Goal: Task Accomplishment & Management: Complete application form

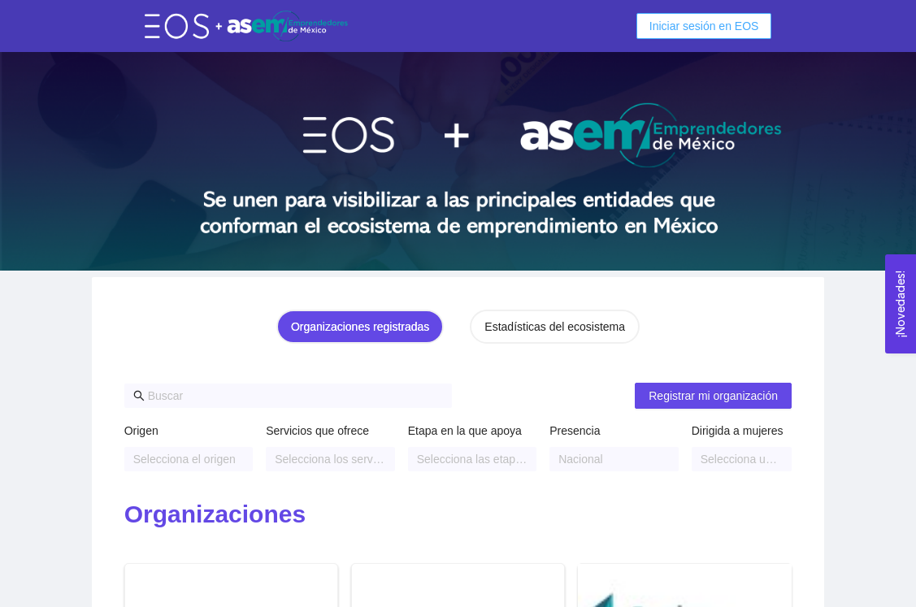
click at [684, 32] on span "Iniciar sesión en EOS" at bounding box center [704, 26] width 110 height 18
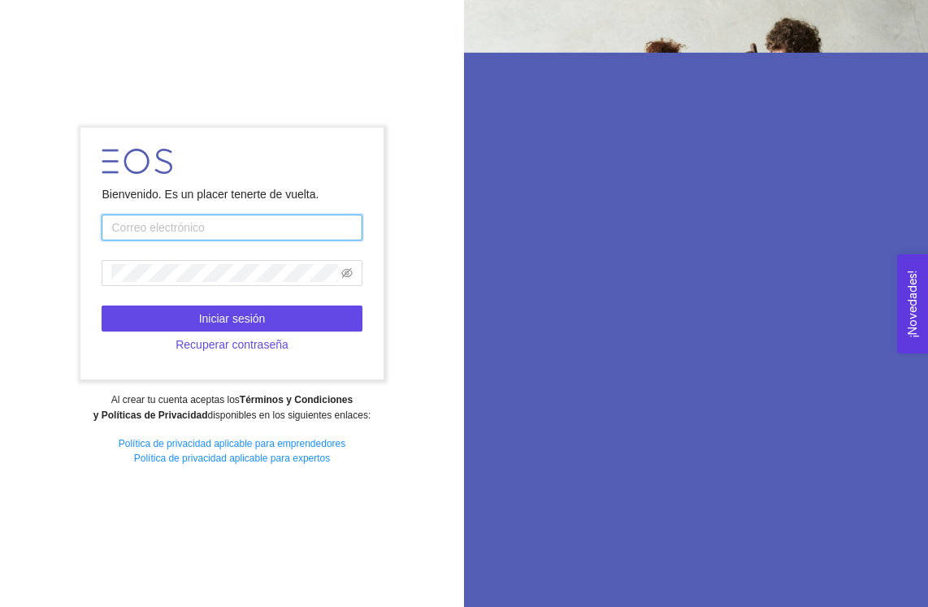
type input "[EMAIL_ADDRESS][DOMAIN_NAME]"
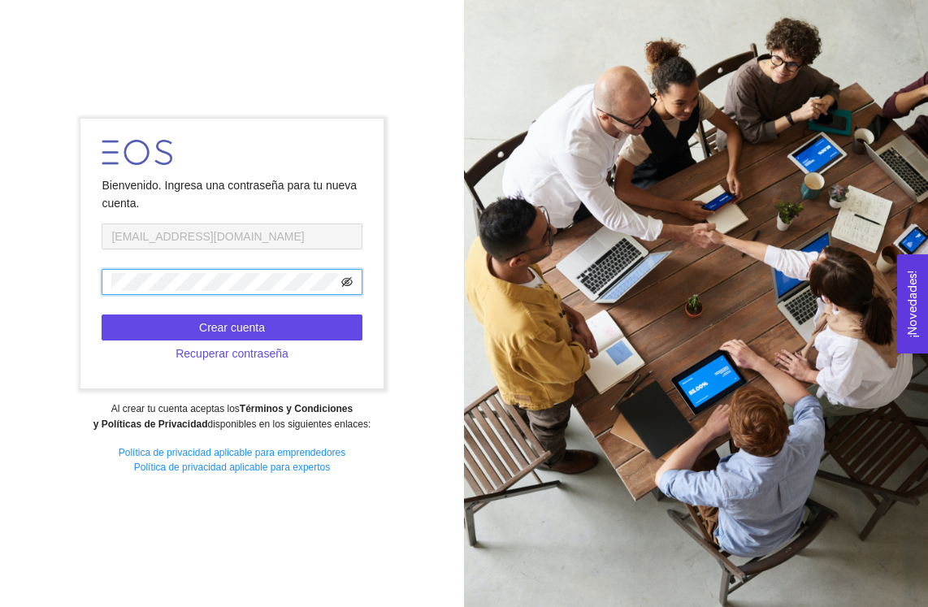
click at [349, 286] on icon "eye-invisible" at bounding box center [346, 282] width 11 height 10
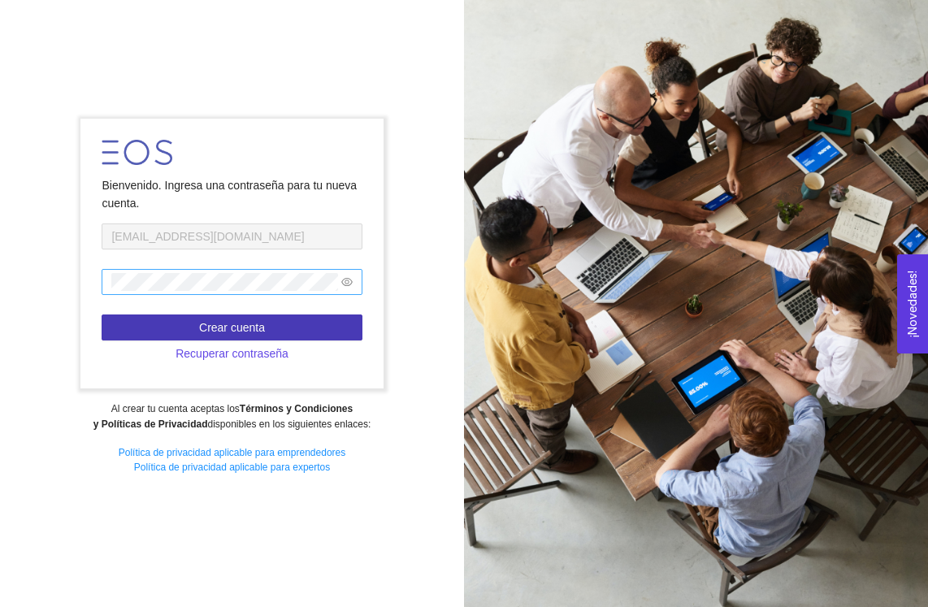
click at [280, 327] on button "Crear cuenta" at bounding box center [232, 327] width 260 height 26
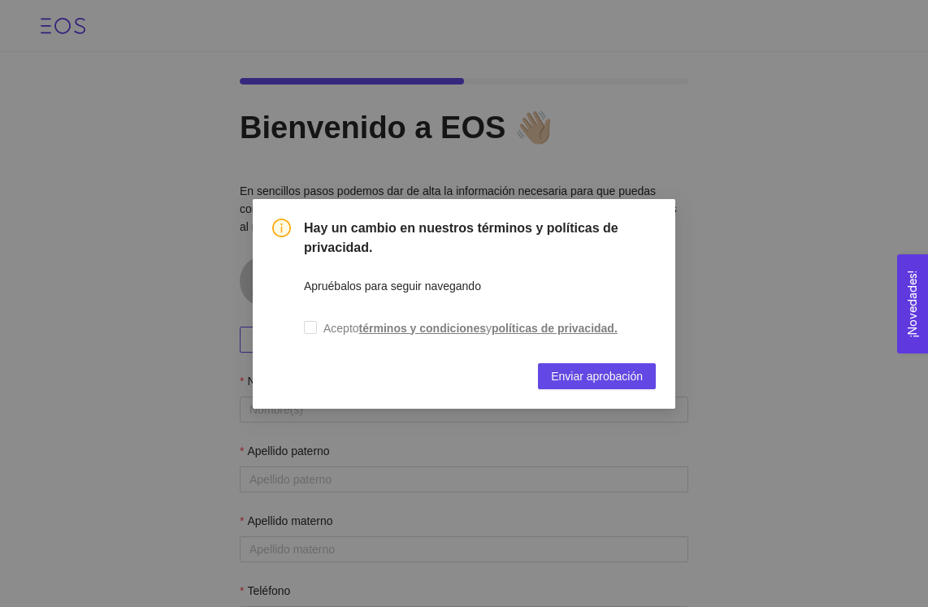
drag, startPoint x: 309, startPoint y: 322, endPoint x: 397, endPoint y: 343, distance: 90.3
click at [309, 322] on input "Acepto términos y condiciones y políticas de privacidad." at bounding box center [310, 327] width 13 height 13
checkbox input "true"
click at [633, 375] on span "Enviar aprobación" at bounding box center [597, 376] width 92 height 18
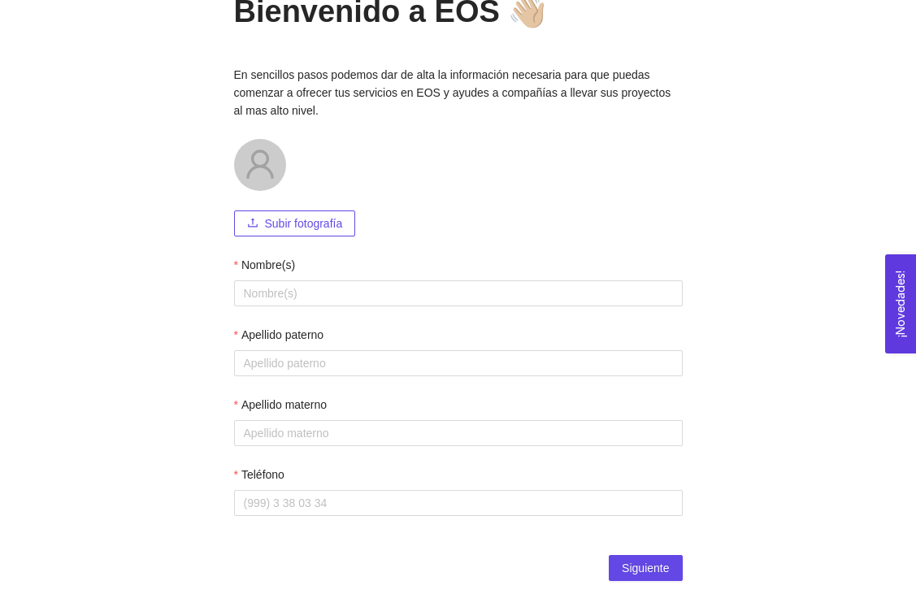
scroll to position [119, 0]
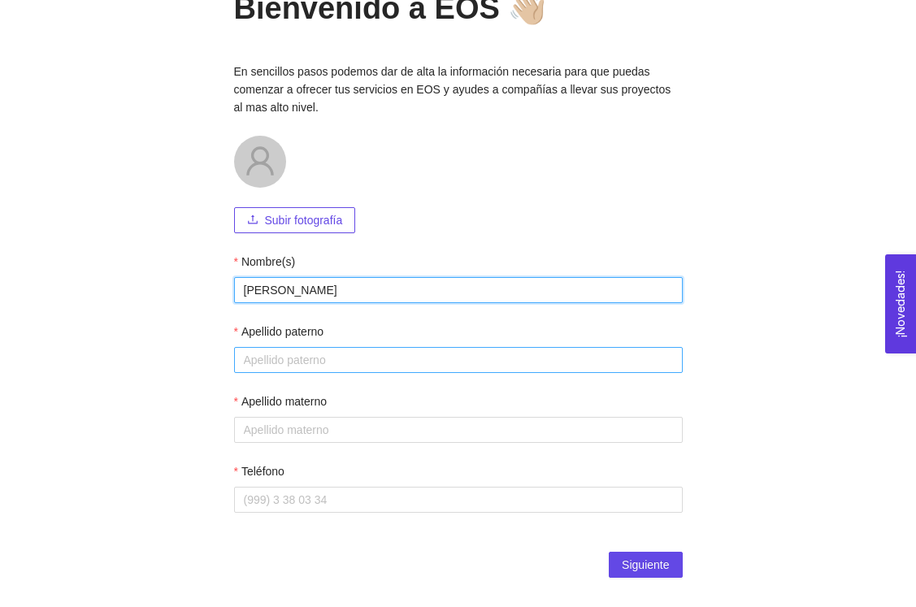
type input "[PERSON_NAME]"
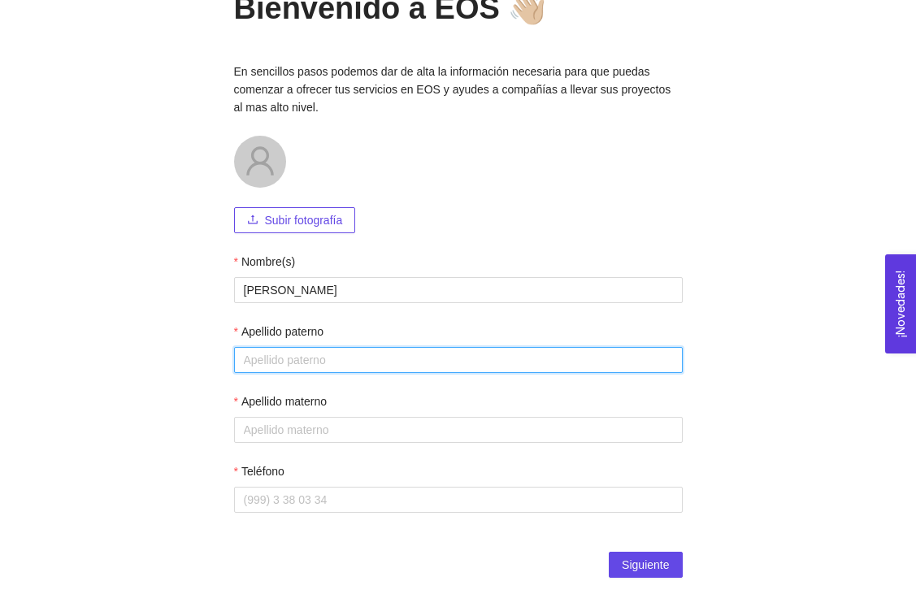
type input "l"
type input "[PERSON_NAME]"
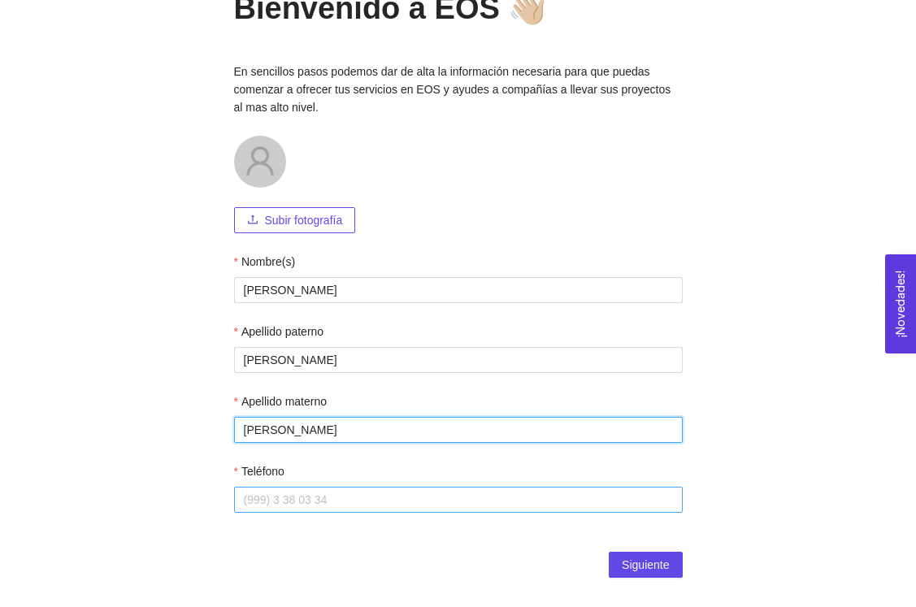
type input "[PERSON_NAME]"
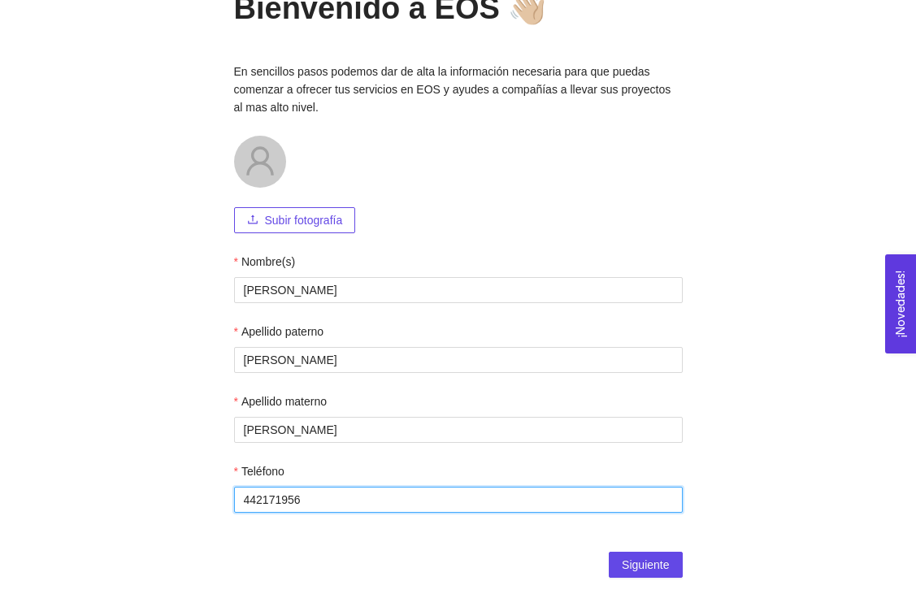
type input "4421719563"
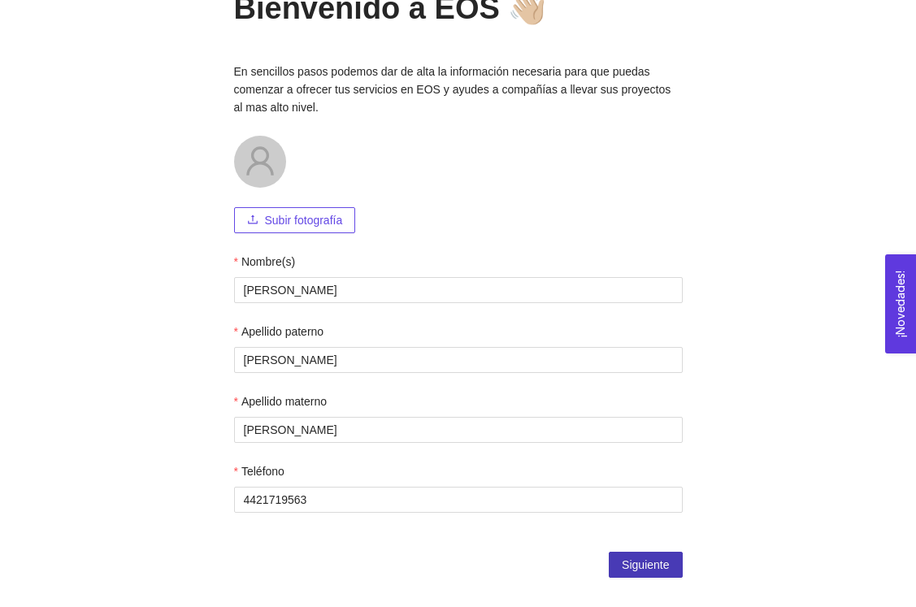
click at [665, 561] on span "Siguiente" at bounding box center [645, 565] width 47 height 18
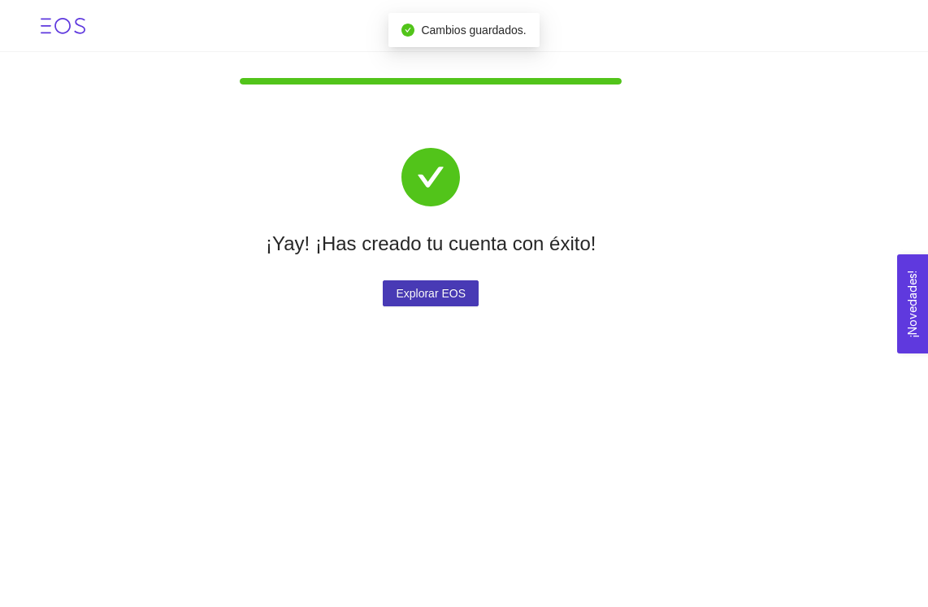
click at [427, 299] on span "Explorar EOS" at bounding box center [431, 293] width 70 height 18
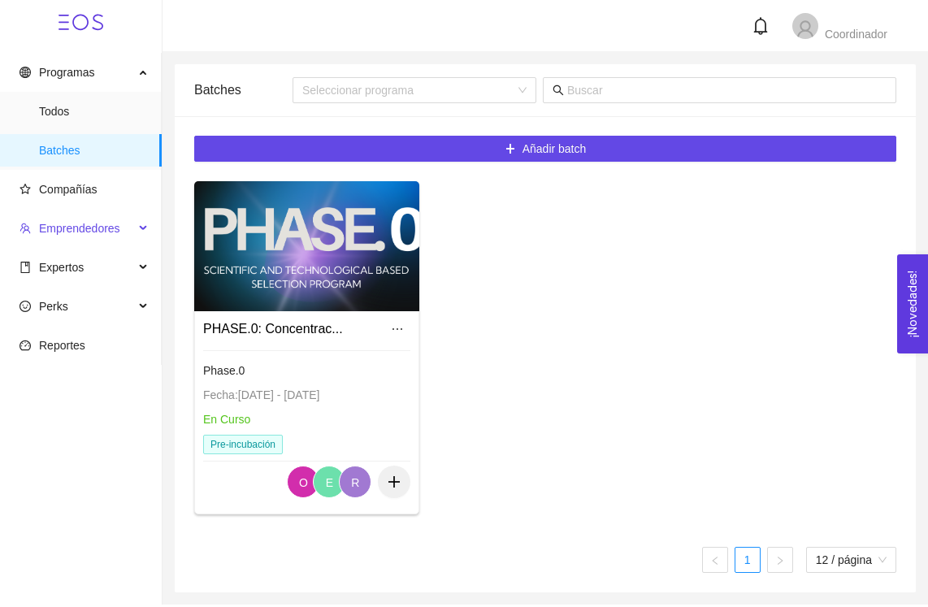
click at [143, 224] on div "Emprendedores" at bounding box center [81, 228] width 162 height 33
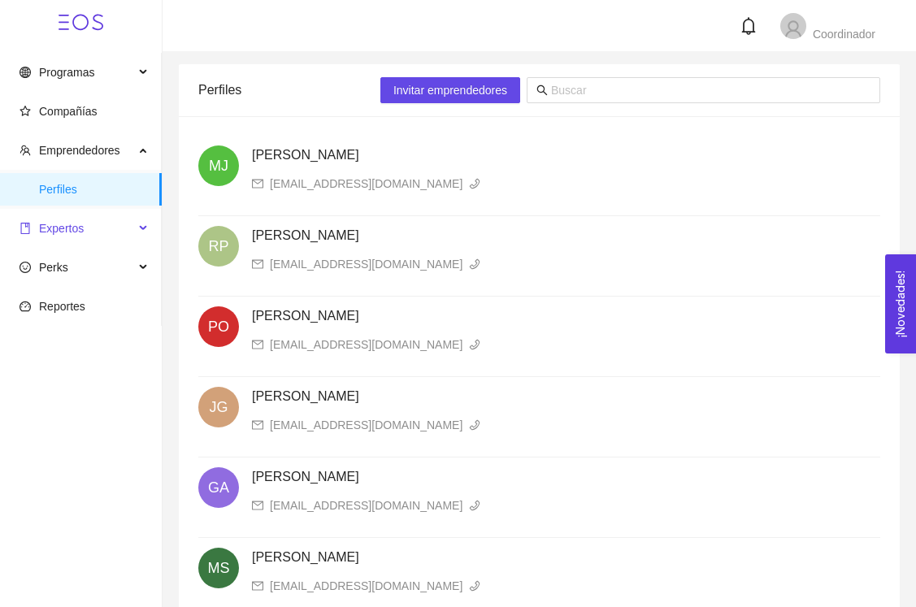
click at [137, 226] on div "Expertos" at bounding box center [81, 228] width 162 height 33
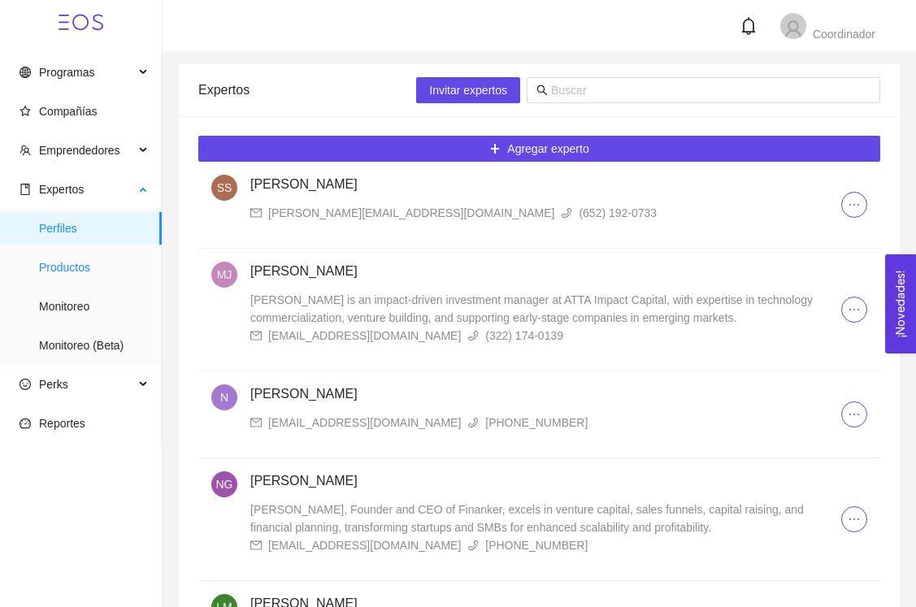
click at [73, 267] on span "Productos" at bounding box center [94, 267] width 110 height 33
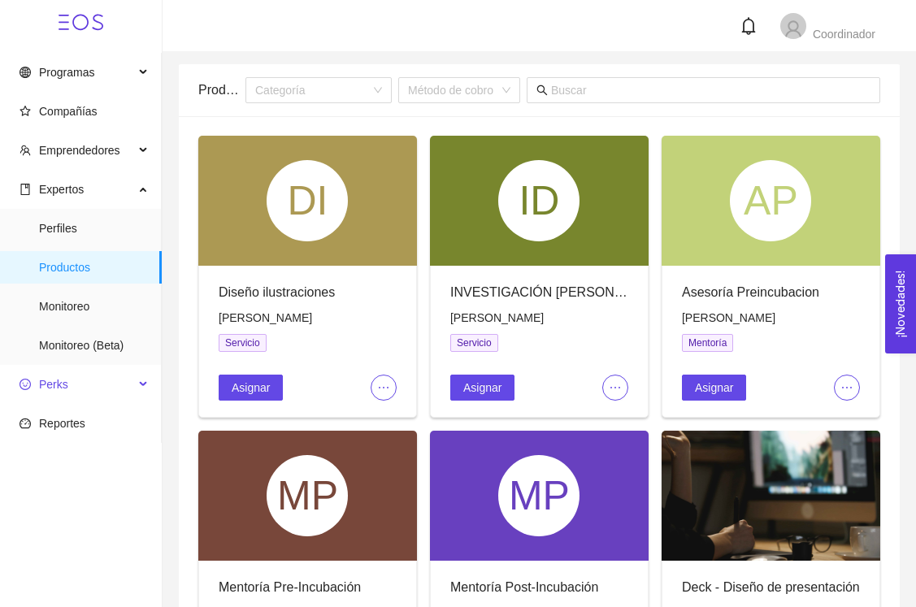
click at [89, 387] on span "Perks" at bounding box center [77, 384] width 115 height 33
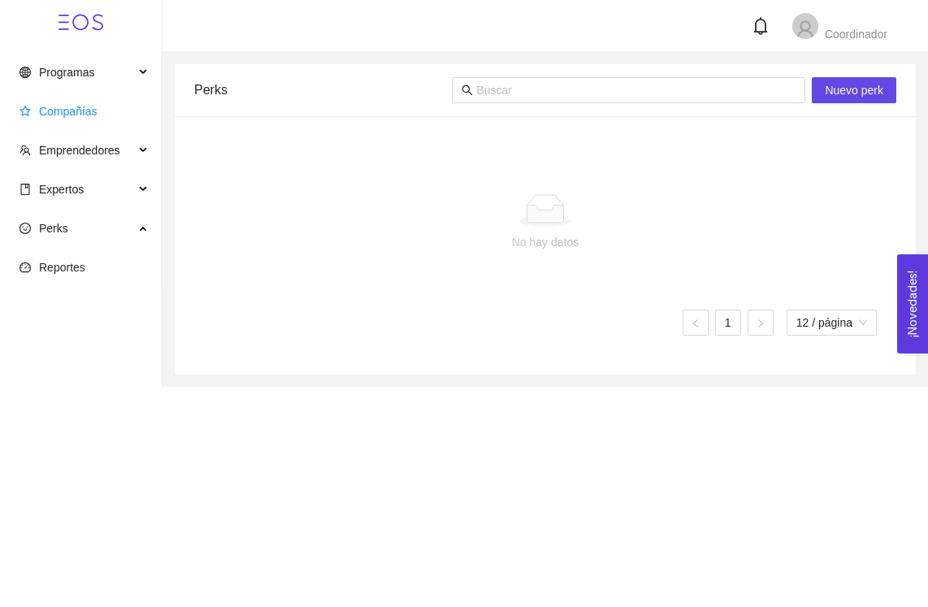
click at [86, 113] on span "Compañías" at bounding box center [68, 111] width 59 height 13
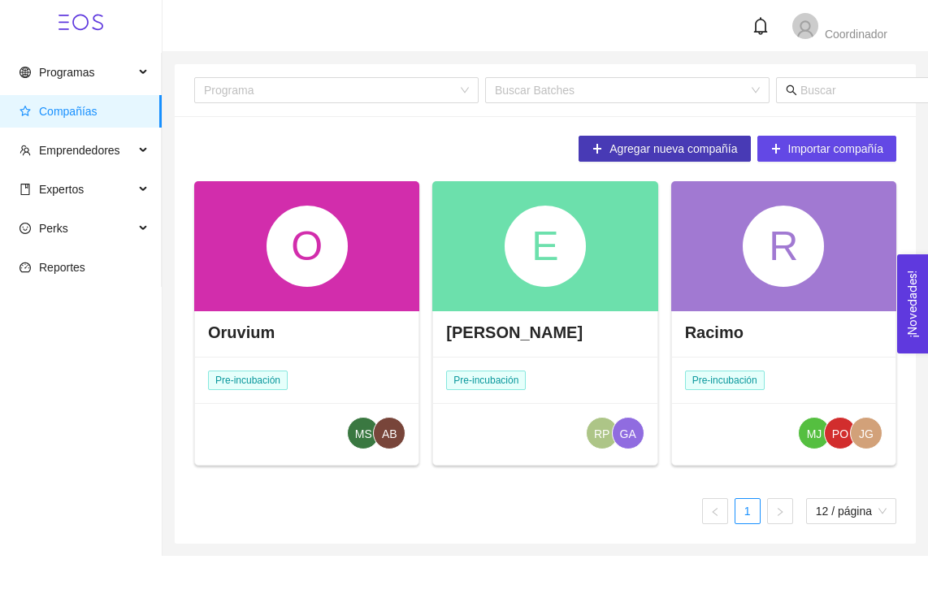
click at [635, 152] on span "Agregar nueva compañía" at bounding box center [673, 149] width 128 height 18
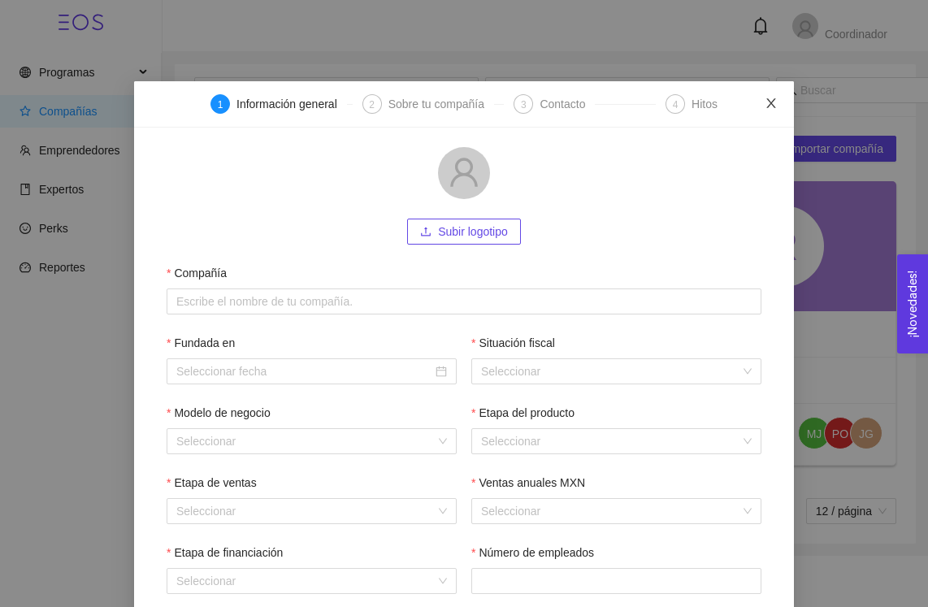
click at [765, 101] on icon "close" at bounding box center [771, 103] width 13 height 13
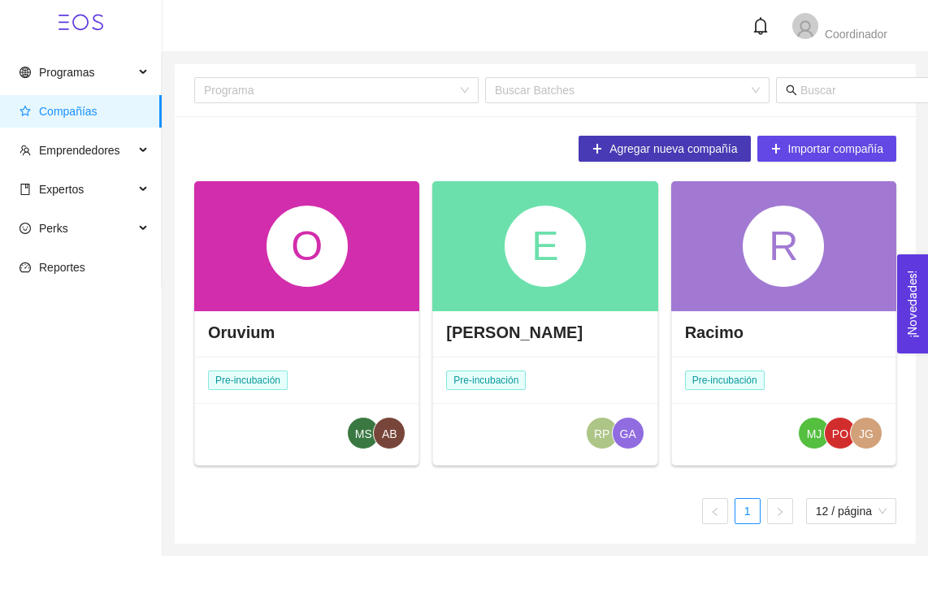
click at [655, 154] on span "Agregar nueva compañía" at bounding box center [673, 149] width 128 height 18
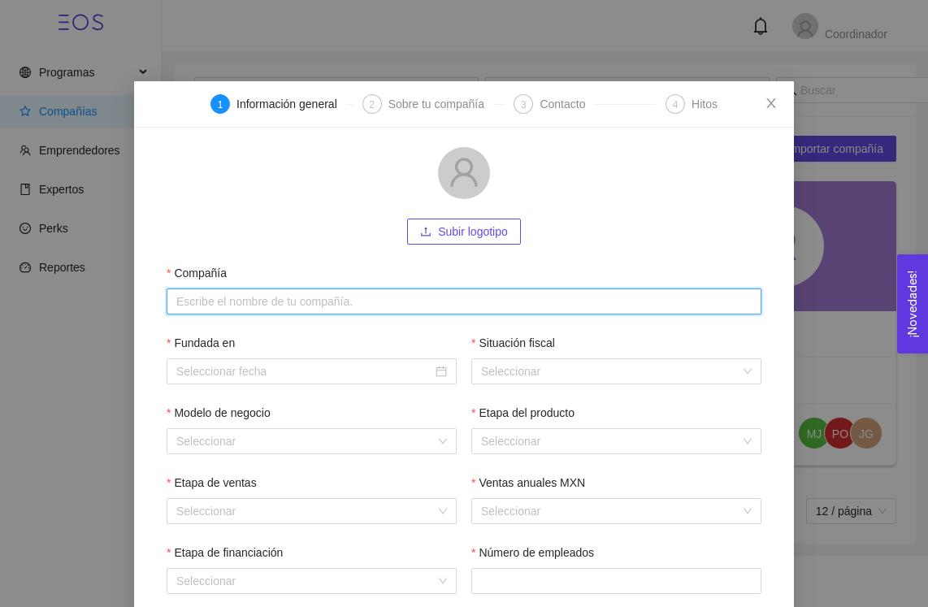
click at [216, 306] on input "Compañía" at bounding box center [464, 301] width 595 height 26
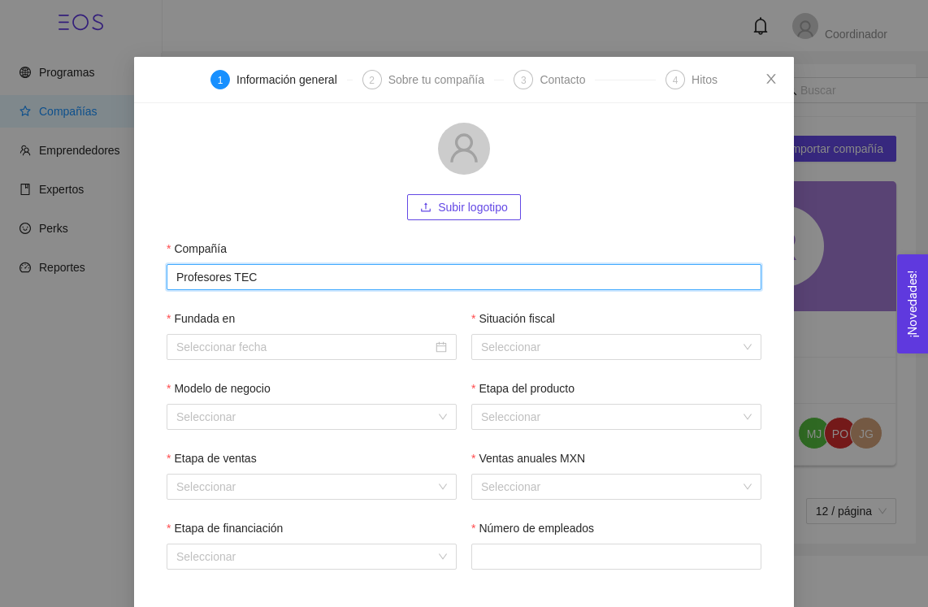
scroll to position [72, 0]
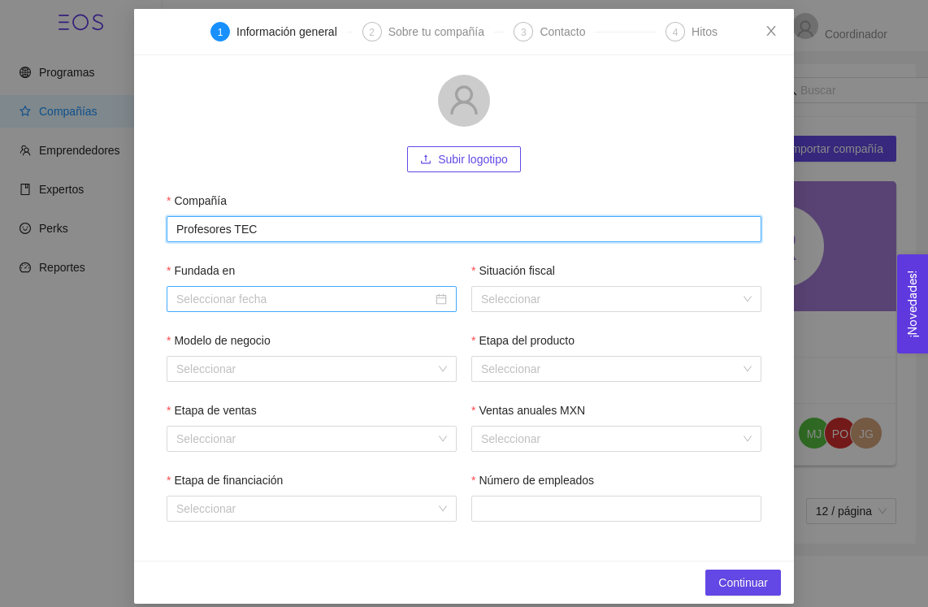
type input "Profesores TEC"
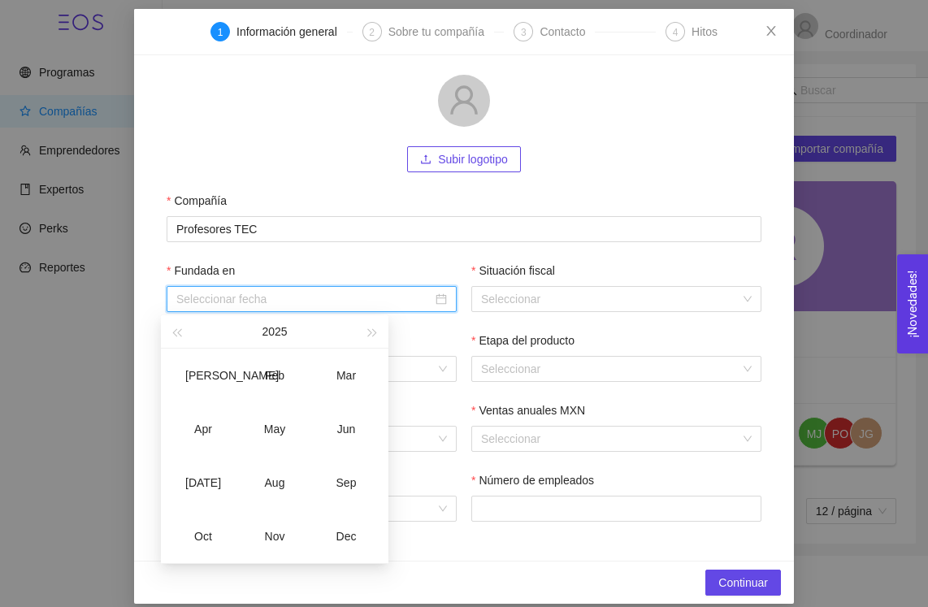
click at [235, 296] on input "Fundada en" at bounding box center [304, 299] width 256 height 18
type input "February-2025"
type input "January-2025"
click at [273, 376] on div "Feb" at bounding box center [274, 376] width 49 height 20
type input "February-2025"
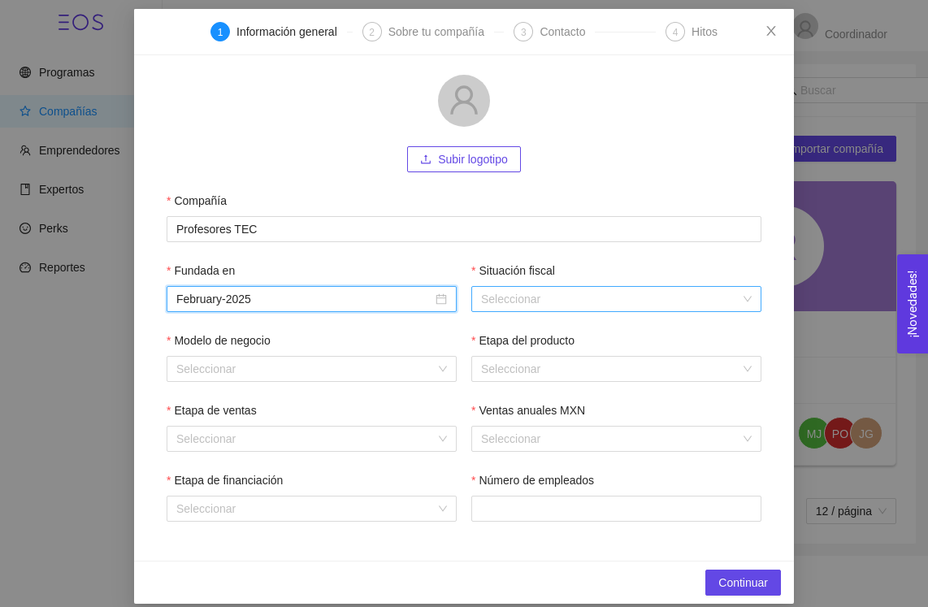
click at [574, 297] on input "Situación fiscal" at bounding box center [610, 299] width 259 height 24
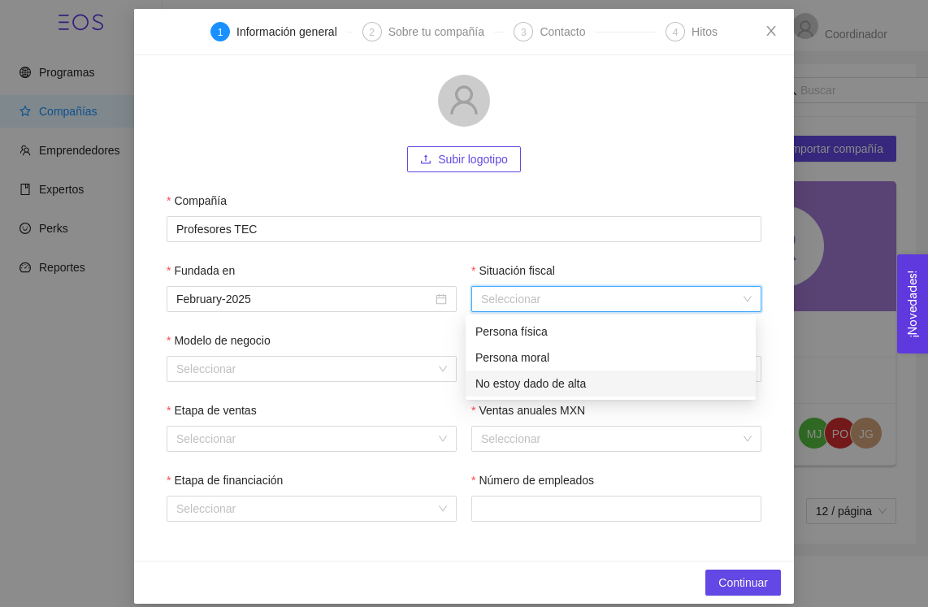
click at [545, 384] on div "No estoy dado de alta" at bounding box center [610, 384] width 271 height 18
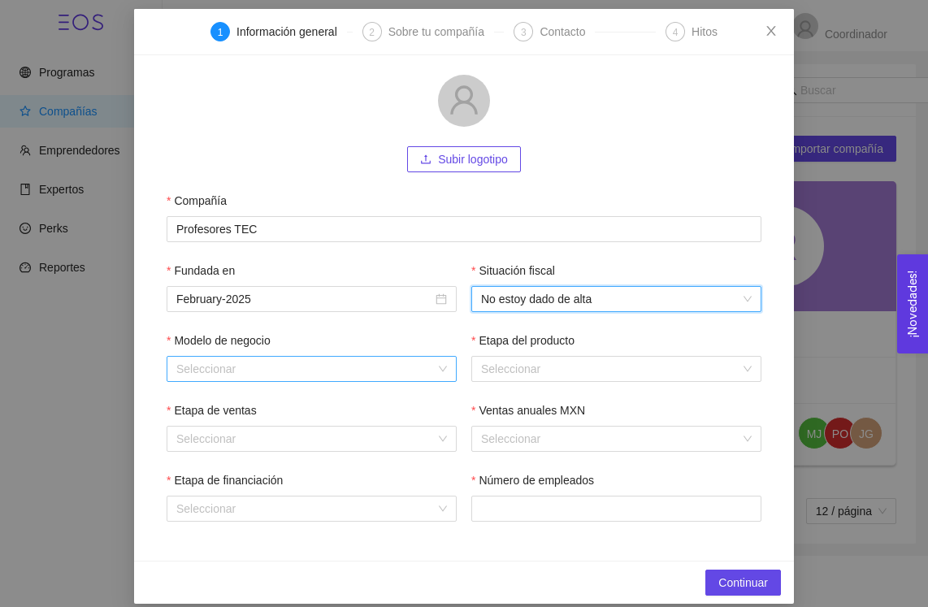
click at [427, 367] on input "Modelo de negocio" at bounding box center [305, 369] width 259 height 24
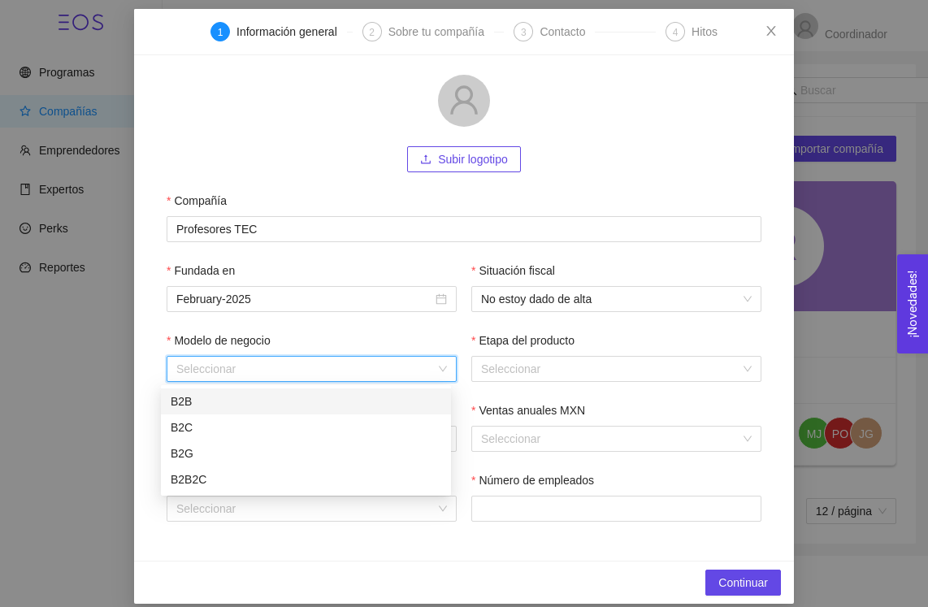
click at [394, 400] on div "B2B" at bounding box center [306, 401] width 271 height 18
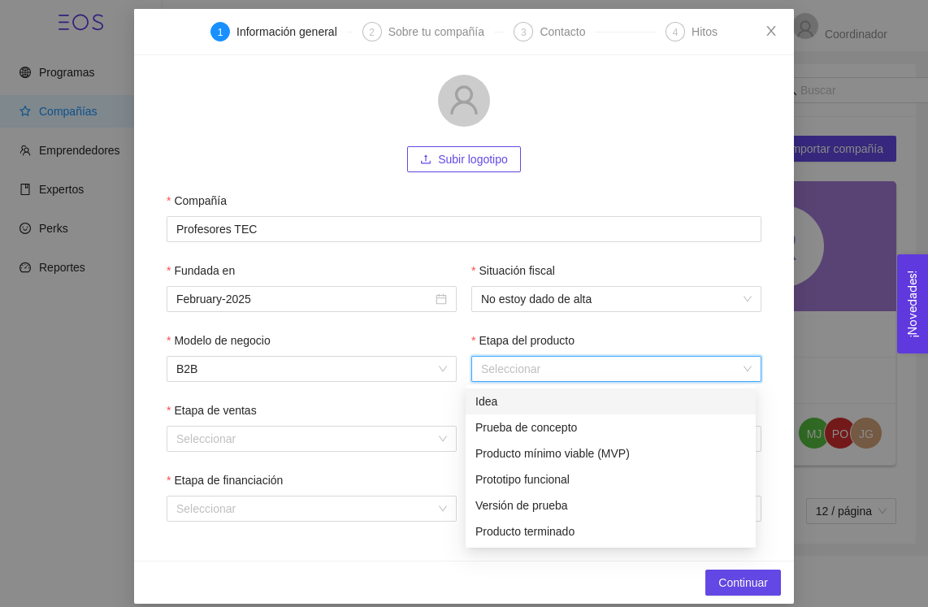
click at [698, 371] on input "Etapa del producto" at bounding box center [610, 369] width 259 height 24
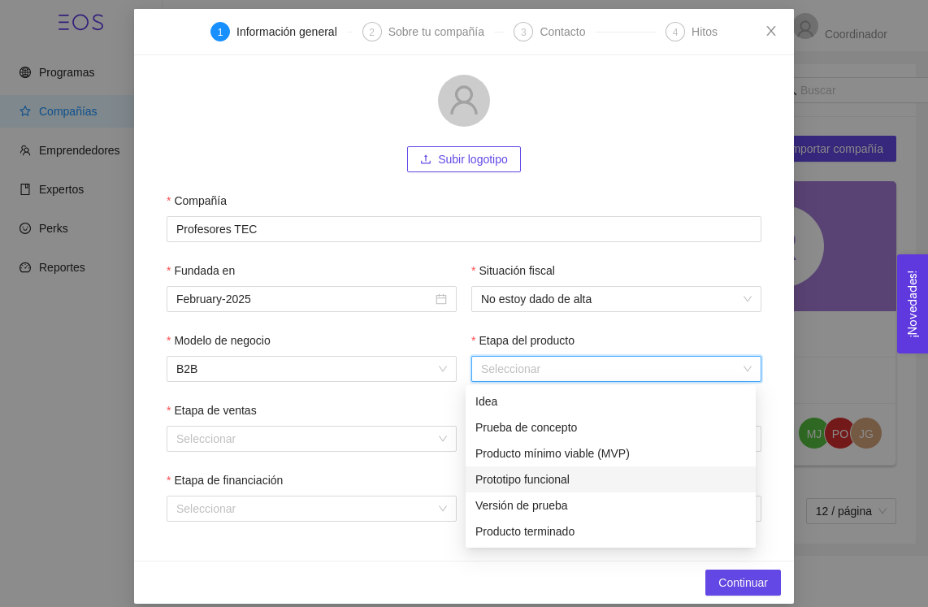
click at [589, 486] on div "Prototipo funcional" at bounding box center [610, 479] width 271 height 18
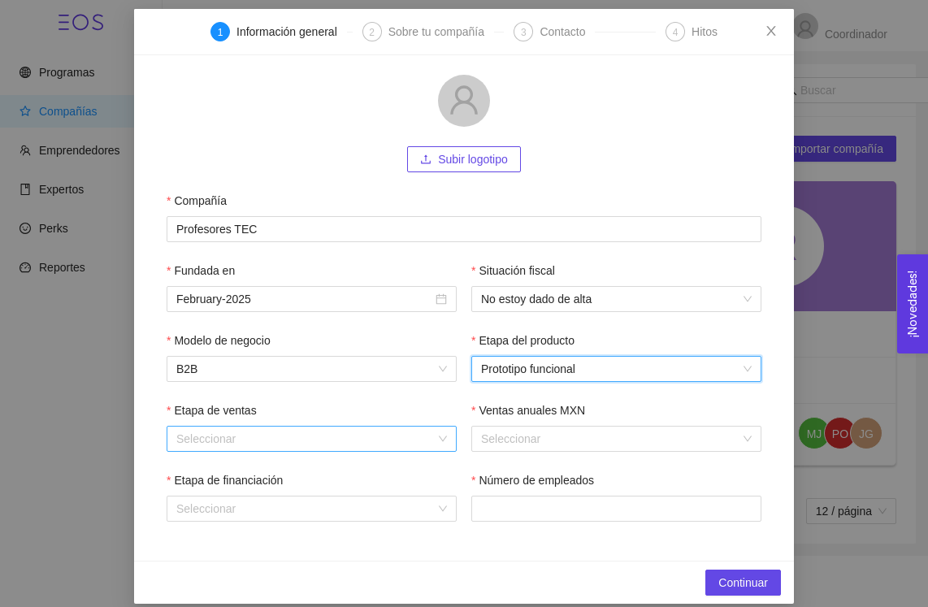
click at [440, 436] on div "Seleccionar" at bounding box center [312, 439] width 290 height 26
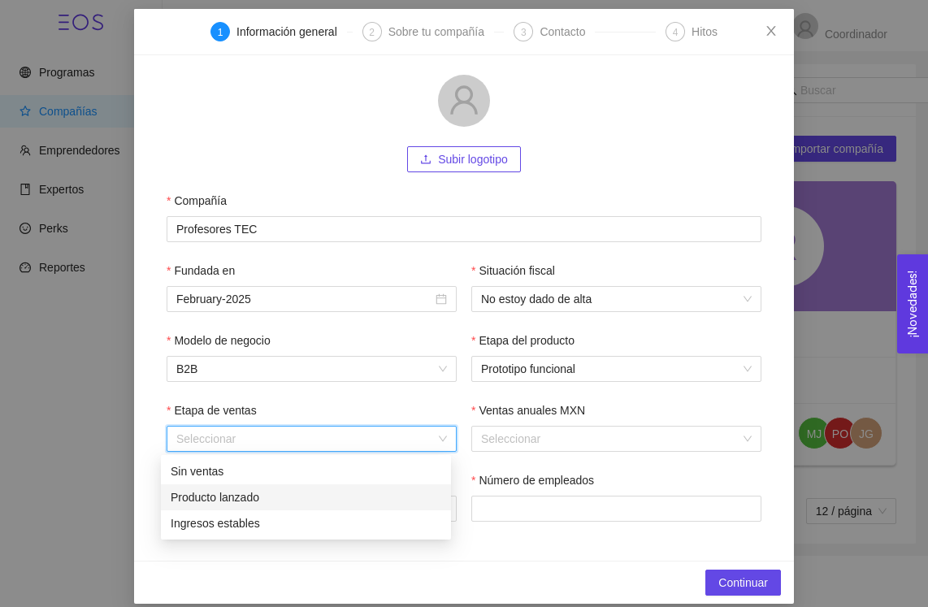
click at [414, 505] on div "Producto lanzado" at bounding box center [306, 497] width 271 height 18
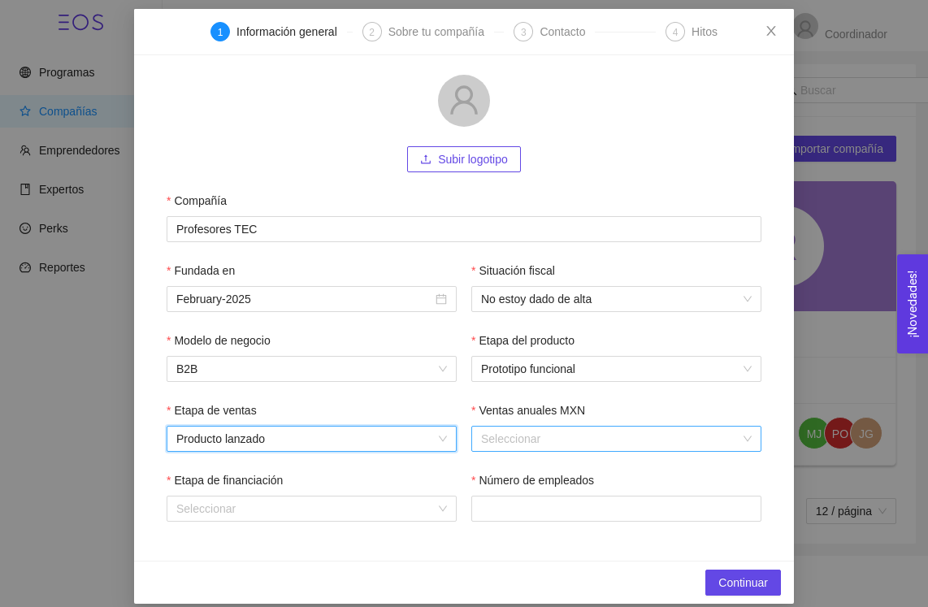
click at [713, 431] on input "Ventas anuales MXN" at bounding box center [610, 439] width 259 height 24
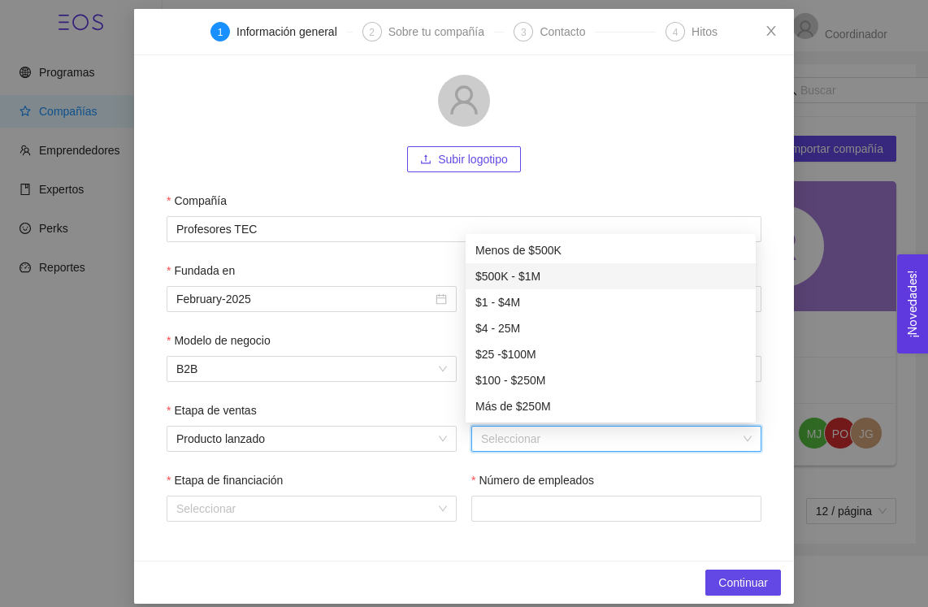
click at [543, 276] on div "$500K - $1M" at bounding box center [610, 276] width 271 height 18
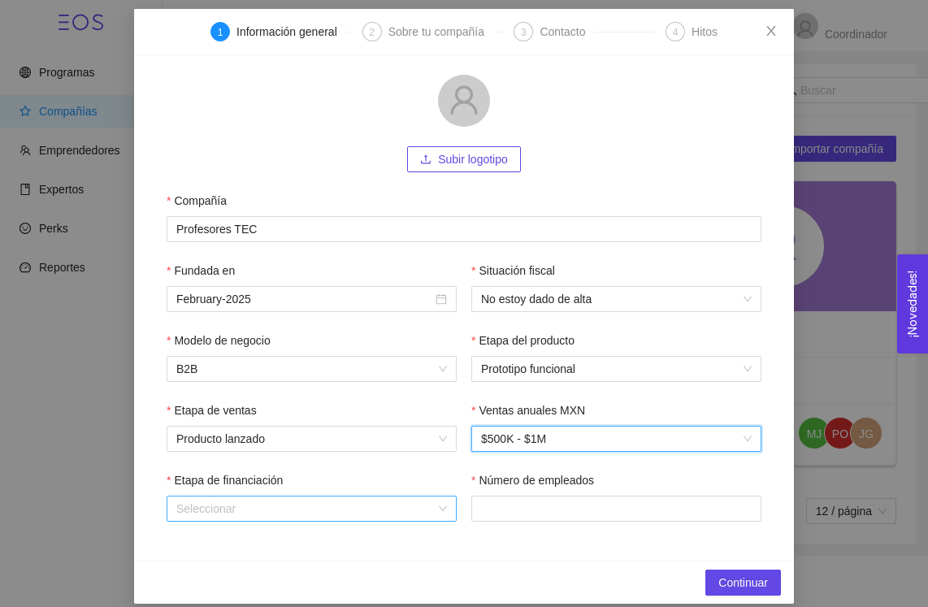
click at [376, 500] on input "Etapa de financiación" at bounding box center [305, 508] width 259 height 24
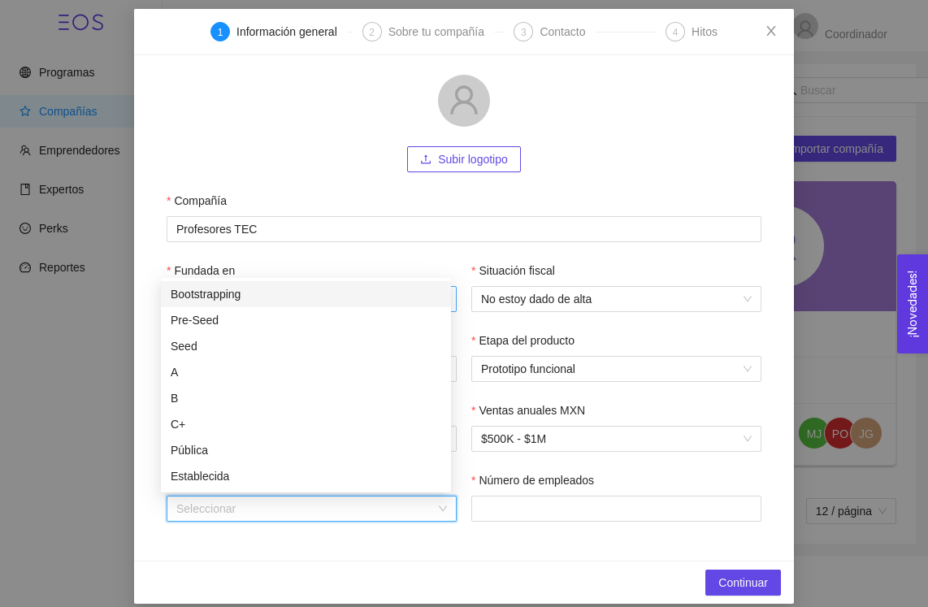
click at [249, 299] on div "Bootstrapping" at bounding box center [306, 294] width 271 height 18
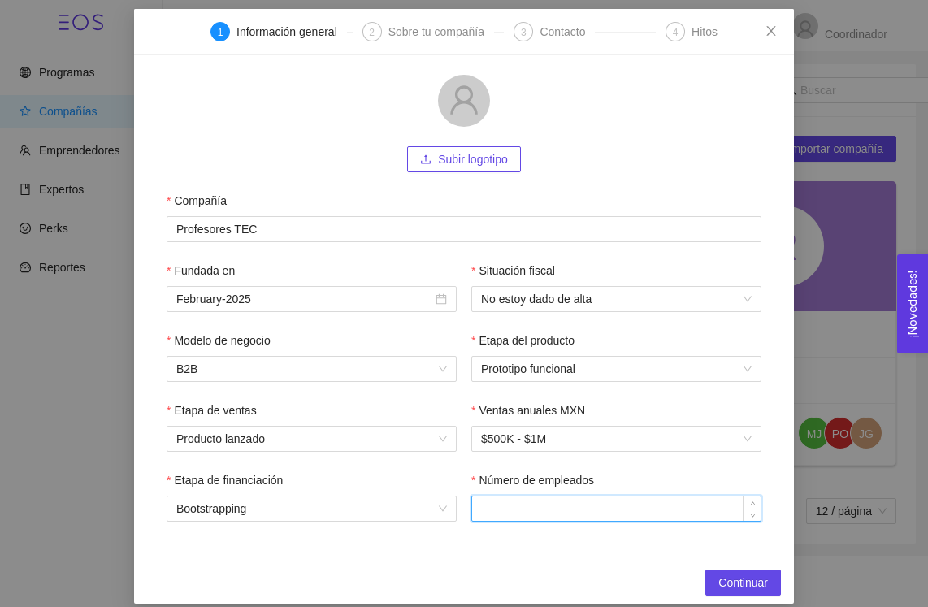
click at [596, 510] on input "Número de empleados" at bounding box center [616, 508] width 288 height 24
click at [748, 497] on span "Increase Value" at bounding box center [752, 503] width 18 height 15
type input "4"
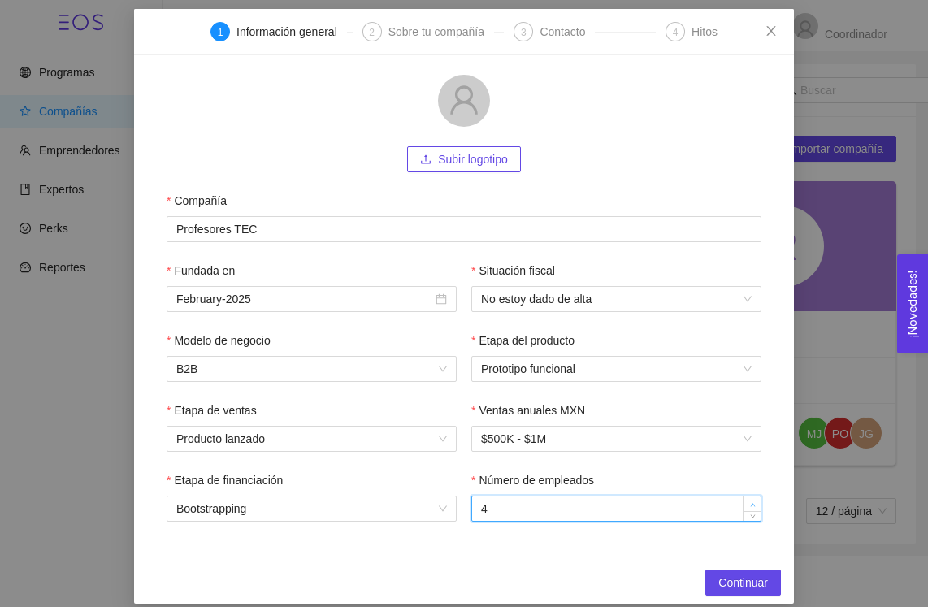
click at [748, 497] on span "Increase Value" at bounding box center [752, 503] width 18 height 15
click at [755, 583] on span "Continuar" at bounding box center [743, 583] width 50 height 18
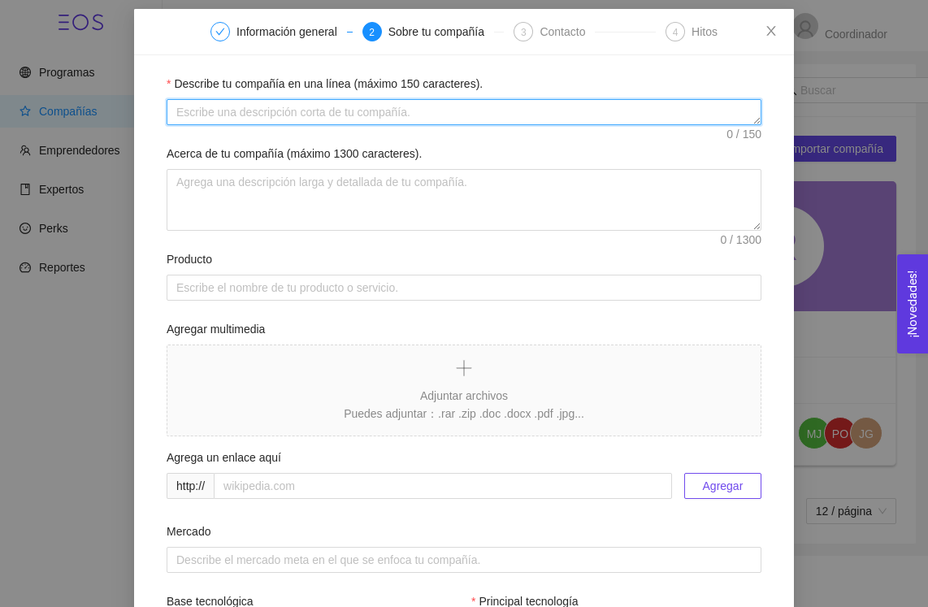
click at [335, 109] on textarea "Describe tu compañía en una línea (máximo 150 caracteres)." at bounding box center [464, 112] width 595 height 26
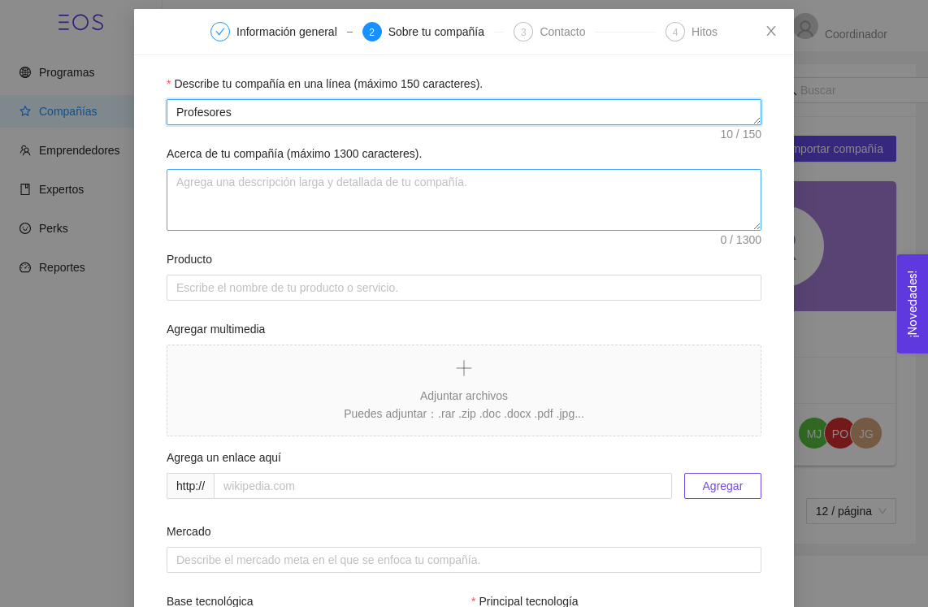
type textarea "Profesores"
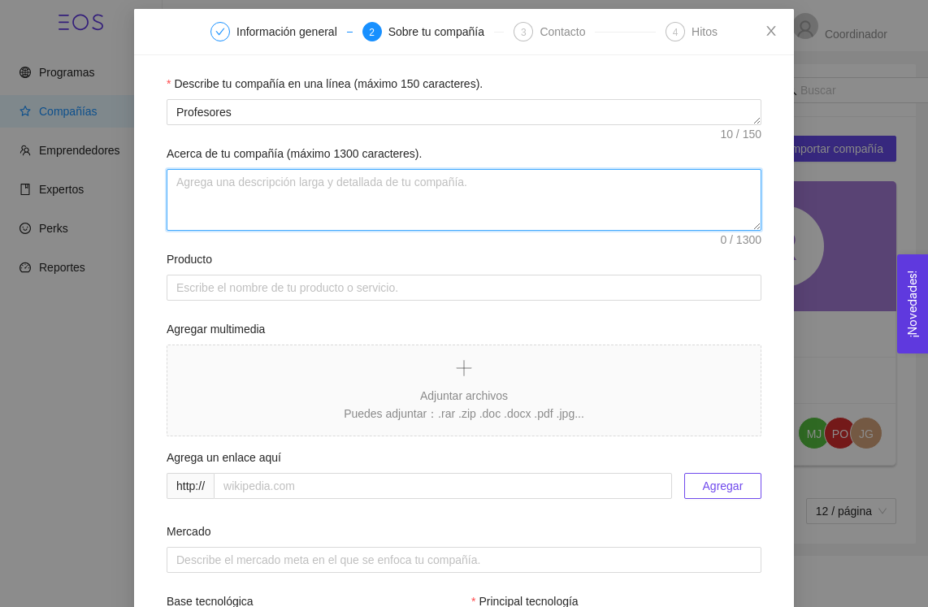
click at [349, 202] on textarea "Acerca de tu compañía (máximo 1300 caracteres)." at bounding box center [464, 200] width 595 height 62
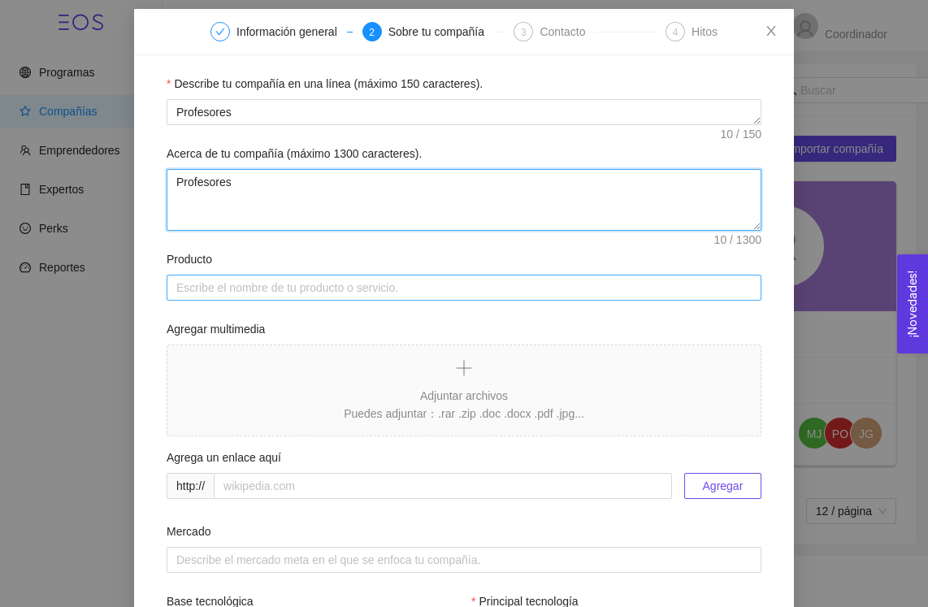
type textarea "Profesores"
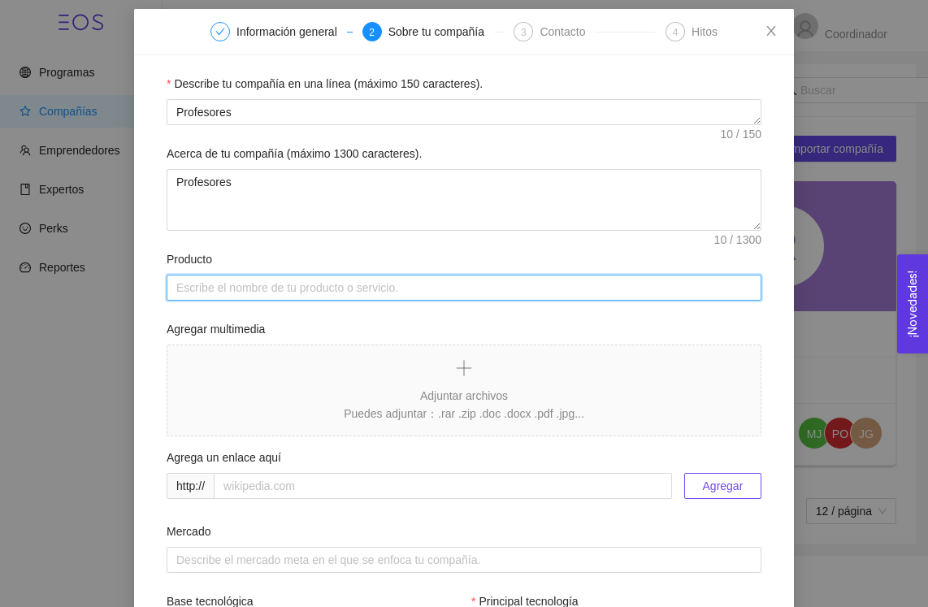
click at [361, 291] on input "Producto" at bounding box center [464, 288] width 595 height 26
drag, startPoint x: 329, startPoint y: 294, endPoint x: 171, endPoint y: 273, distance: 159.8
click at [171, 273] on div "Producto Estudiantes" at bounding box center [464, 275] width 595 height 50
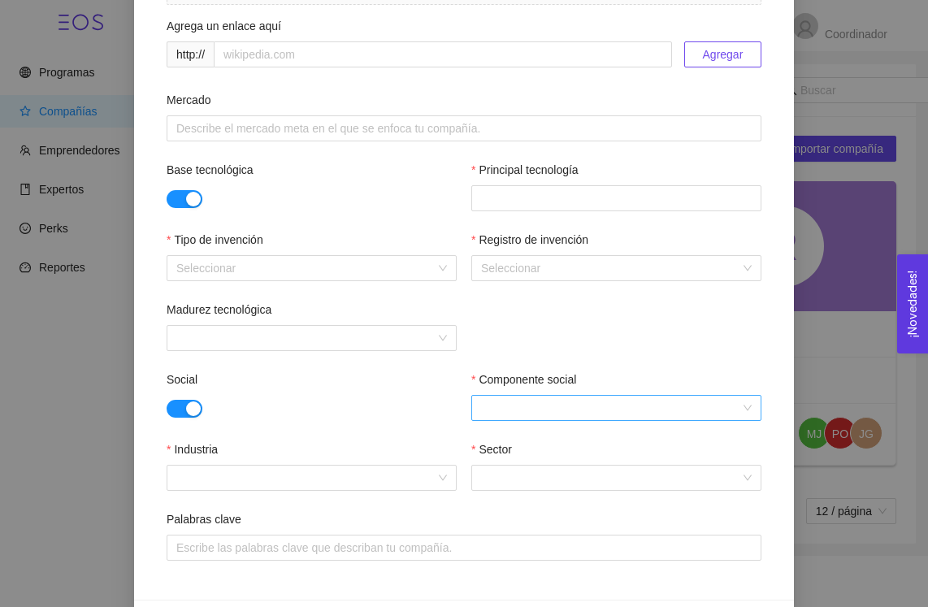
scroll to position [559, 0]
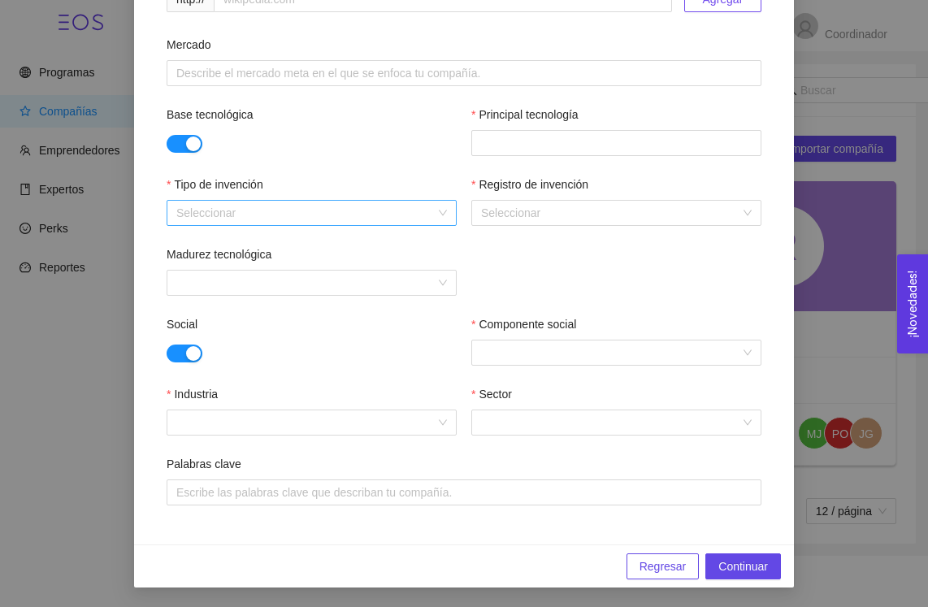
type input "Concentración"
click at [239, 208] on input "Tipo de invención" at bounding box center [305, 213] width 259 height 24
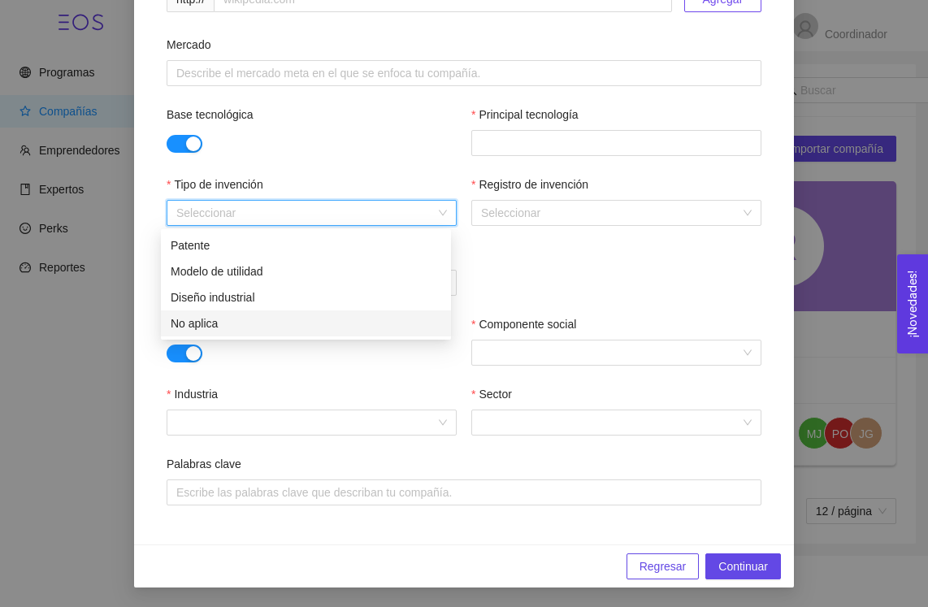
click at [244, 316] on div "No aplica" at bounding box center [306, 323] width 271 height 18
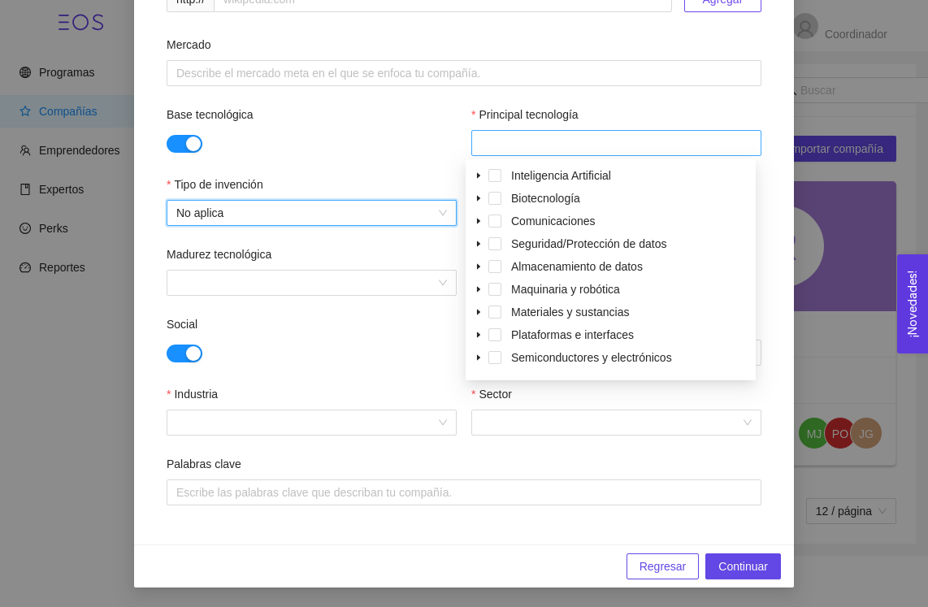
click at [551, 143] on div at bounding box center [616, 143] width 282 height 20
click at [556, 194] on span "Biotecnología" at bounding box center [545, 198] width 69 height 13
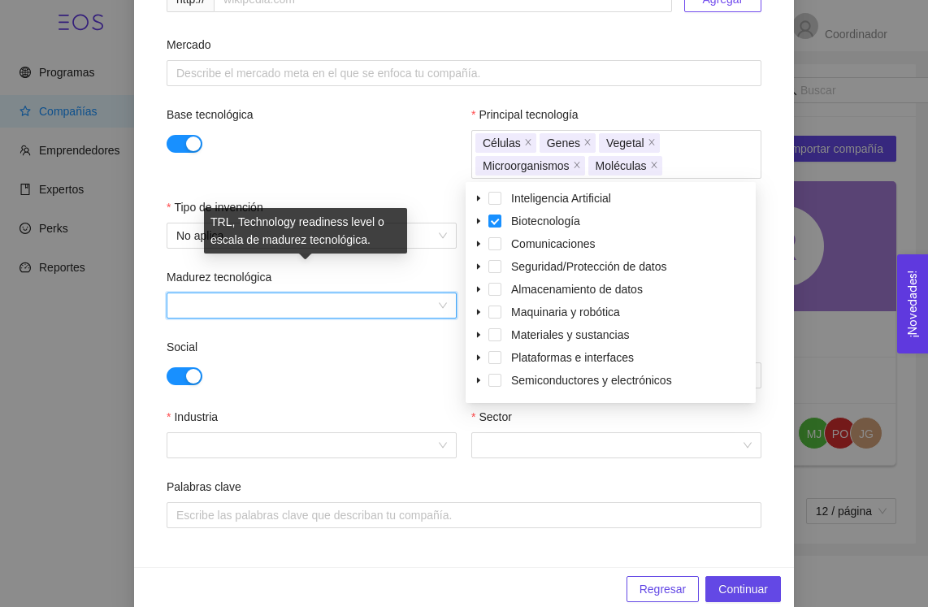
click at [350, 305] on input "Madurez tecnológica" at bounding box center [305, 305] width 259 height 24
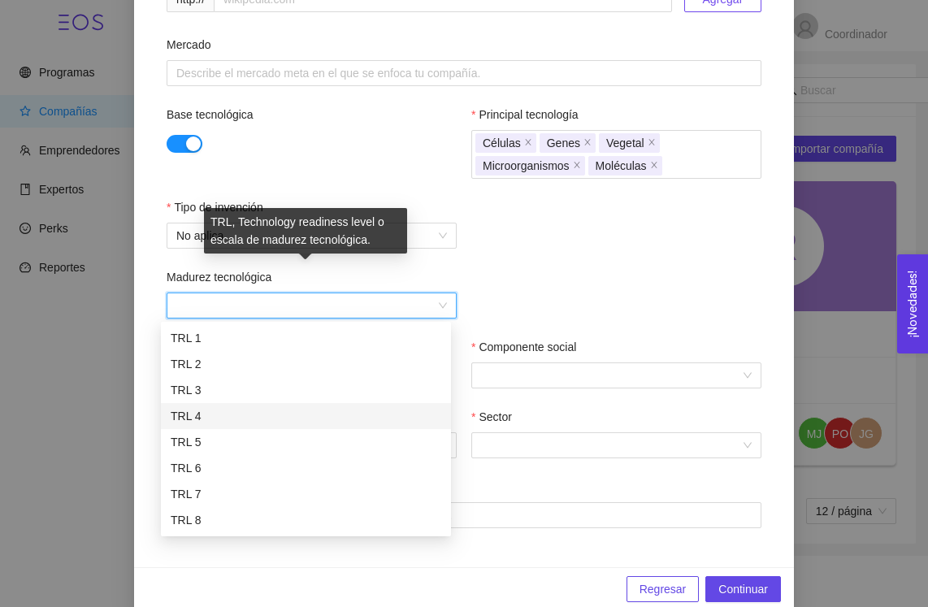
click at [266, 414] on div "TRL 4" at bounding box center [306, 416] width 271 height 18
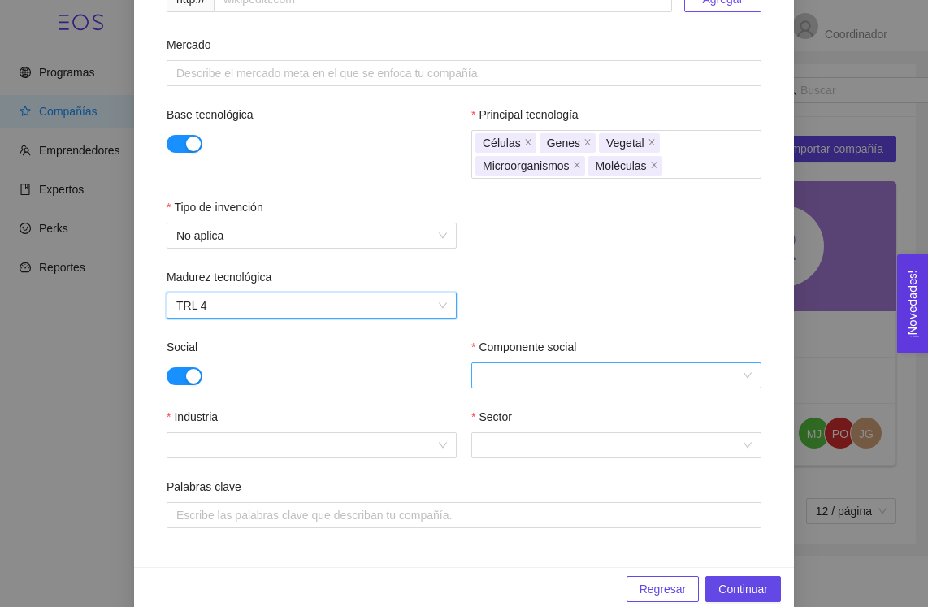
click at [570, 369] on input "Componente social" at bounding box center [610, 375] width 259 height 24
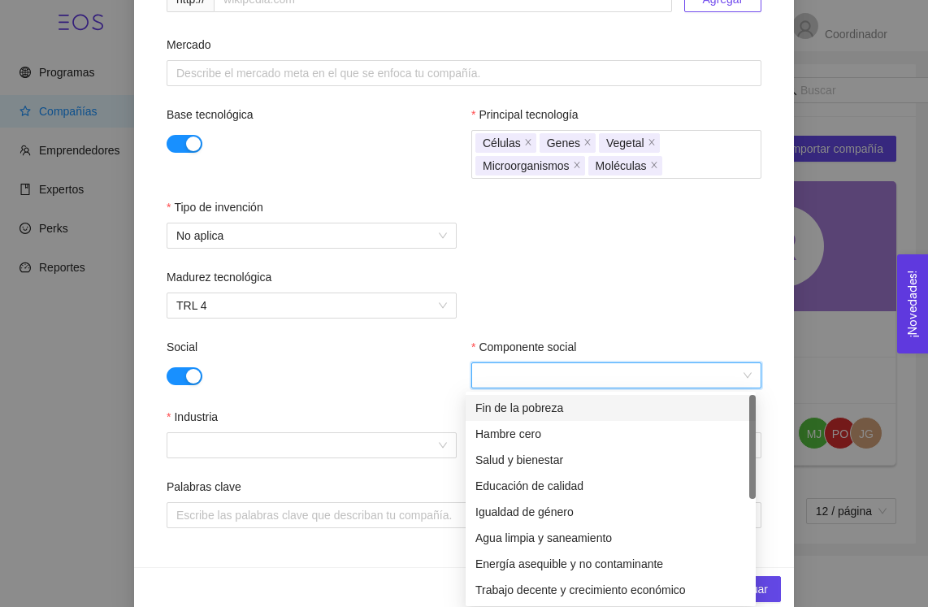
click at [564, 406] on div "Fin de la pobreza" at bounding box center [610, 408] width 271 height 18
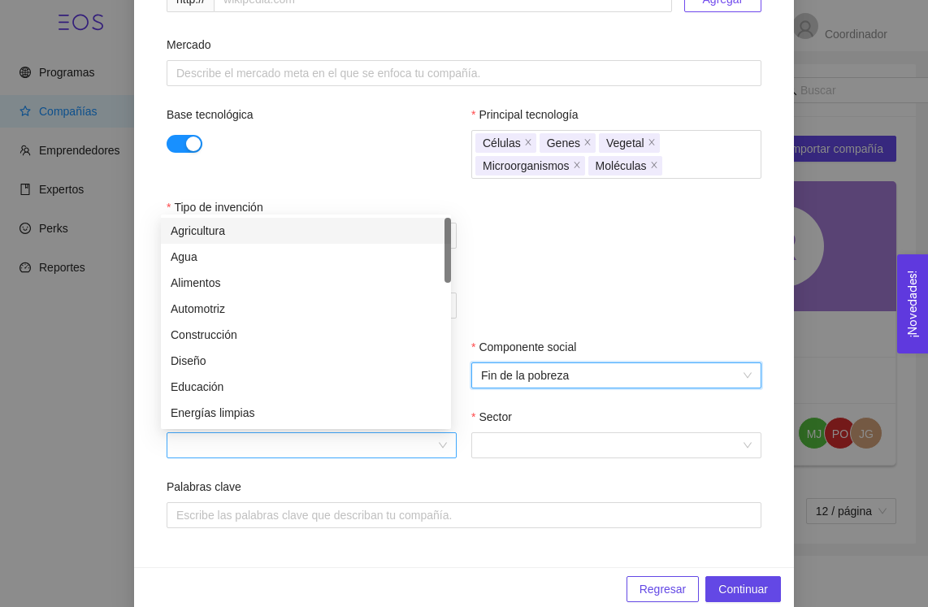
click at [438, 443] on div at bounding box center [312, 445] width 290 height 26
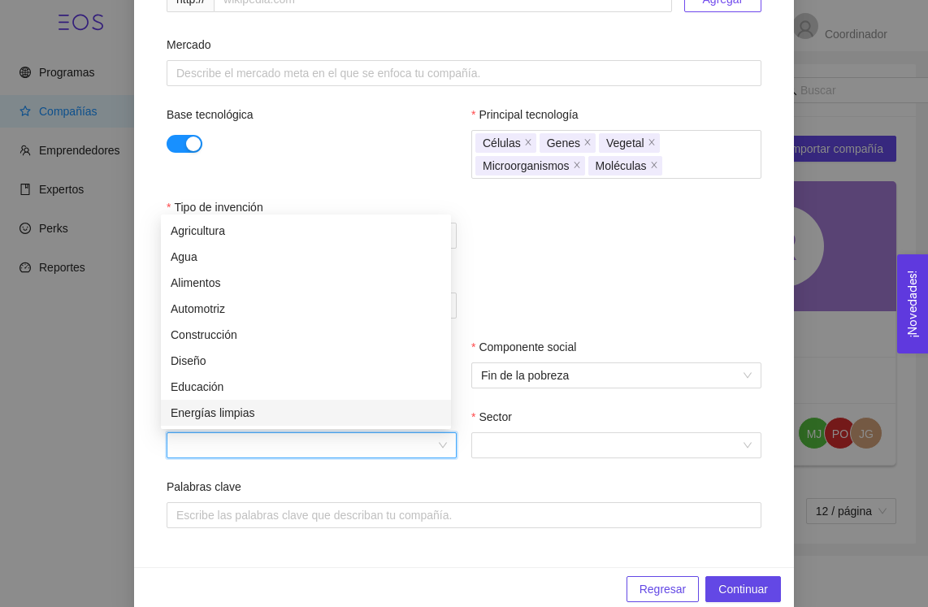
click at [343, 408] on div "Energías limpias" at bounding box center [306, 413] width 271 height 18
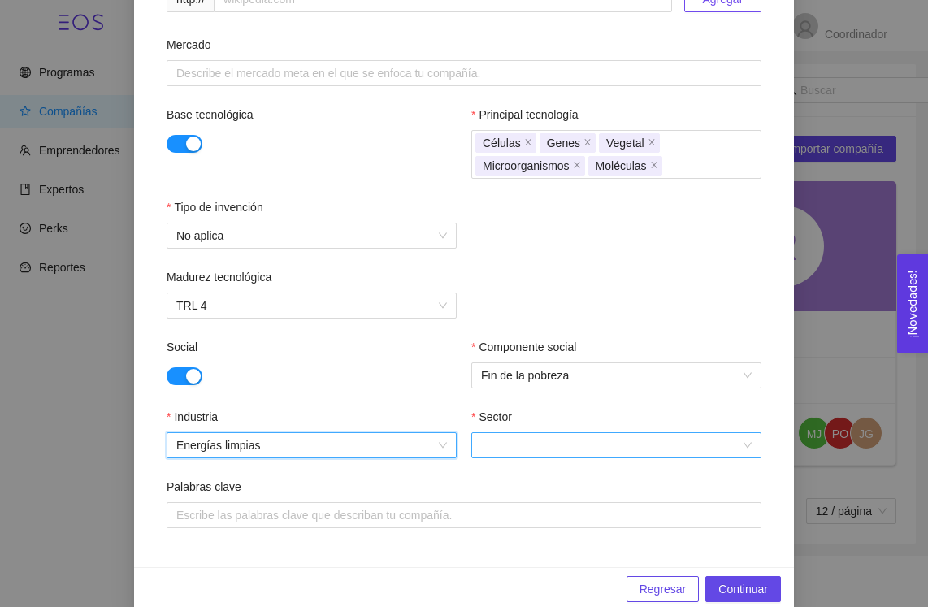
click at [737, 444] on div at bounding box center [616, 445] width 290 height 26
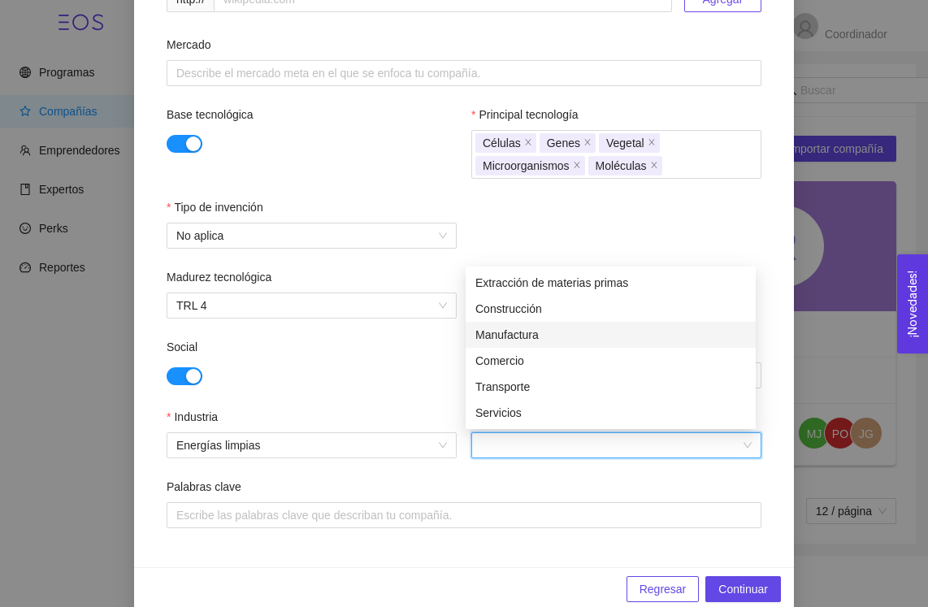
click at [529, 334] on div "Manufactura" at bounding box center [610, 335] width 271 height 18
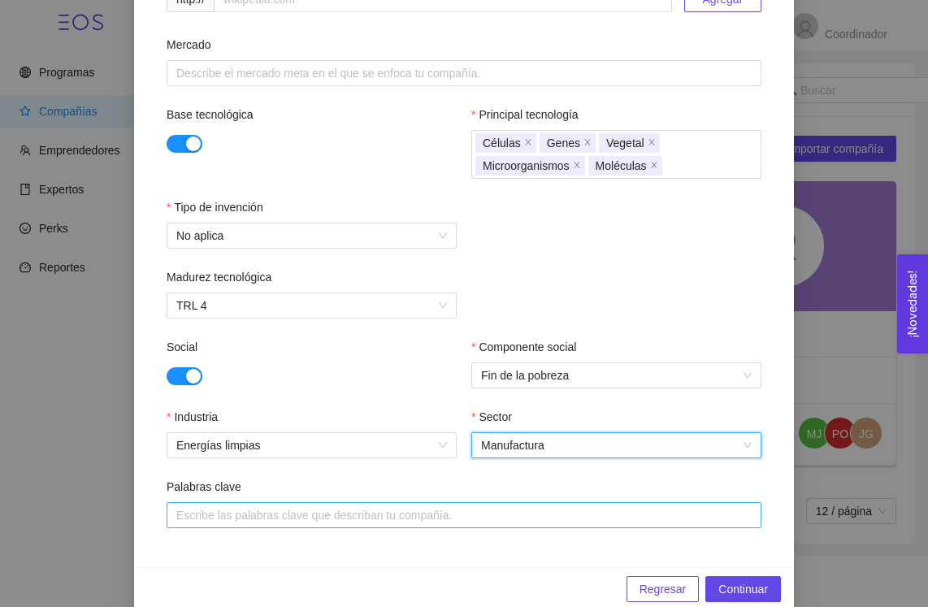
click at [467, 507] on div at bounding box center [464, 515] width 587 height 20
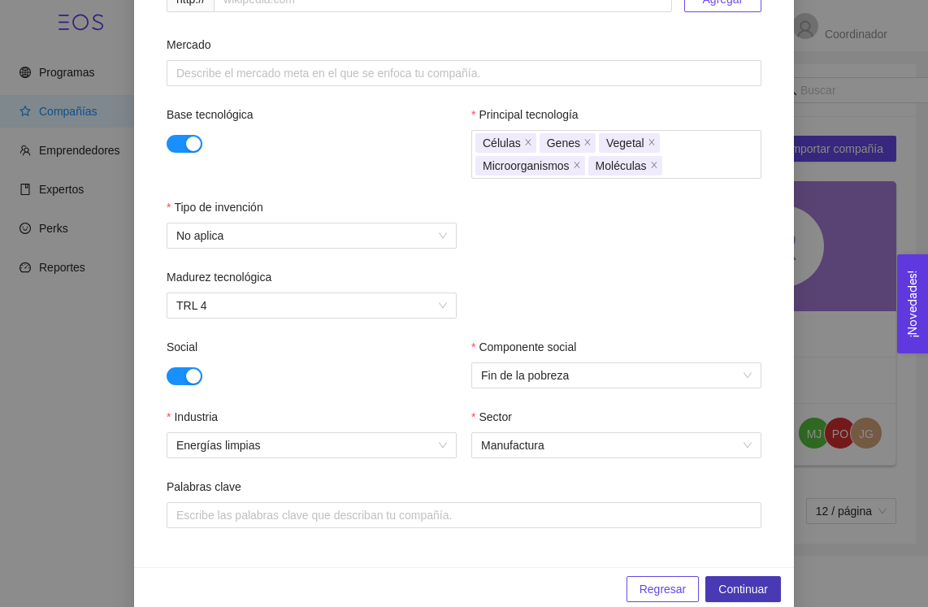
click at [717, 578] on button "Continuar" at bounding box center [743, 589] width 76 height 26
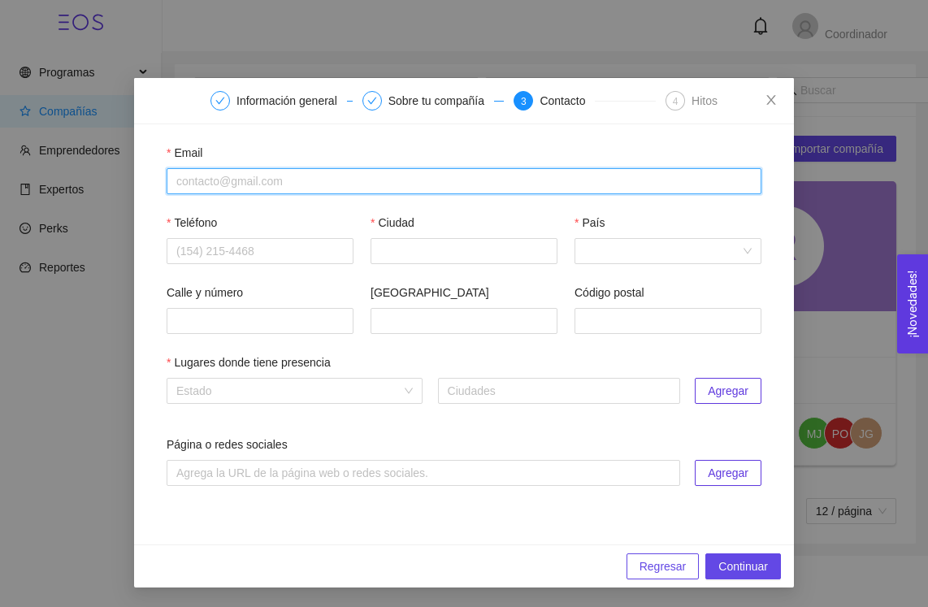
type input "[EMAIL_ADDRESS][DOMAIN_NAME]"
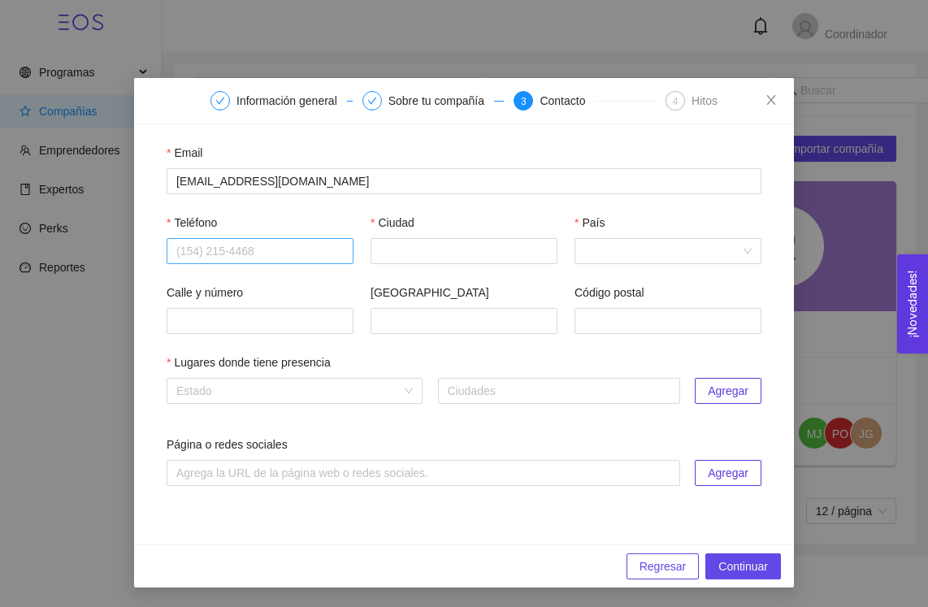
scroll to position [0, 0]
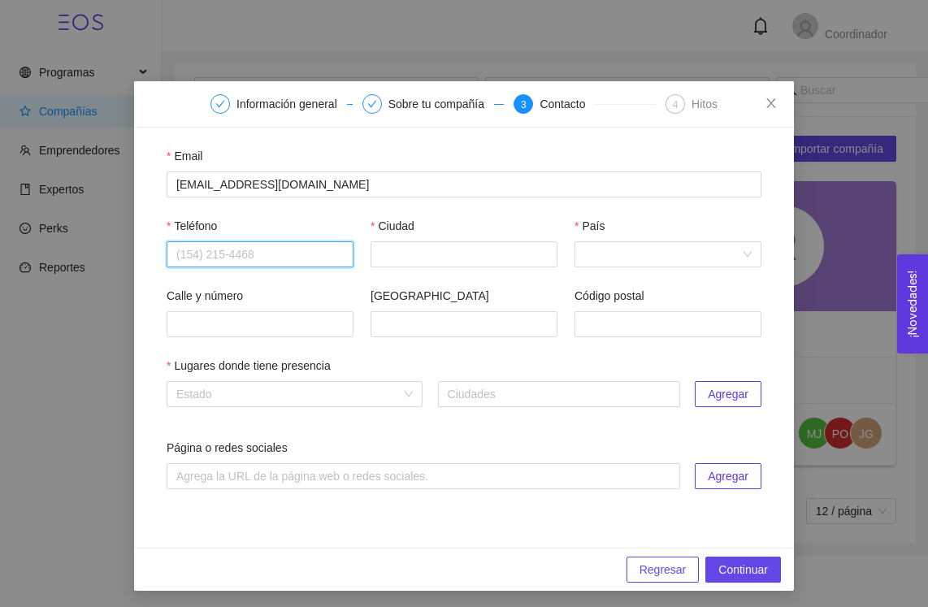
click at [275, 258] on input "Teléfono" at bounding box center [260, 254] width 187 height 26
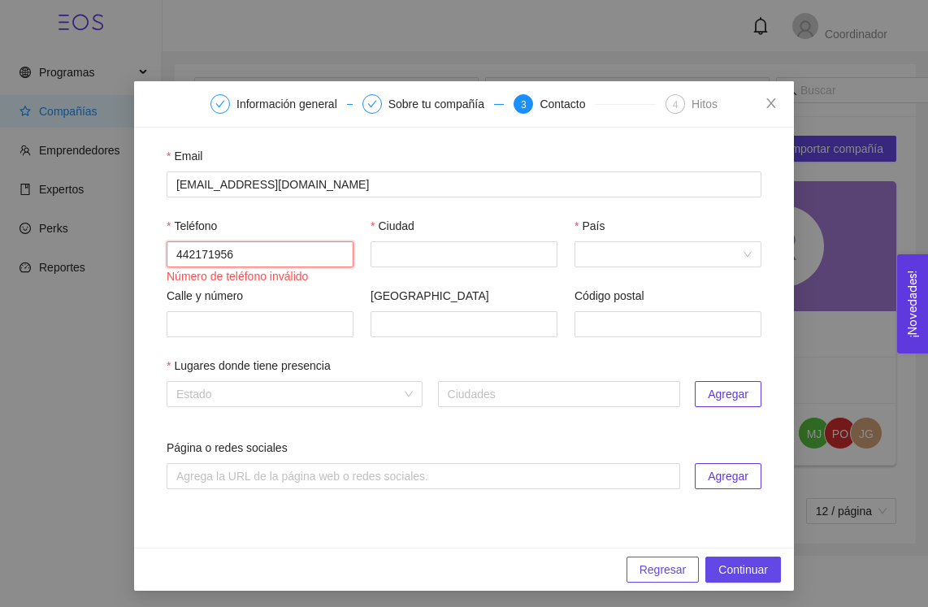
type input "4421719563"
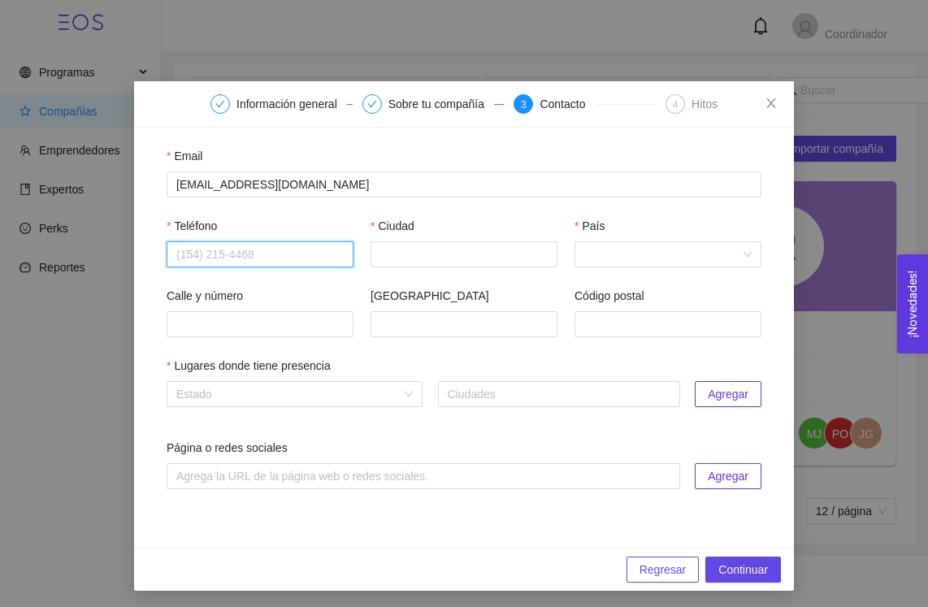
type input "4421719563"
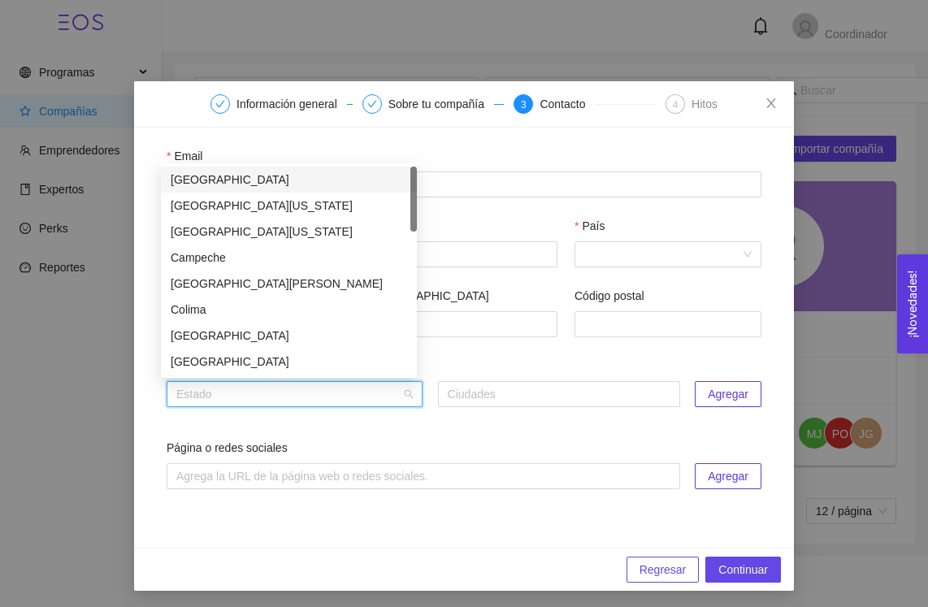
click at [229, 387] on input "search" at bounding box center [288, 394] width 225 height 24
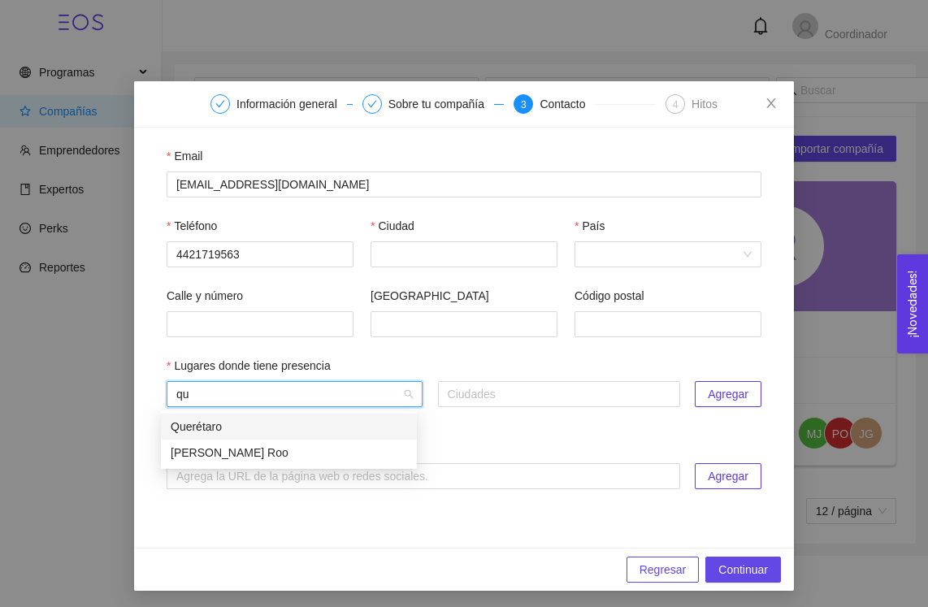
click at [237, 435] on div "Querétaro" at bounding box center [289, 427] width 236 height 18
type input "qu"
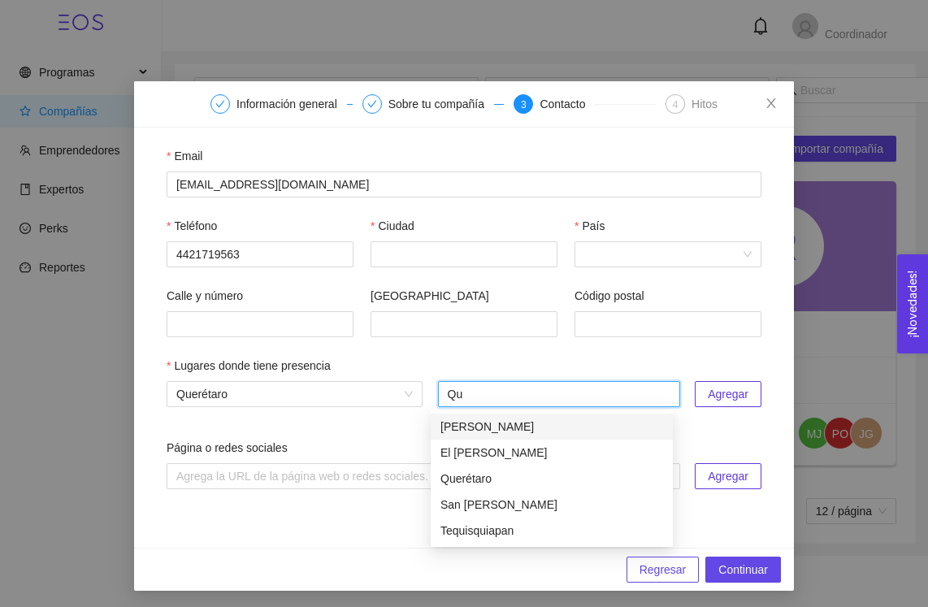
type input "Que"
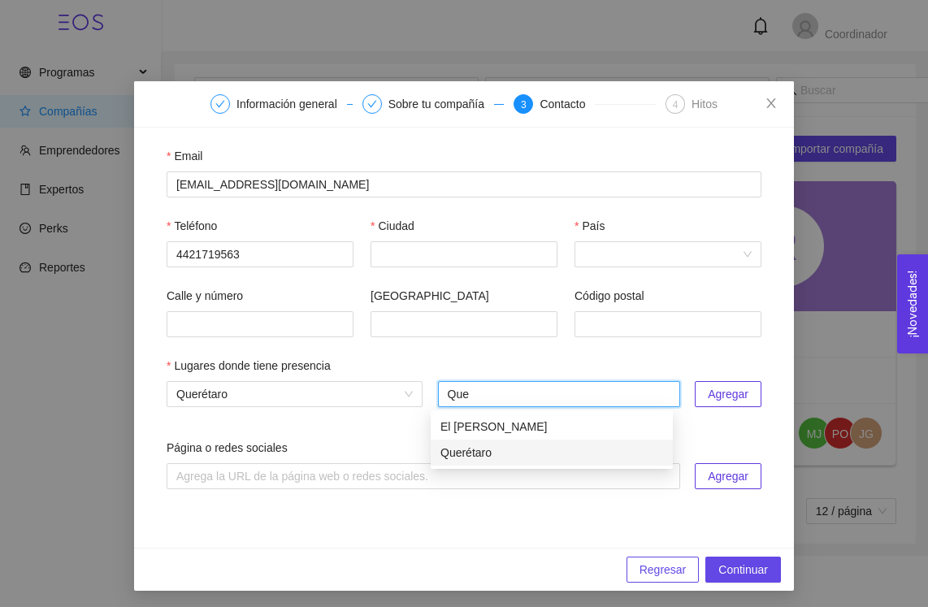
click at [555, 453] on div "Querétaro" at bounding box center [551, 453] width 223 height 18
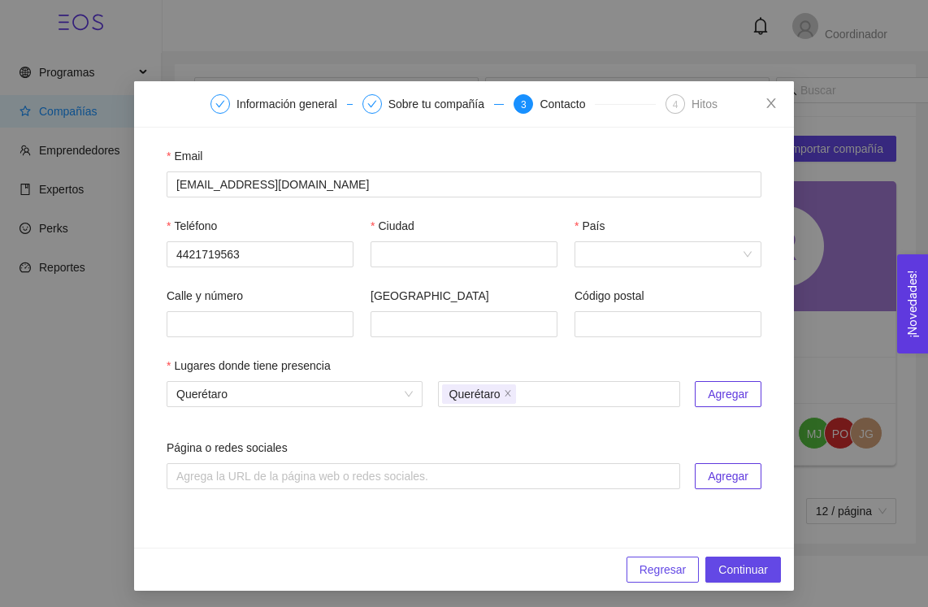
click at [726, 527] on div "Email [EMAIL_ADDRESS][DOMAIN_NAME] Teléfono [PHONE_NUMBER] [GEOGRAPHIC_DATA] Có…" at bounding box center [464, 338] width 660 height 420
click at [731, 564] on span "Continuar" at bounding box center [743, 570] width 50 height 18
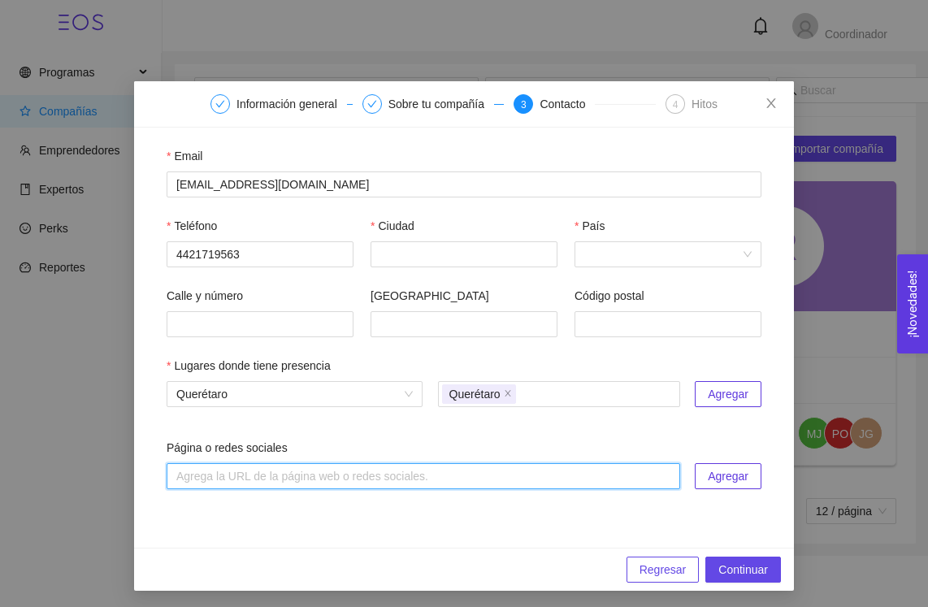
click at [667, 474] on input "text" at bounding box center [424, 476] width 514 height 26
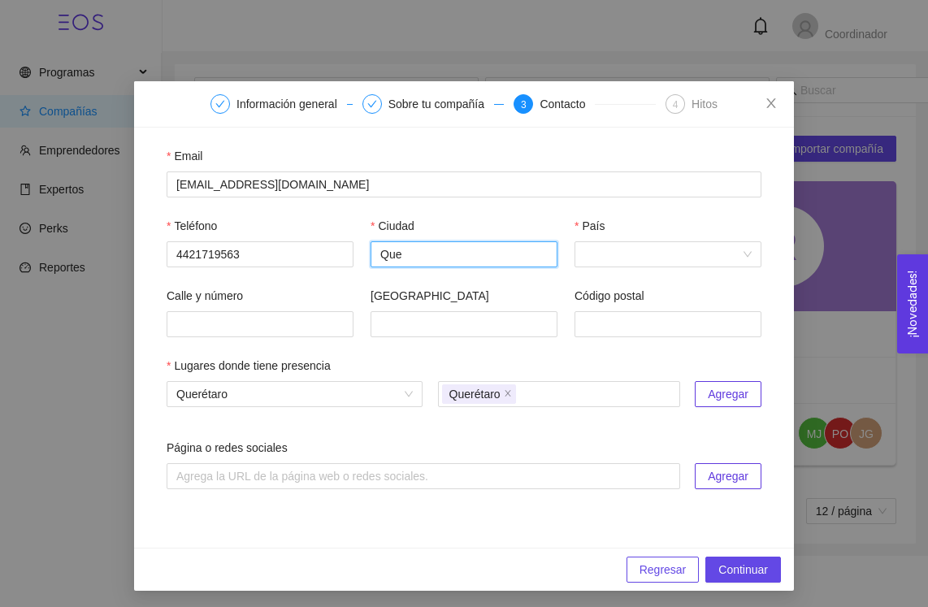
type input "Quer"
type input "Queretaro"
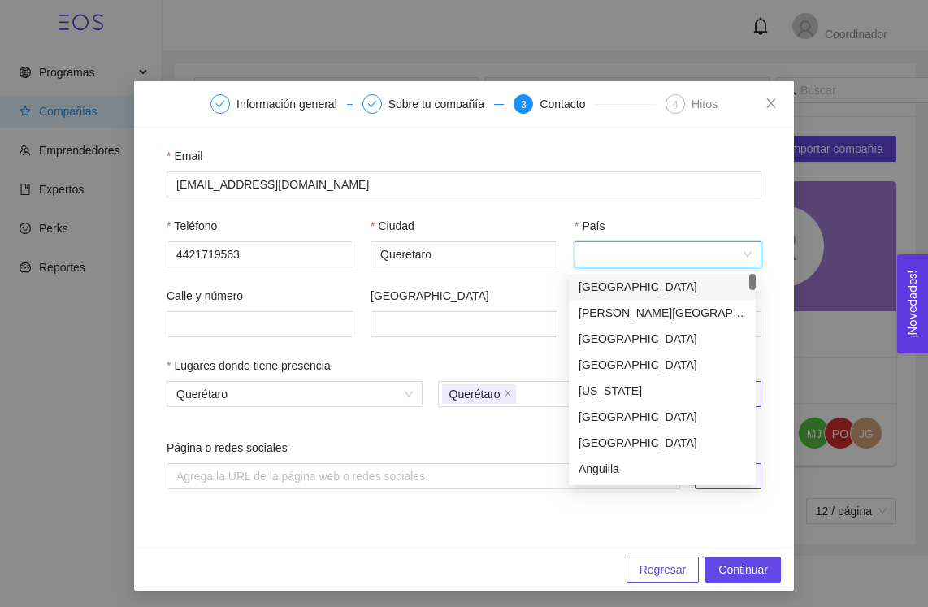
click at [631, 254] on input "País" at bounding box center [662, 254] width 156 height 24
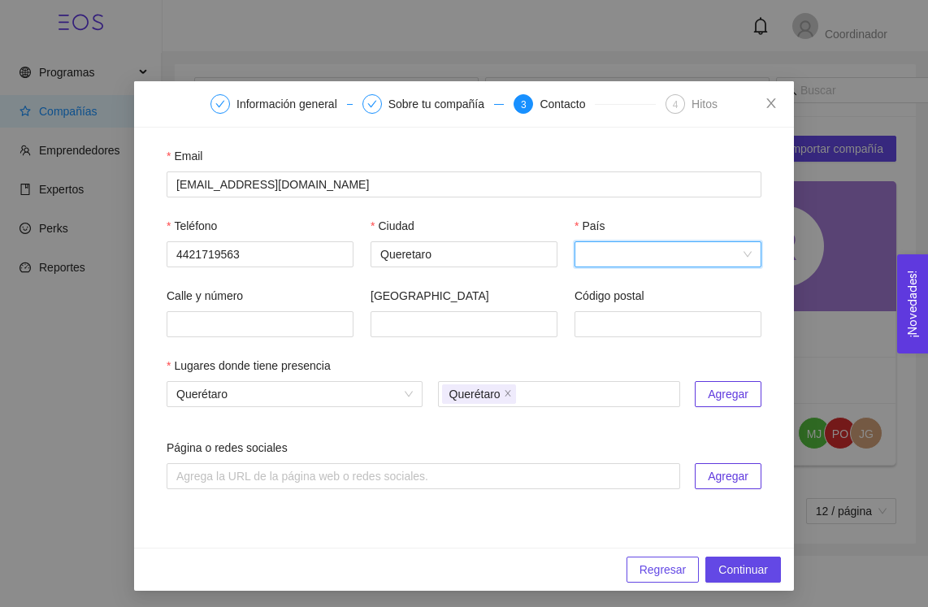
click at [628, 250] on input "País" at bounding box center [662, 254] width 156 height 24
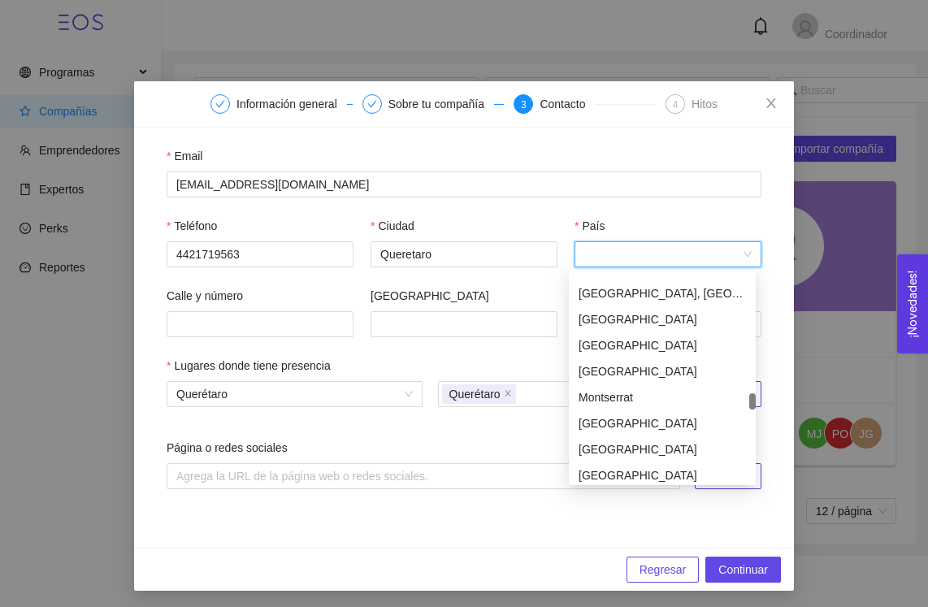
scroll to position [3660, 0]
drag, startPoint x: 754, startPoint y: 309, endPoint x: 730, endPoint y: 395, distance: 89.5
click at [730, 395] on div "[GEOGRAPHIC_DATA] [GEOGRAPHIC_DATA] [GEOGRAPHIC_DATA], [GEOGRAPHIC_DATA], [GEOG…" at bounding box center [662, 378] width 187 height 208
click at [614, 293] on div "[GEOGRAPHIC_DATA]" at bounding box center [662, 293] width 167 height 18
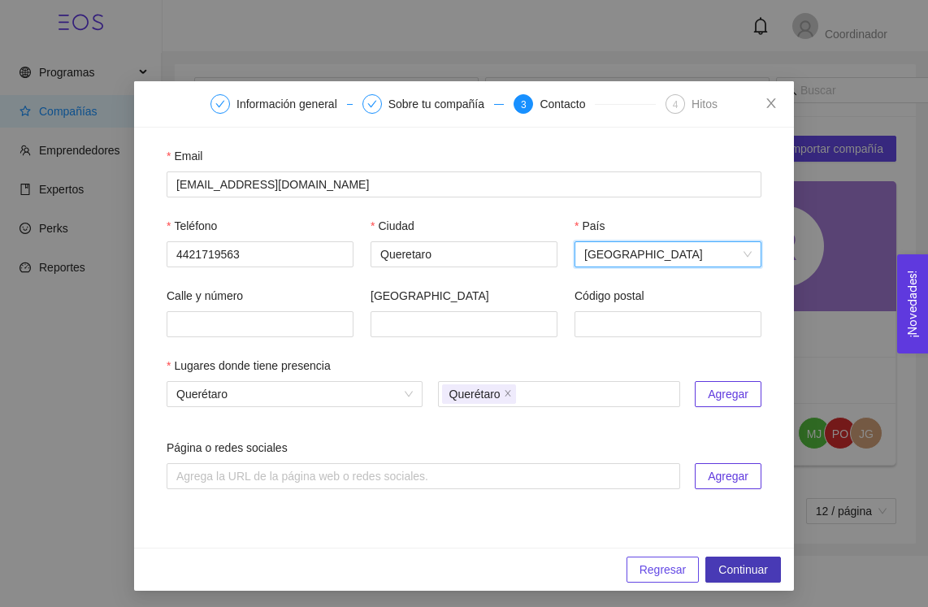
click at [739, 566] on span "Continuar" at bounding box center [743, 570] width 50 height 18
click at [672, 103] on div "4" at bounding box center [675, 104] width 20 height 20
click at [447, 108] on div "Sobre tu compañía" at bounding box center [441, 104] width 106 height 20
click at [540, 102] on div "Contacto" at bounding box center [567, 104] width 55 height 20
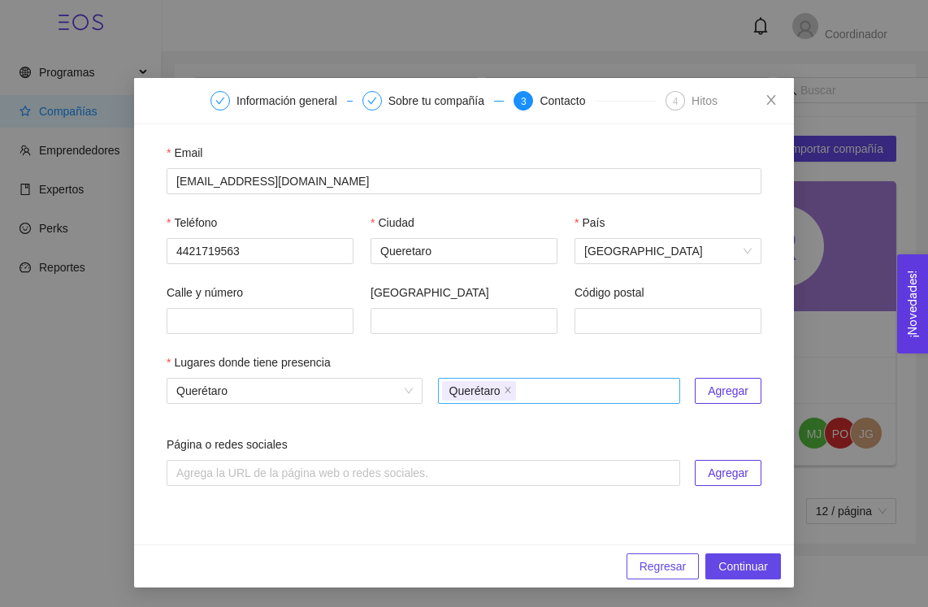
click at [580, 392] on div "Querétaro" at bounding box center [559, 390] width 234 height 23
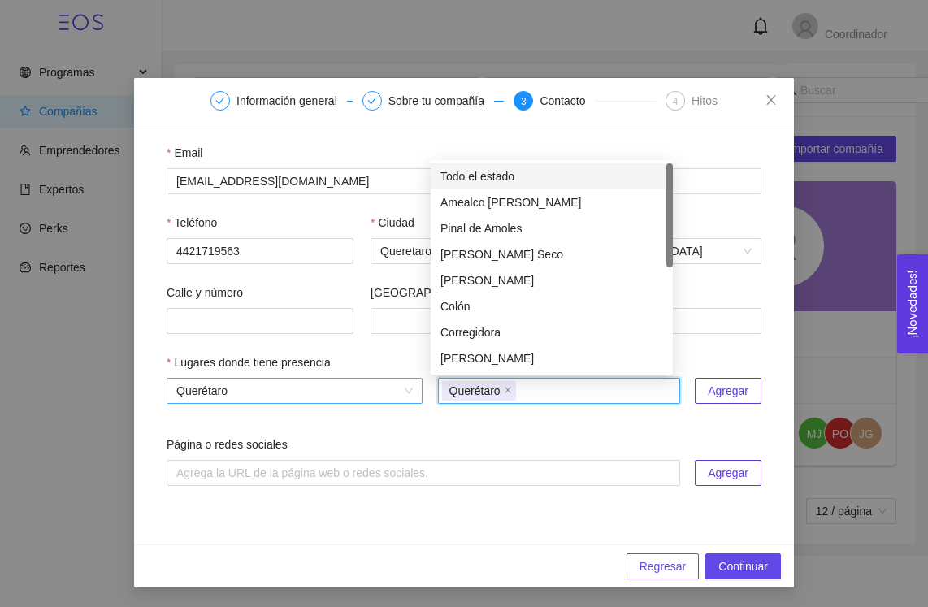
scroll to position [364, 0]
click at [327, 392] on span "Querétaro" at bounding box center [294, 391] width 236 height 24
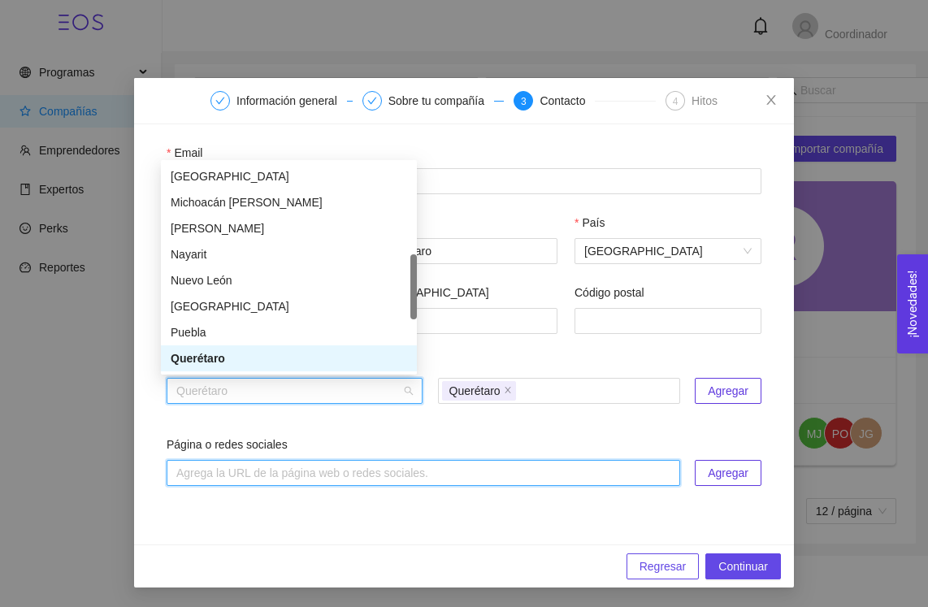
click at [312, 468] on input "text" at bounding box center [424, 473] width 514 height 26
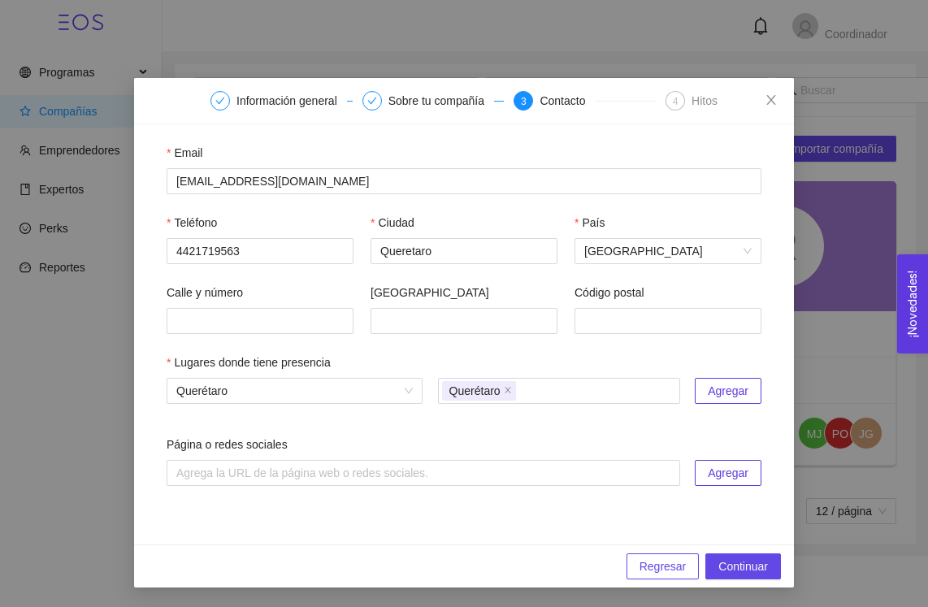
click at [713, 388] on span "Agregar" at bounding box center [728, 391] width 41 height 18
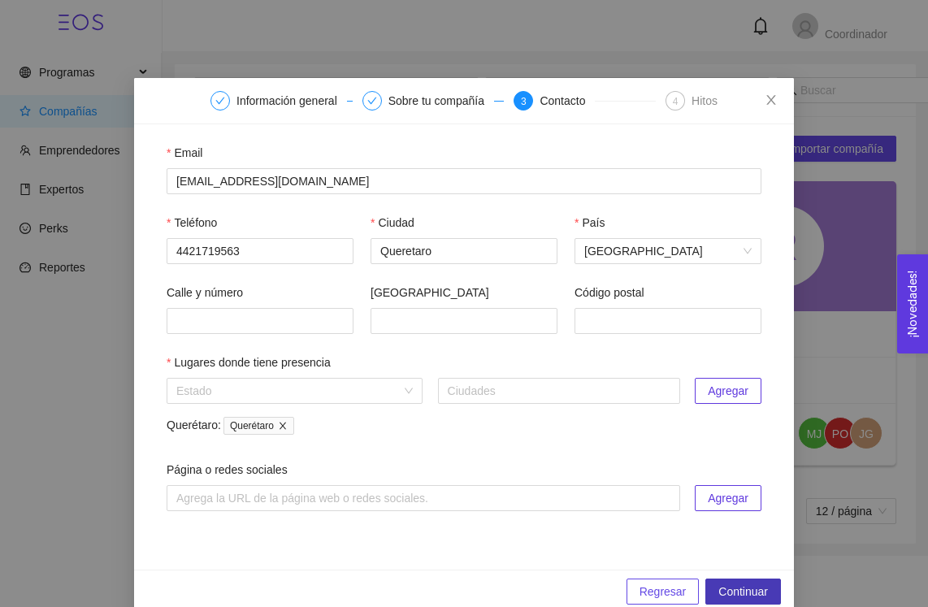
click at [737, 591] on span "Continuar" at bounding box center [743, 592] width 50 height 18
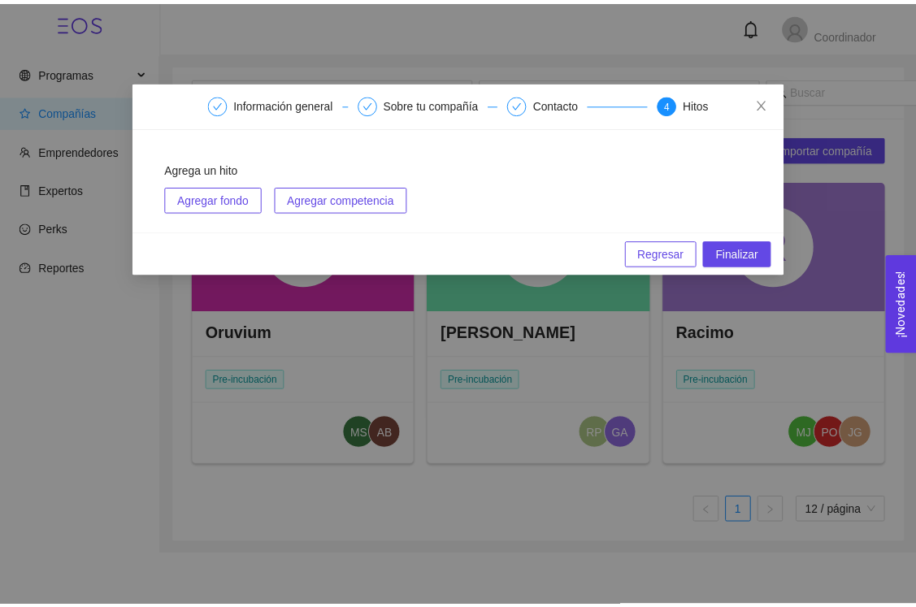
scroll to position [0, 0]
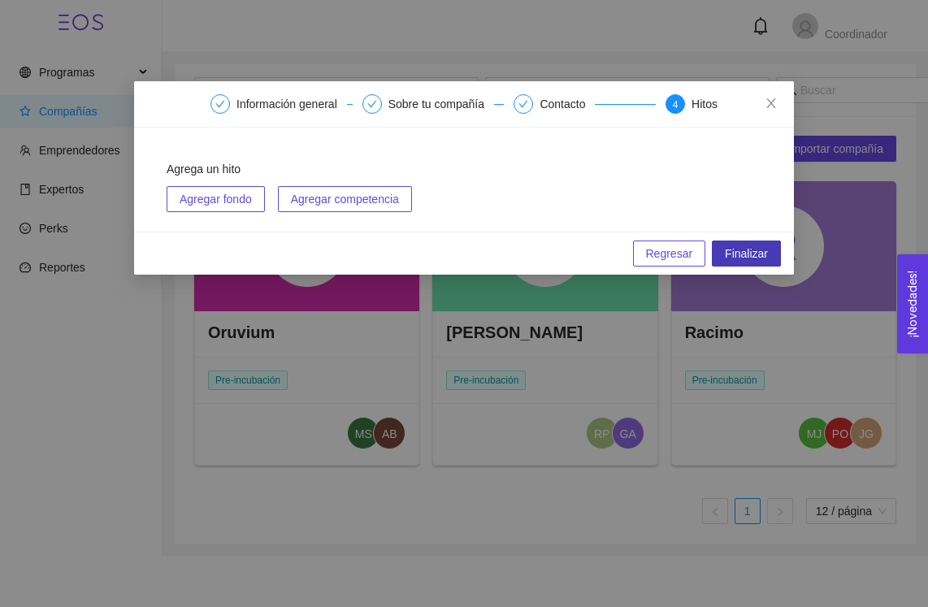
click at [740, 245] on span "Finalizar" at bounding box center [746, 254] width 43 height 18
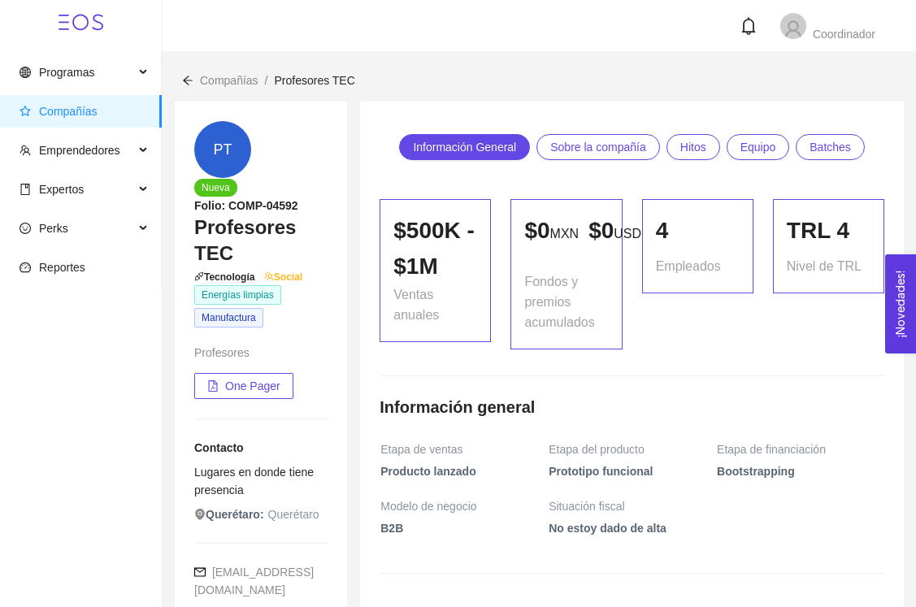
click at [72, 108] on span "Compañías" at bounding box center [68, 111] width 59 height 13
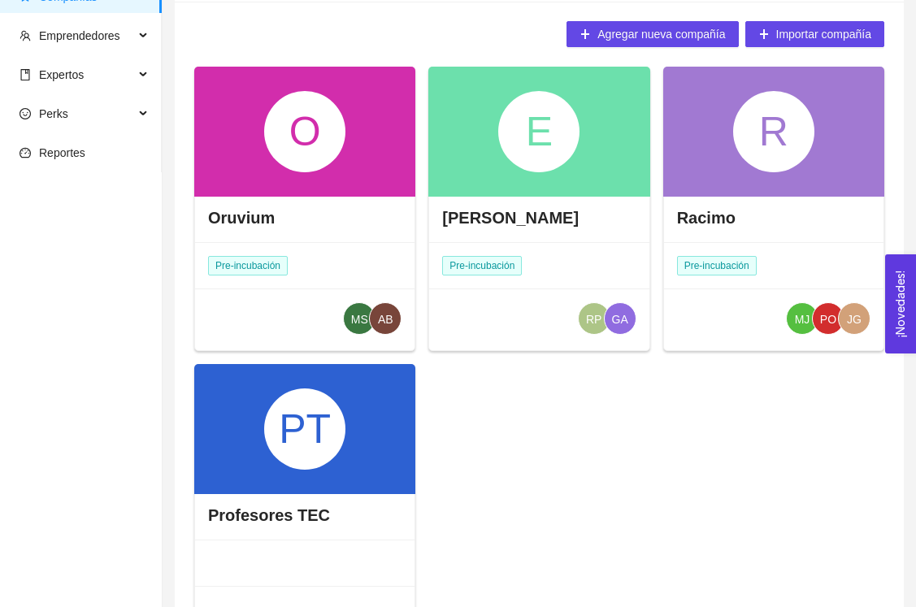
scroll to position [118, 0]
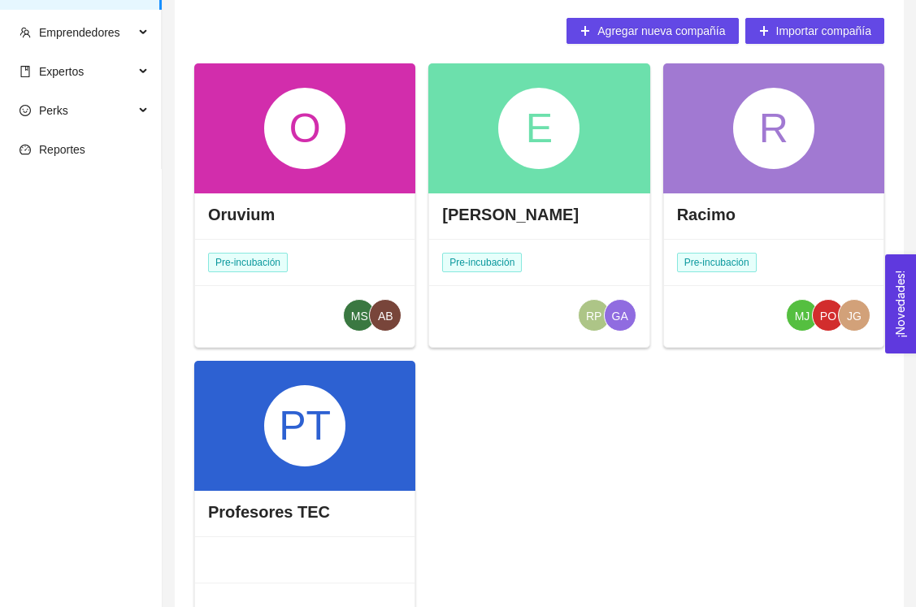
click at [286, 171] on div "O" at bounding box center [304, 128] width 221 height 130
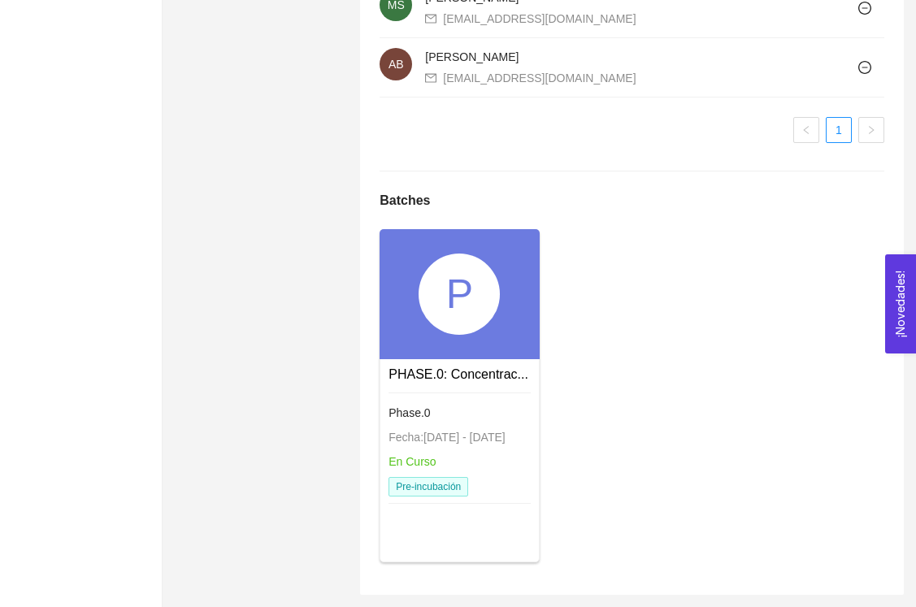
scroll to position [1168, 0]
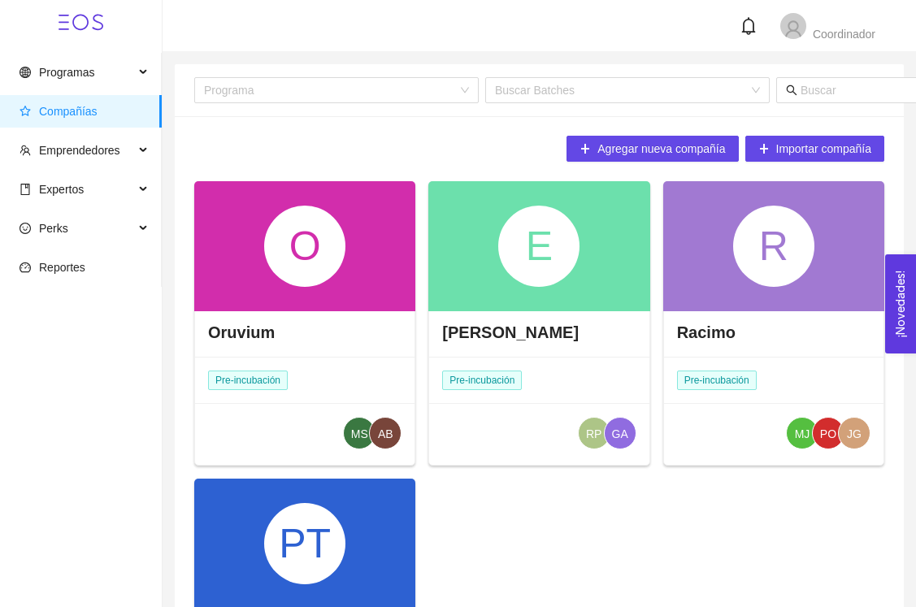
scroll to position [246, 0]
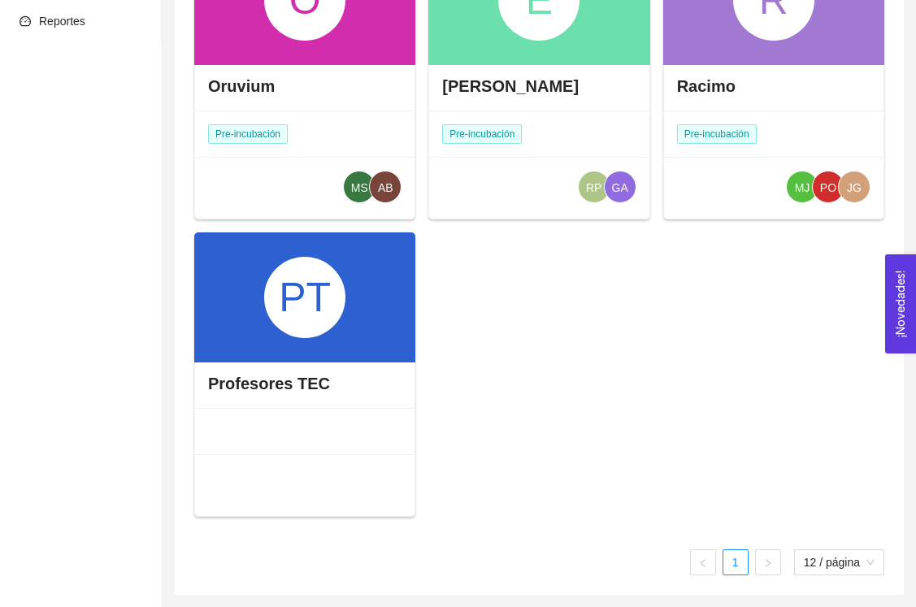
click at [280, 429] on div at bounding box center [304, 432] width 219 height 46
click at [277, 335] on div "PT" at bounding box center [304, 297] width 81 height 81
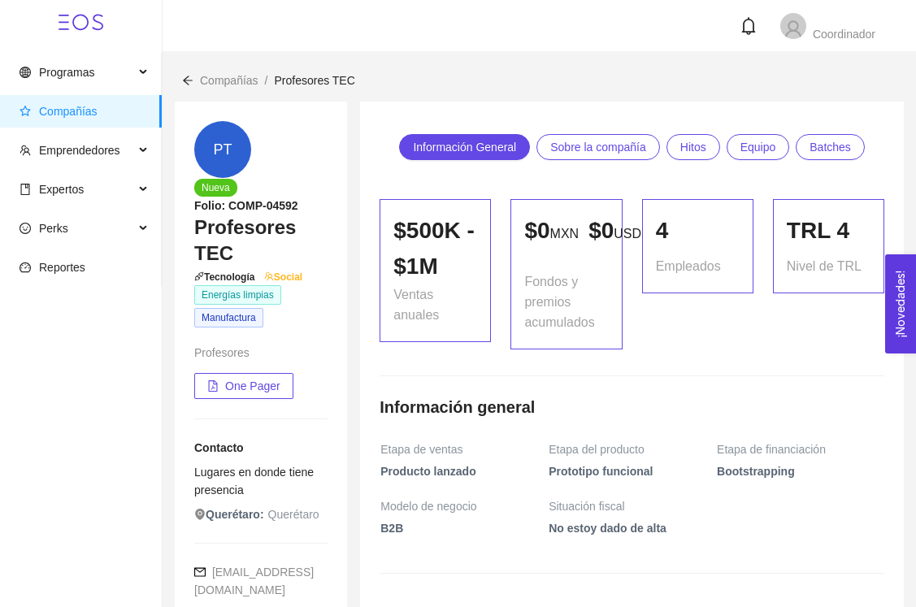
scroll to position [3, 0]
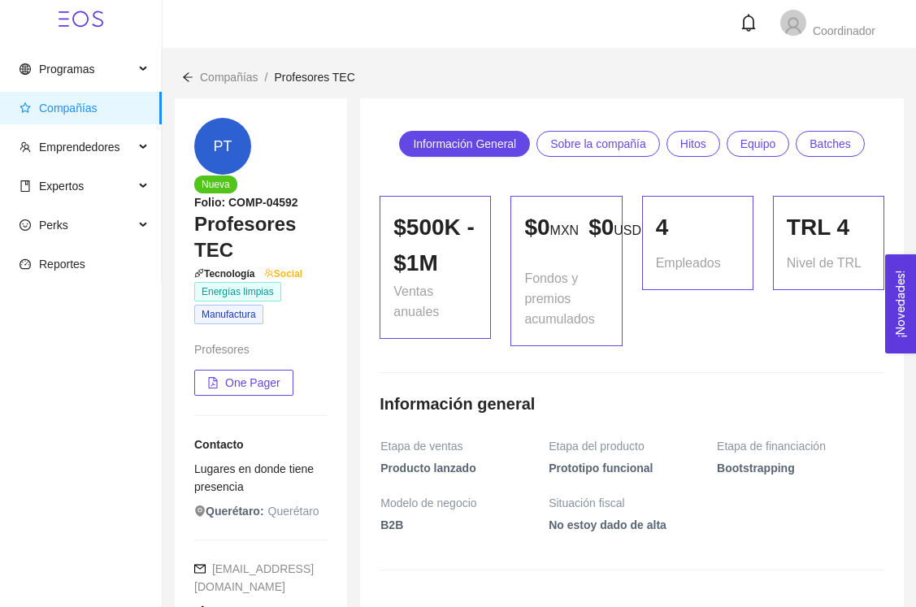
click at [619, 135] on span "Sobre la compañía" at bounding box center [598, 144] width 96 height 24
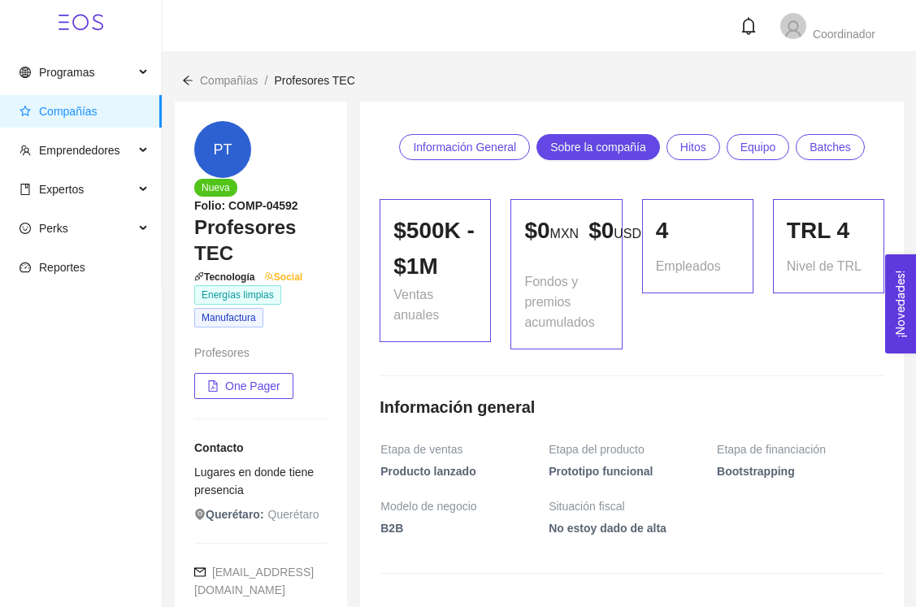
click at [705, 150] on span "Hitos" at bounding box center [693, 147] width 26 height 24
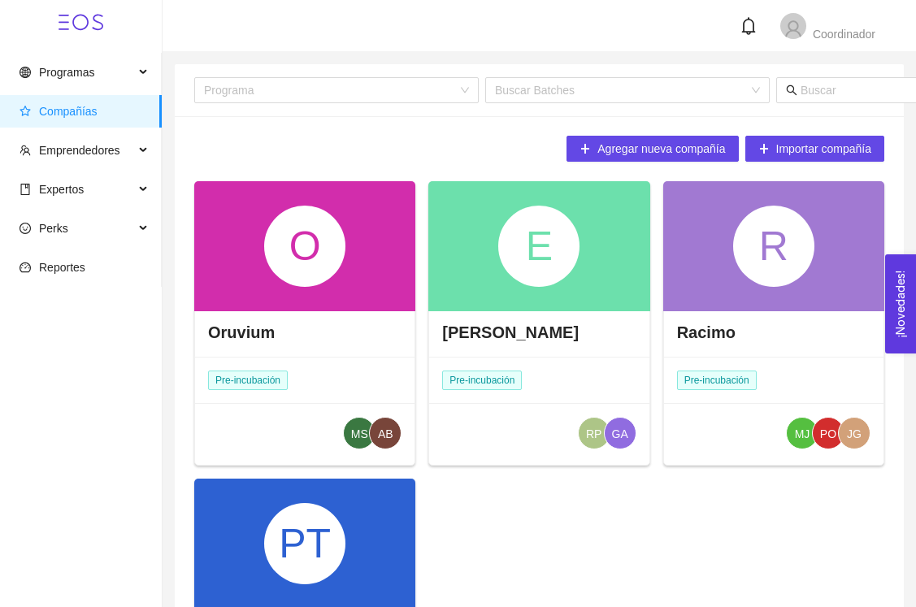
click at [248, 381] on span "Pre-incubación" at bounding box center [248, 381] width 80 height 20
click at [292, 254] on div "O" at bounding box center [304, 246] width 81 height 81
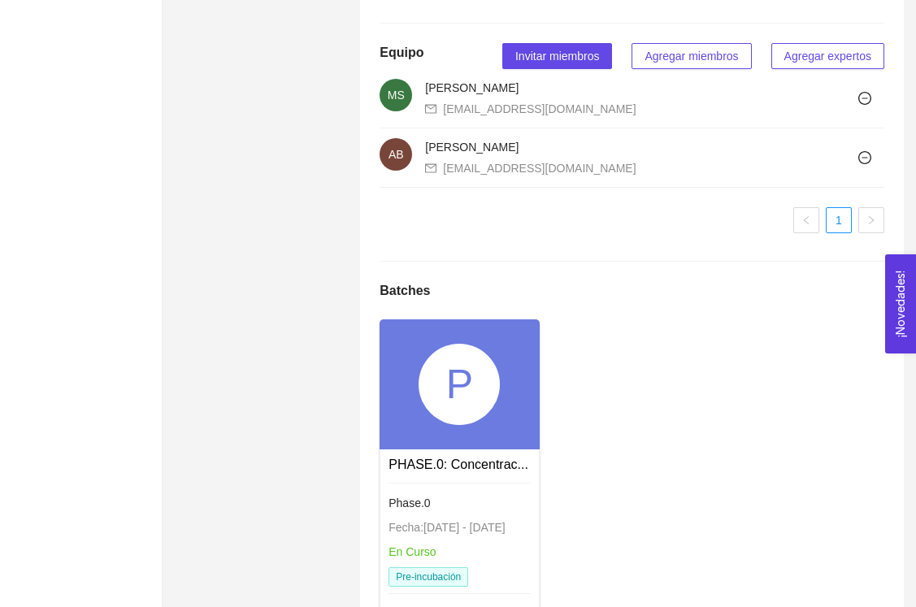
scroll to position [1168, 0]
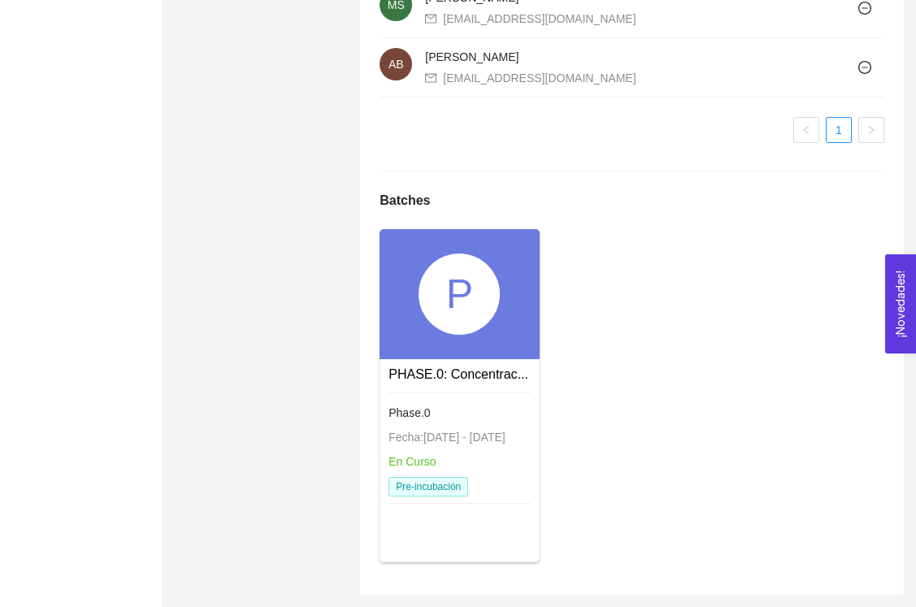
click at [443, 336] on div "P" at bounding box center [458, 294] width 159 height 130
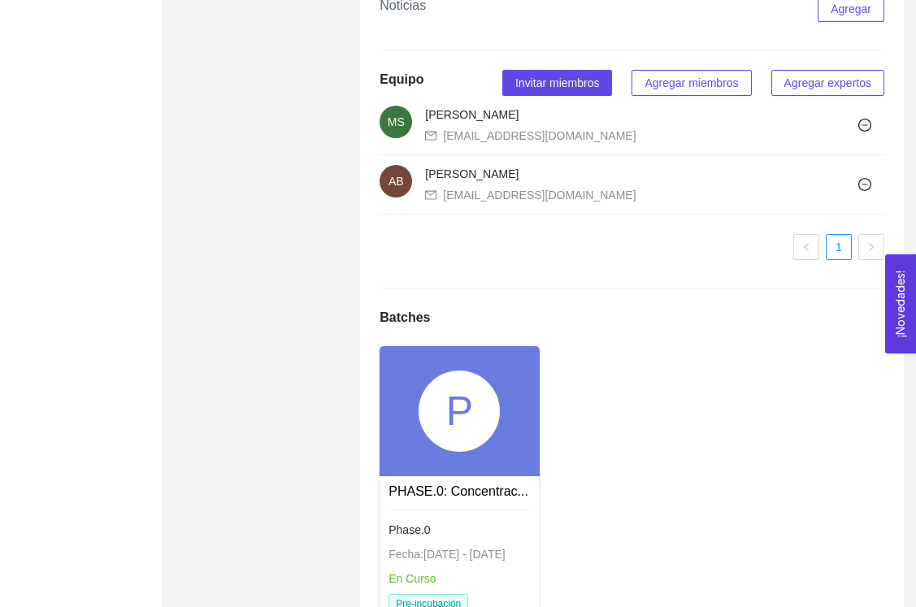
scroll to position [1000, 0]
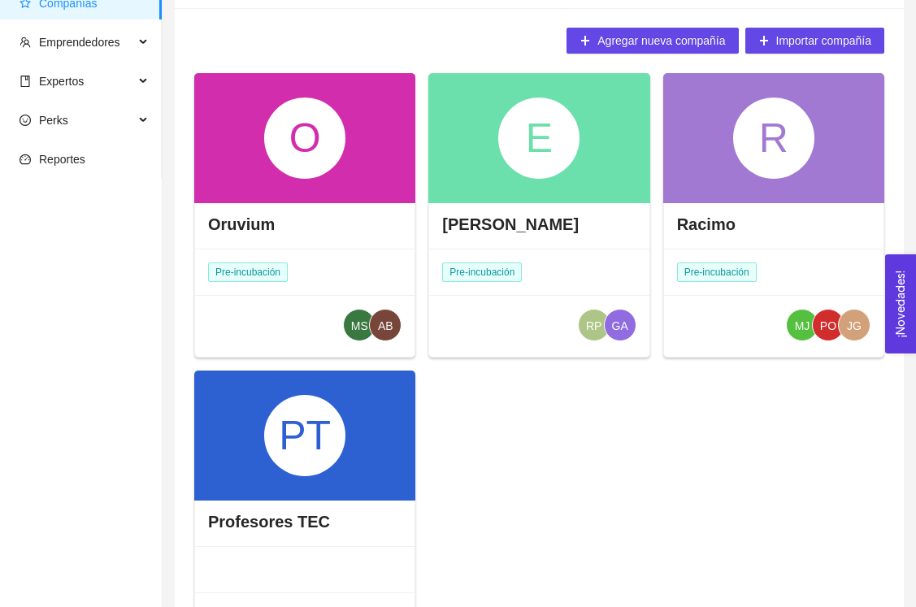
scroll to position [111, 0]
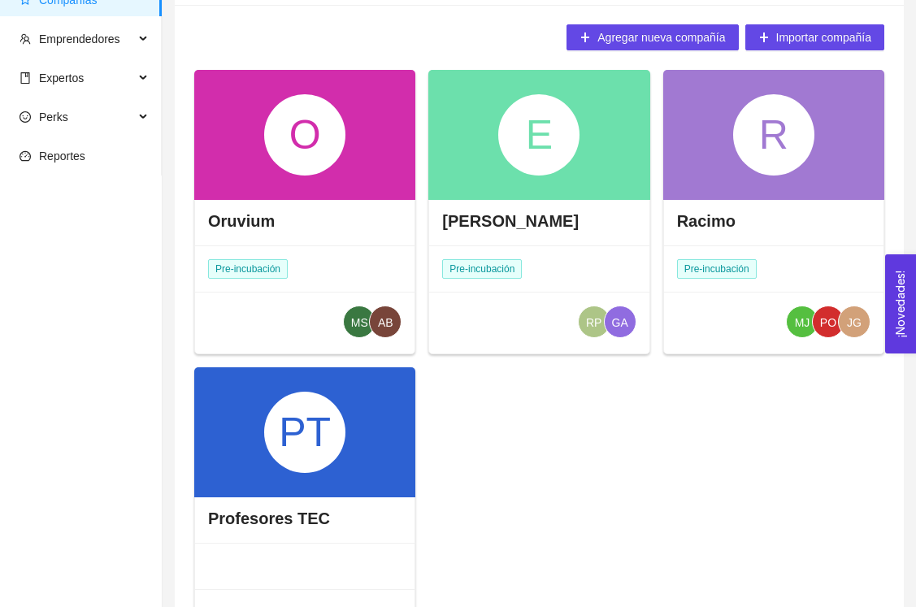
click at [310, 185] on div "O" at bounding box center [304, 135] width 221 height 130
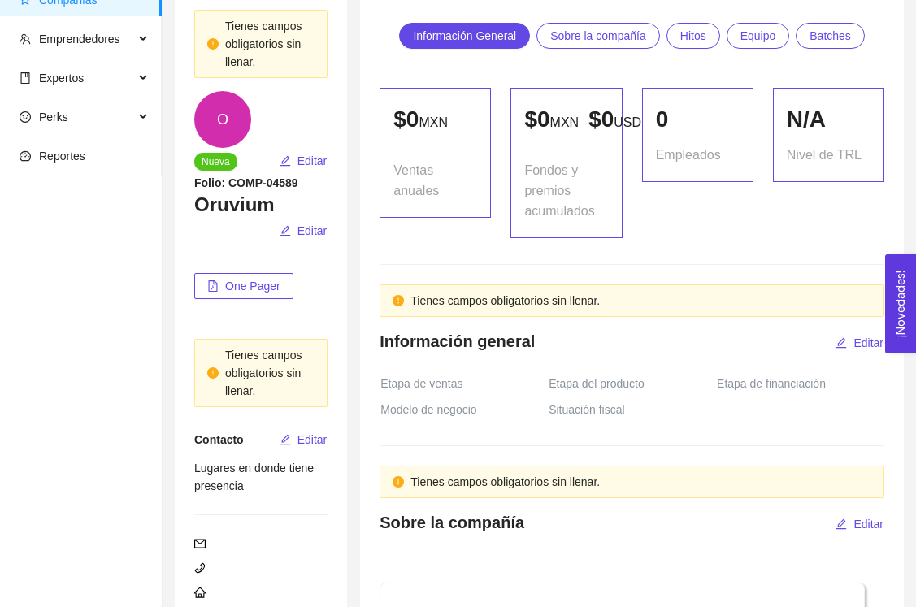
scroll to position [140, 0]
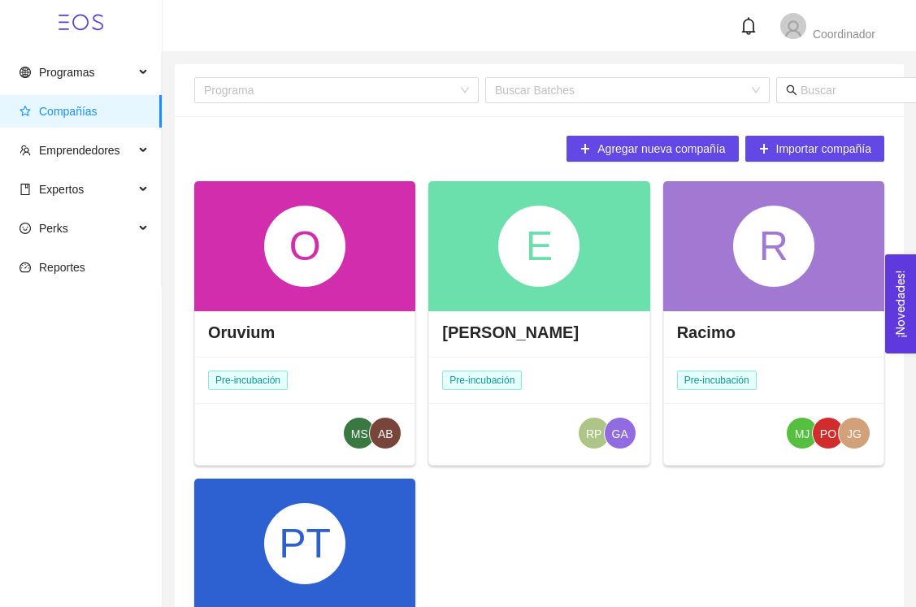
click at [546, 257] on div "E" at bounding box center [538, 246] width 81 height 81
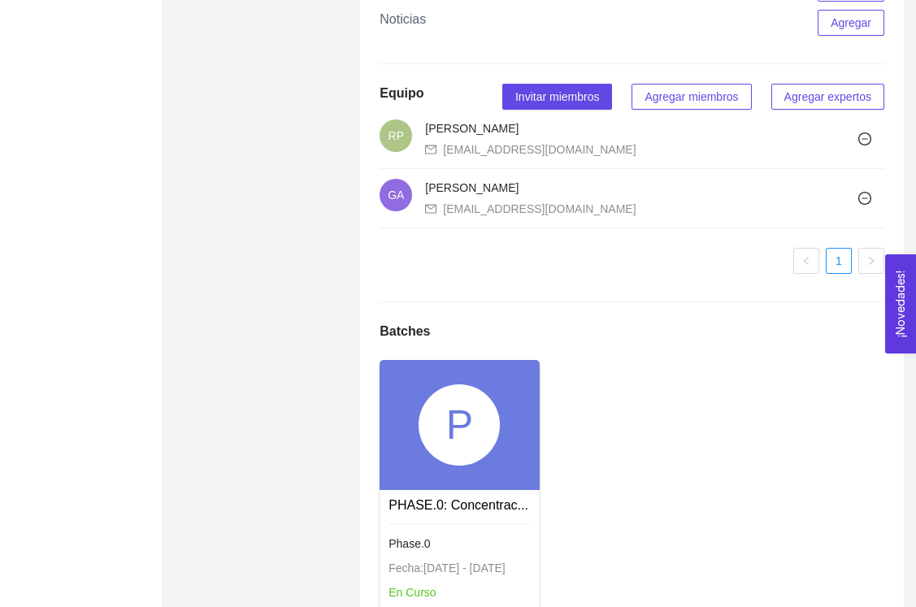
scroll to position [1168, 0]
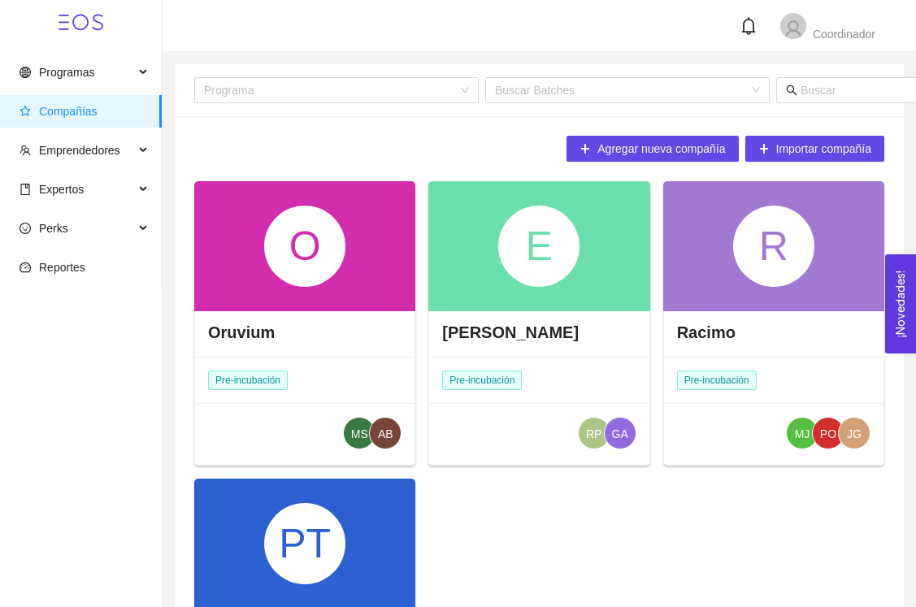
scroll to position [246, 0]
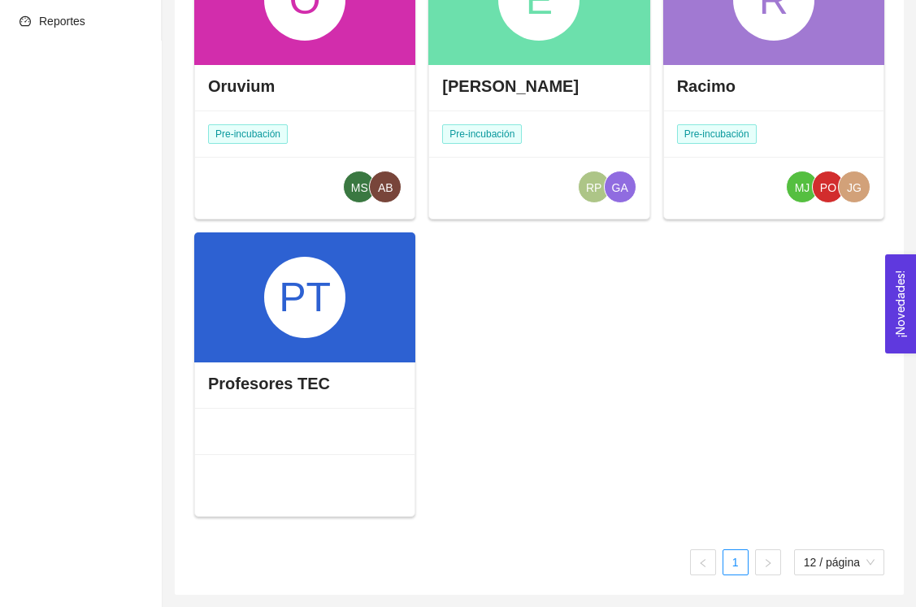
click at [384, 261] on div "PT" at bounding box center [304, 297] width 221 height 130
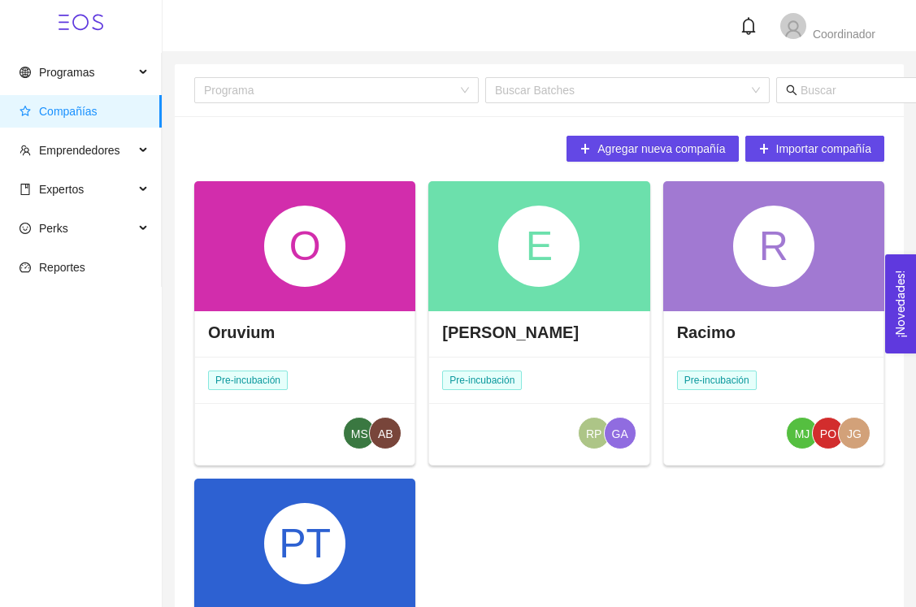
scroll to position [246, 0]
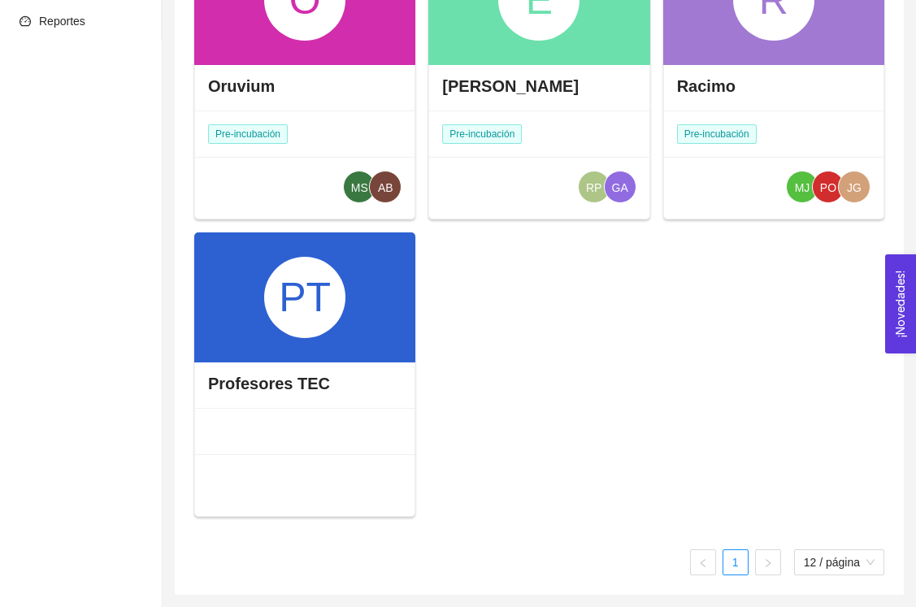
click at [359, 389] on div "Profesores TEC" at bounding box center [304, 383] width 219 height 49
click at [320, 336] on div "PT" at bounding box center [304, 297] width 81 height 81
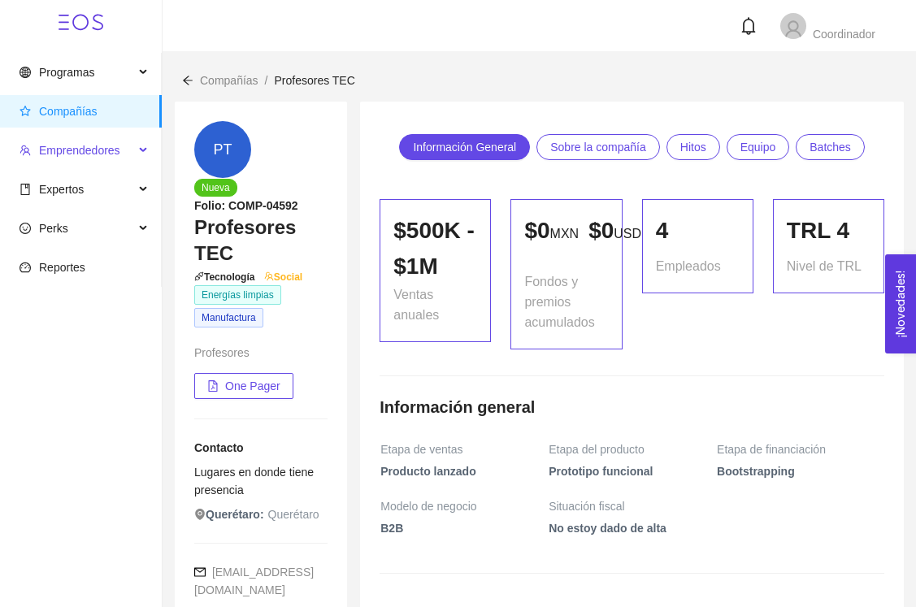
click at [74, 146] on span "Emprendedores" at bounding box center [79, 150] width 81 height 13
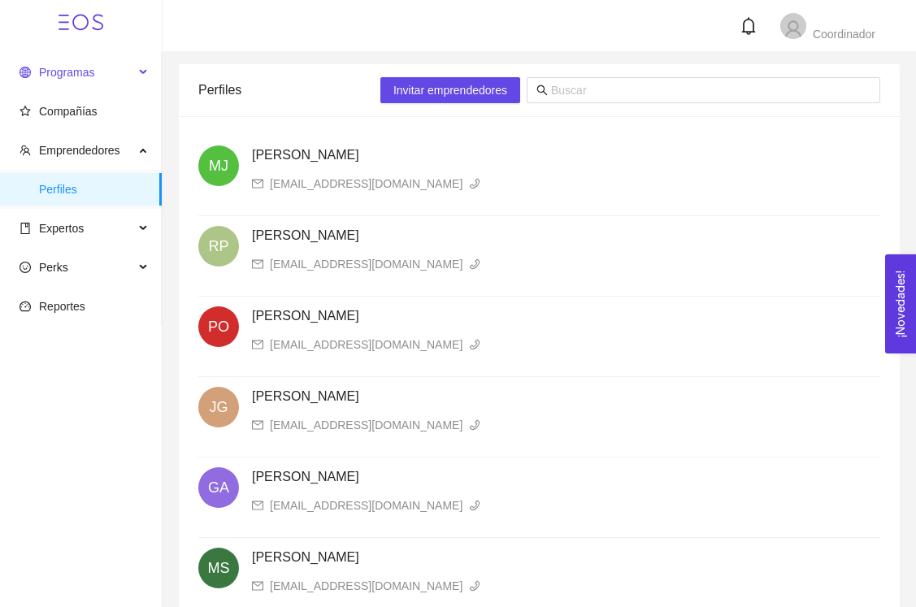
click at [65, 72] on span "Programas" at bounding box center [66, 72] width 55 height 13
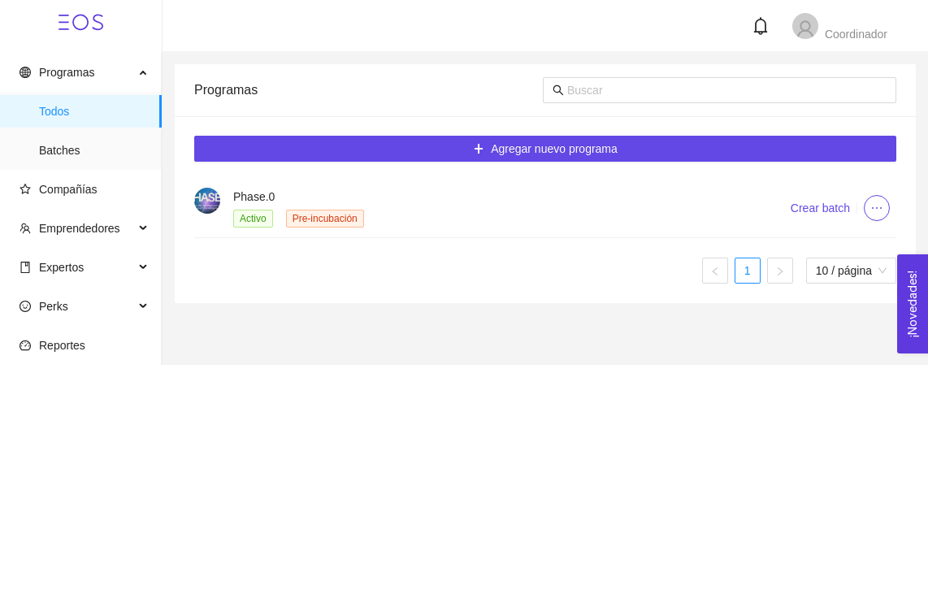
click at [254, 198] on h4 "Phase.0" at bounding box center [492, 197] width 518 height 18
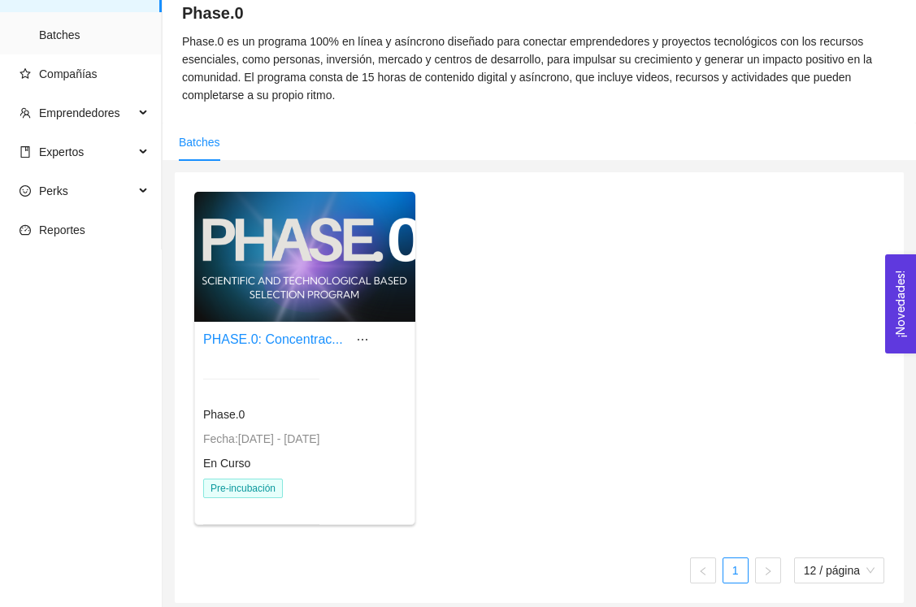
scroll to position [124, 0]
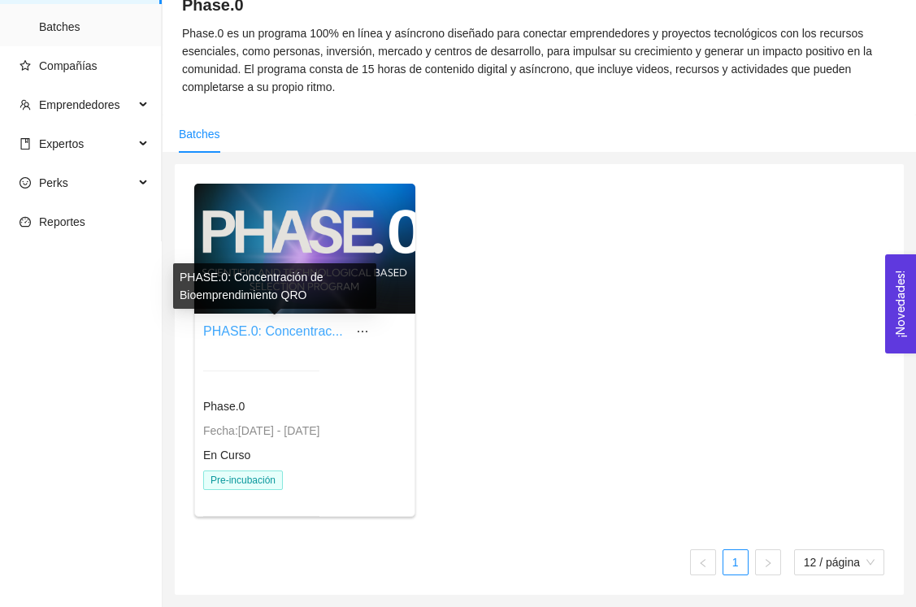
click at [286, 330] on link "PHASE.0: Concentrac..." at bounding box center [273, 331] width 140 height 14
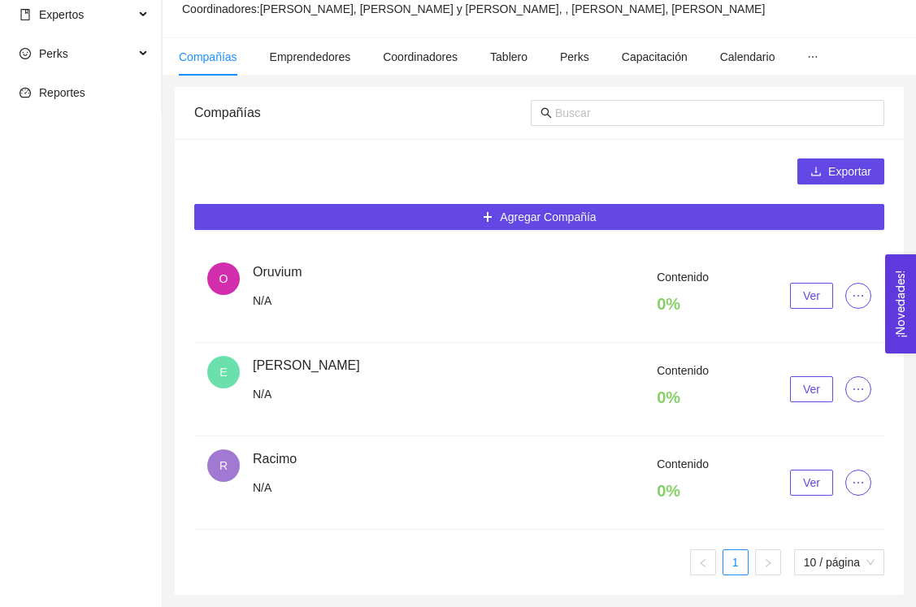
scroll to position [271, 0]
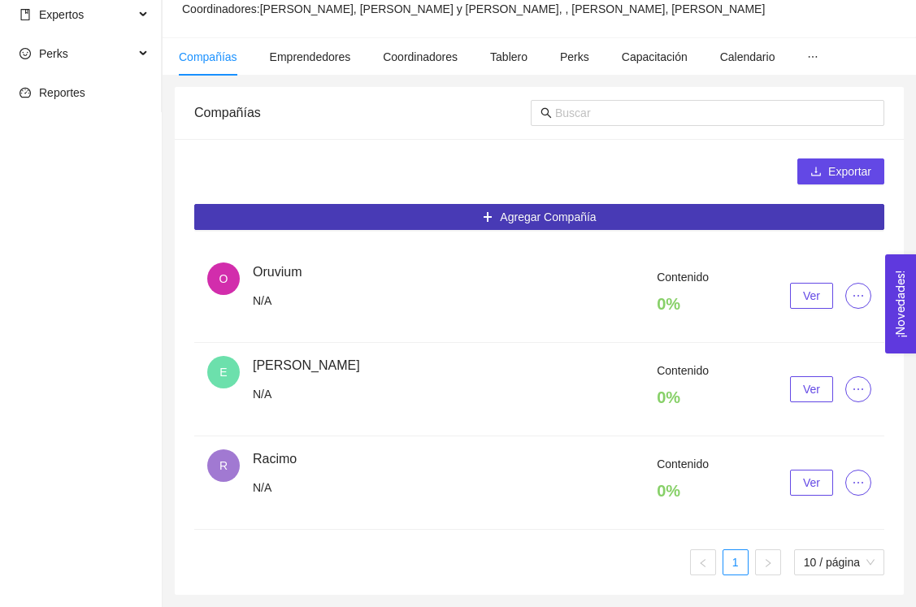
click at [531, 218] on span "Agregar Compañía" at bounding box center [548, 217] width 96 height 18
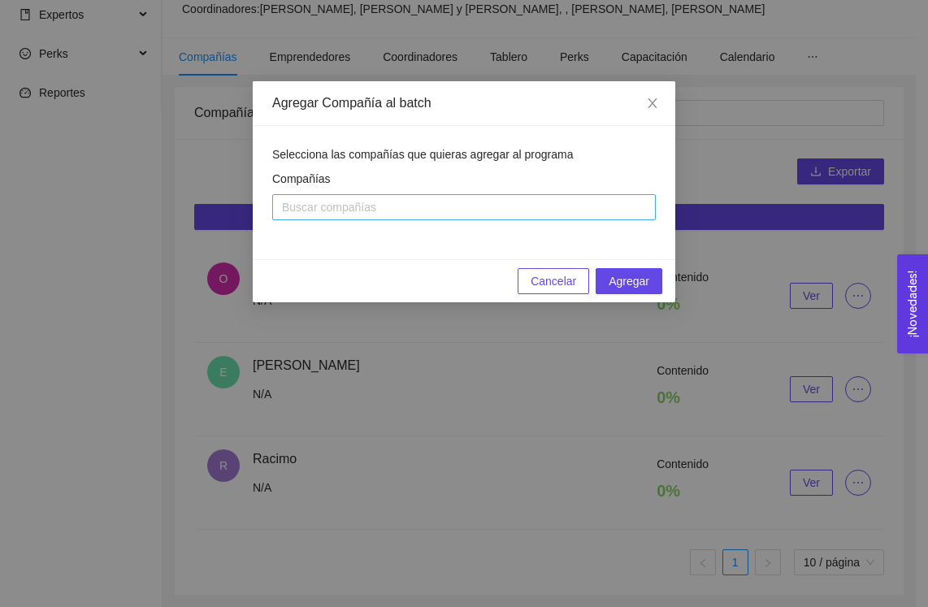
click at [500, 210] on div at bounding box center [463, 207] width 375 height 20
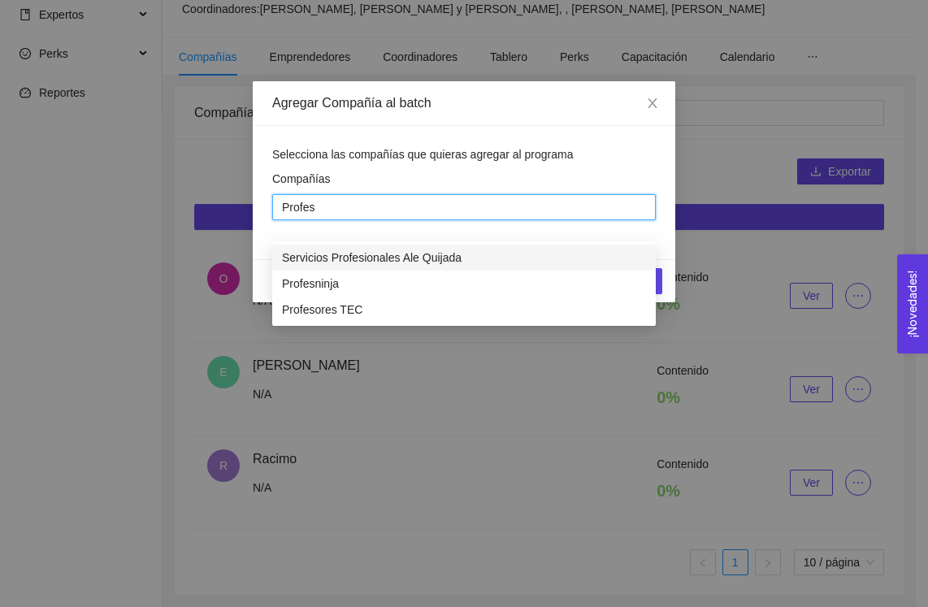
type input "Profeso"
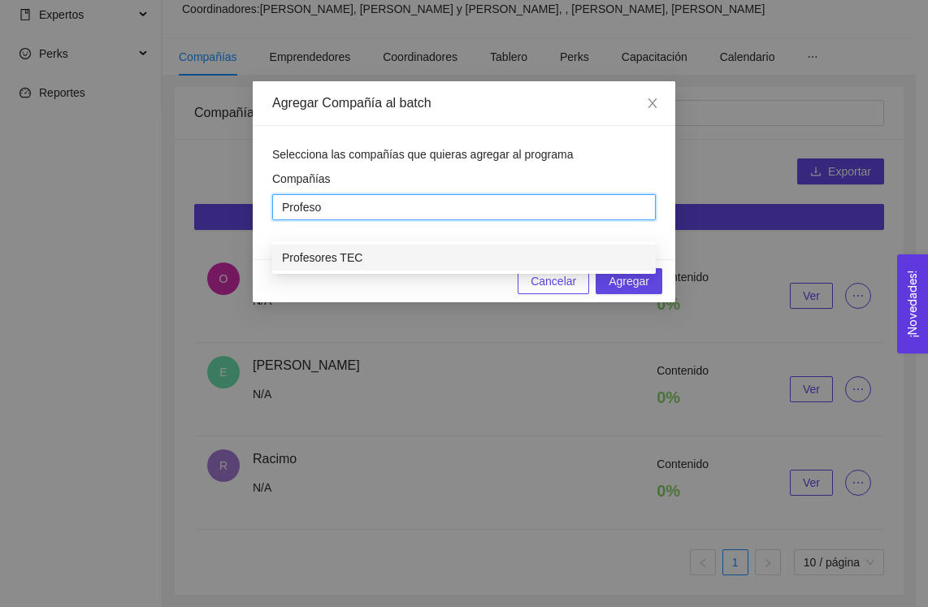
click at [480, 245] on div "Profesores TEC" at bounding box center [464, 258] width 384 height 26
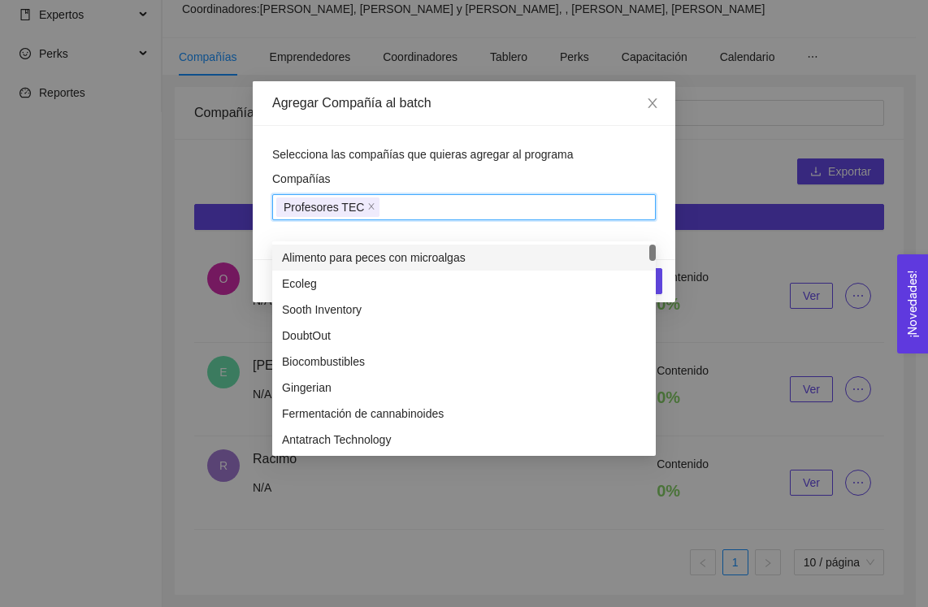
click at [664, 164] on div "Selecciona las compañías que quieras agregar al programa Compañías Profesores T…" at bounding box center [464, 192] width 423 height 133
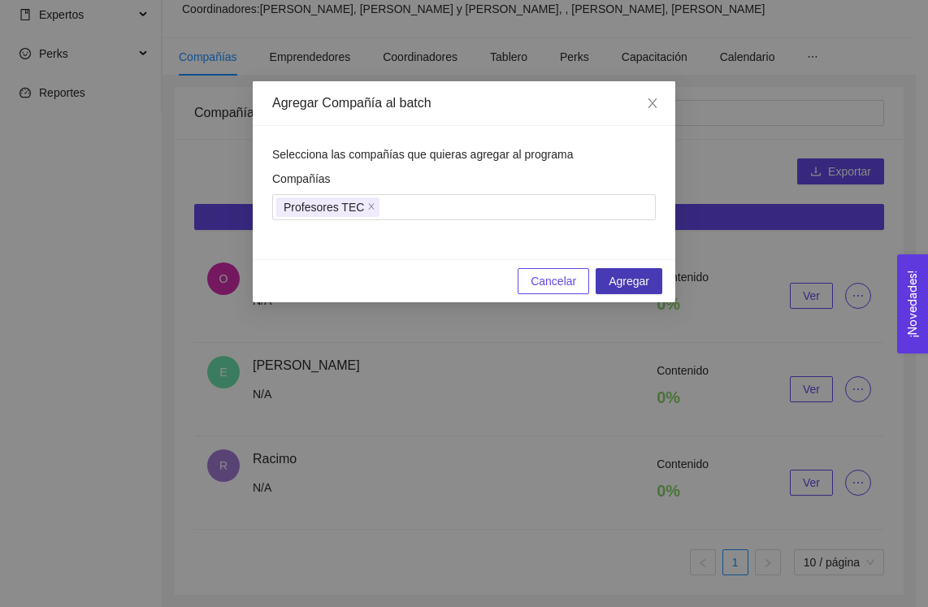
click at [635, 276] on span "Agregar" at bounding box center [629, 281] width 41 height 18
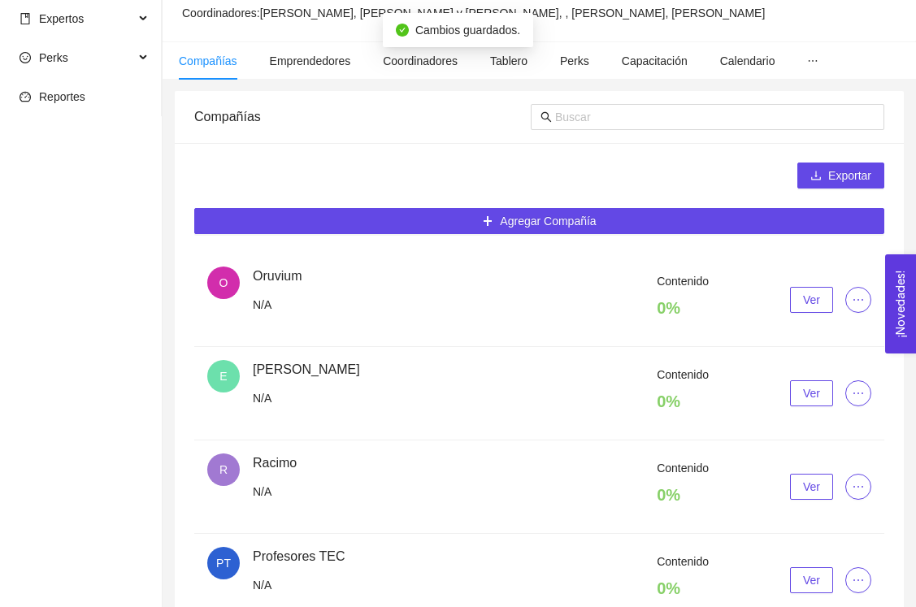
scroll to position [0, 0]
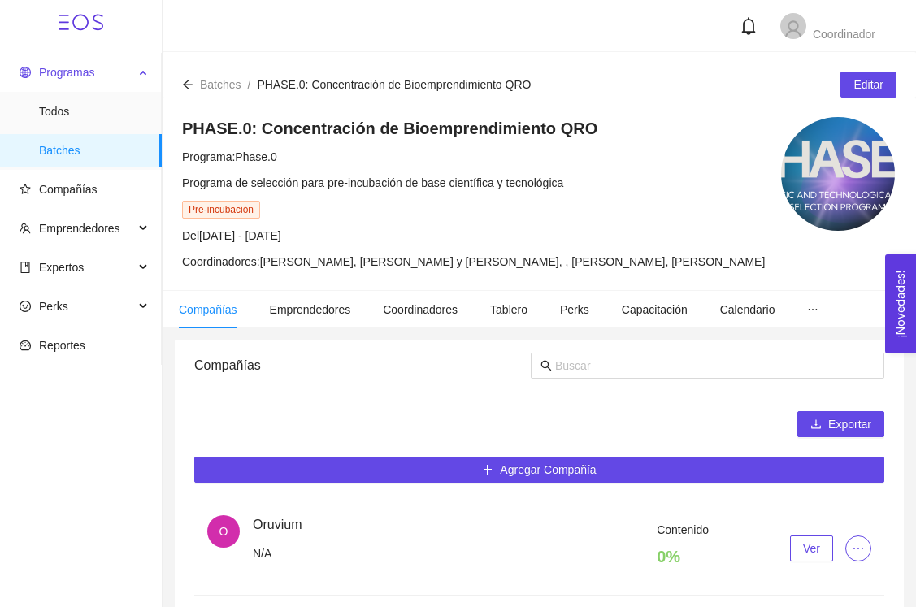
click at [63, 75] on span "Programas" at bounding box center [66, 72] width 55 height 13
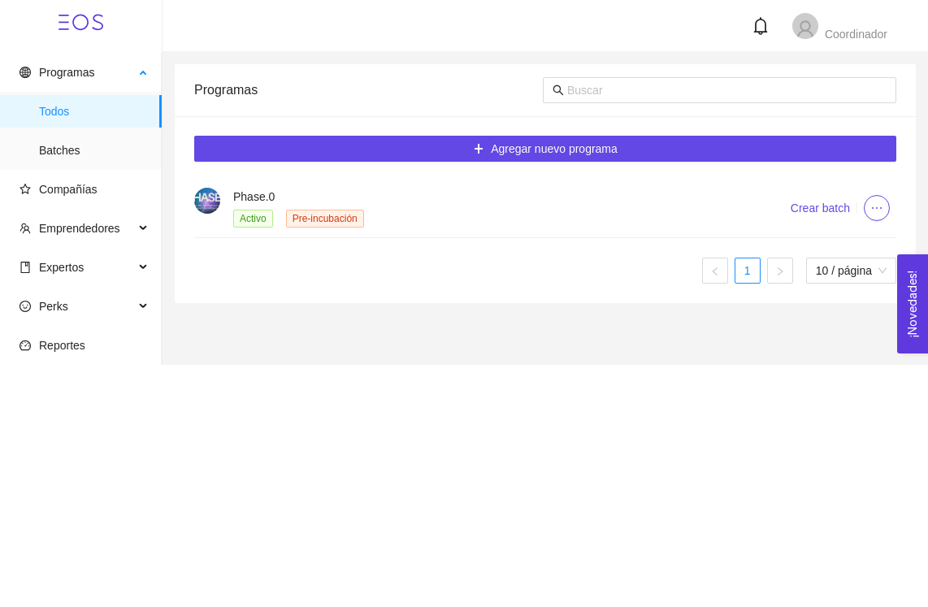
click at [65, 112] on span "Todos" at bounding box center [94, 111] width 110 height 33
click at [63, 154] on span "Batches" at bounding box center [94, 150] width 110 height 33
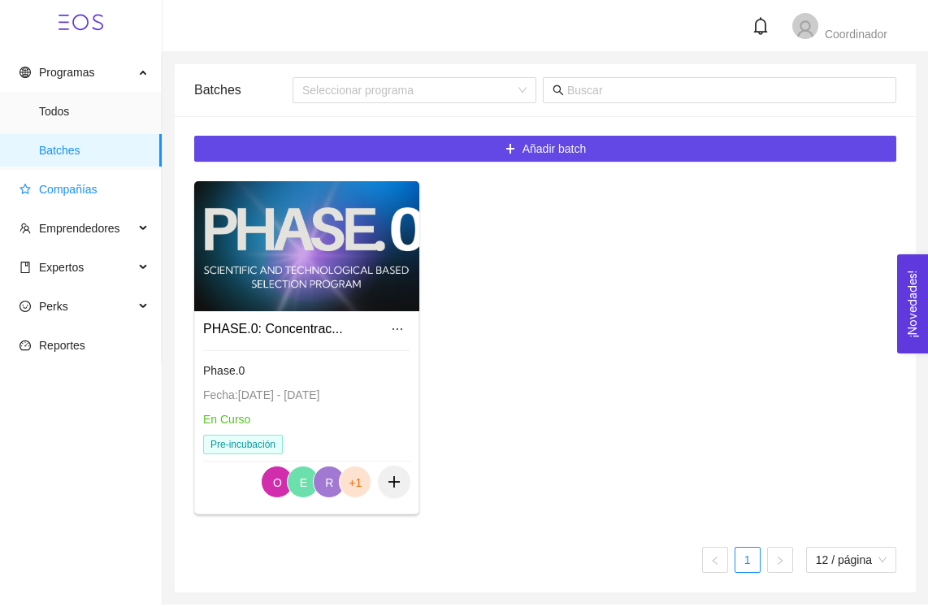
click at [69, 187] on span "Compañías" at bounding box center [68, 189] width 59 height 13
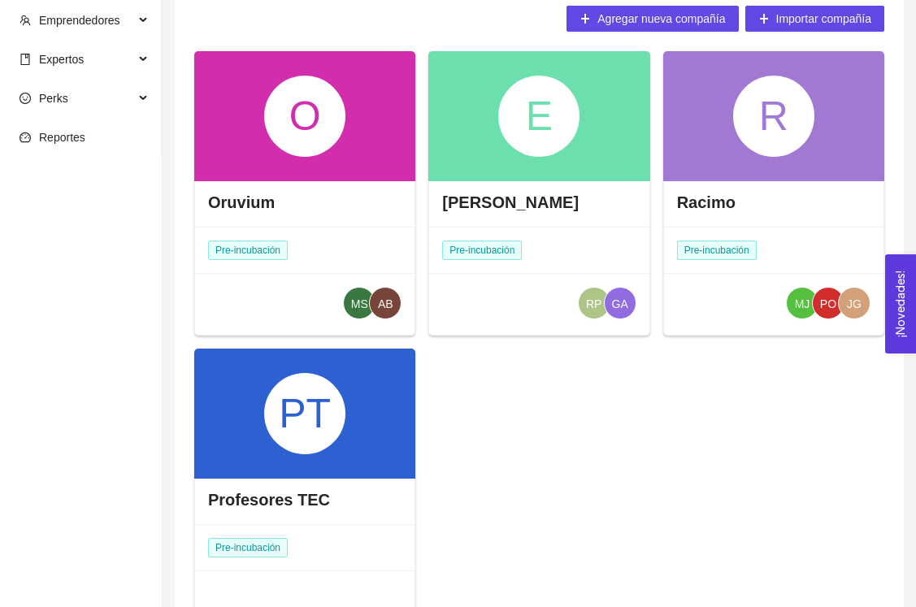
scroll to position [246, 0]
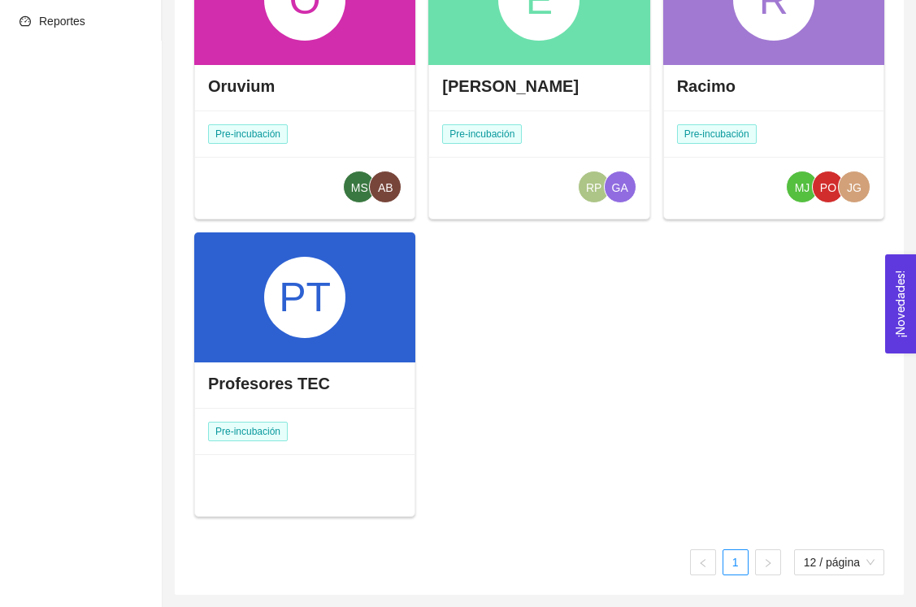
click at [376, 324] on div "PT" at bounding box center [304, 297] width 221 height 130
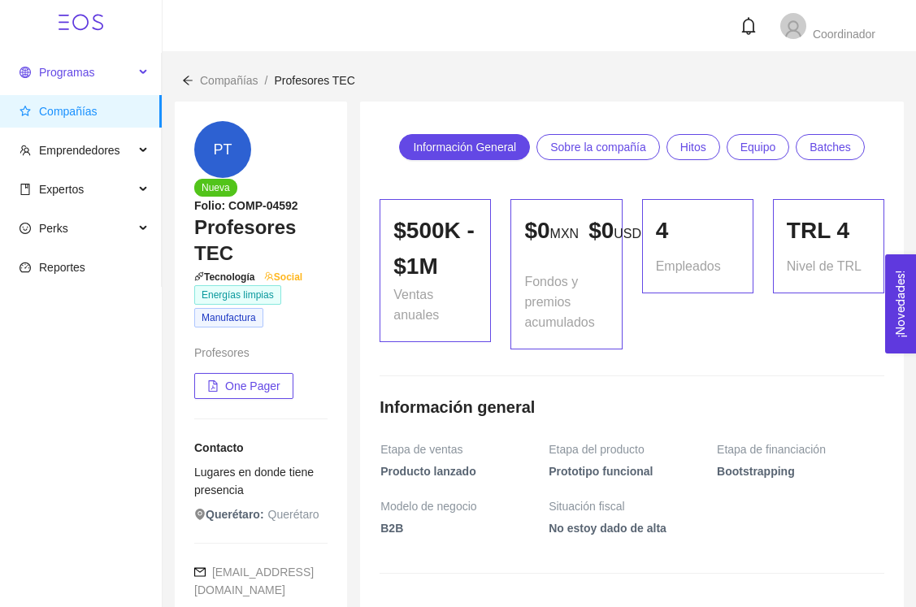
click at [69, 67] on span "Programas" at bounding box center [66, 72] width 55 height 13
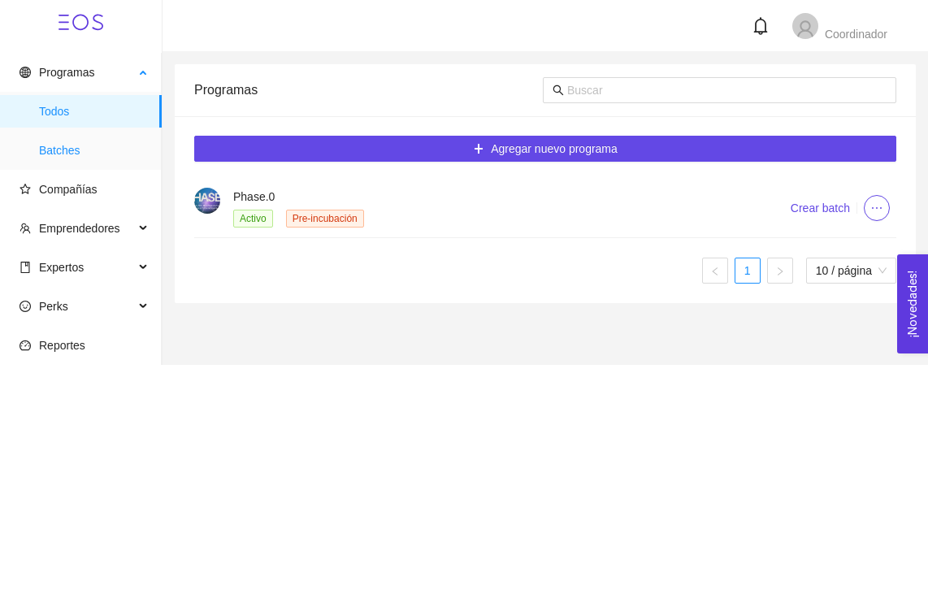
click at [50, 146] on span "Batches" at bounding box center [94, 150] width 110 height 33
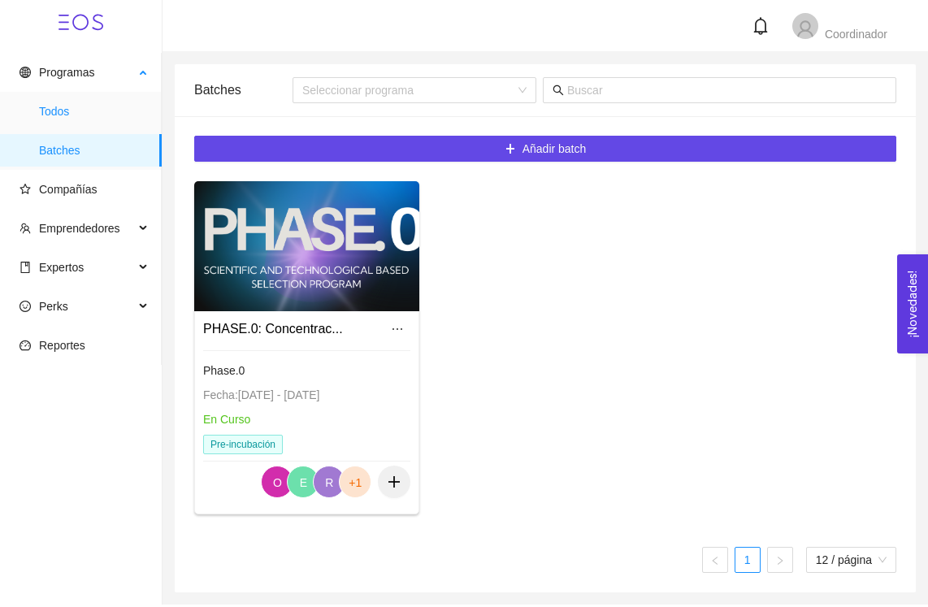
click at [58, 114] on span "Todos" at bounding box center [94, 111] width 110 height 33
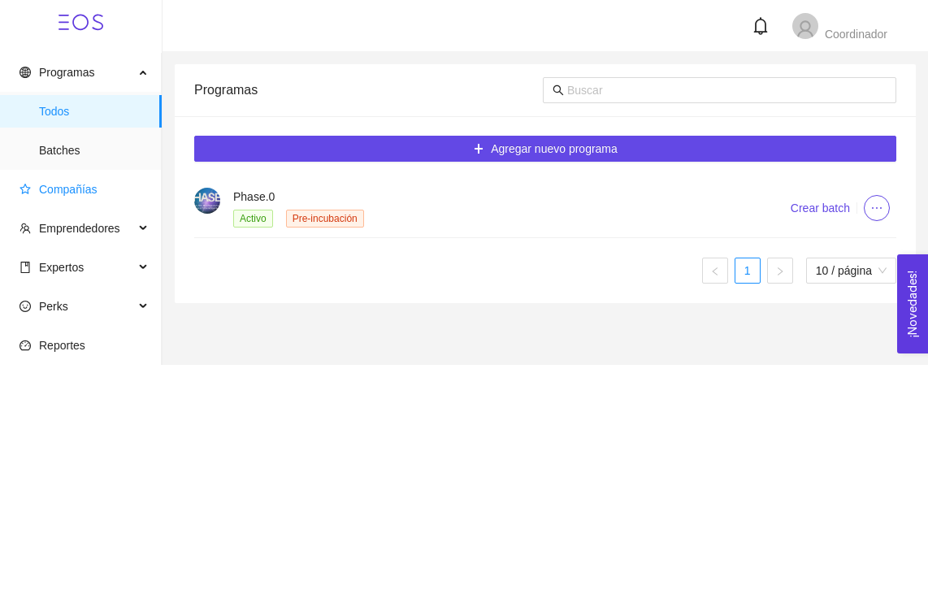
click at [72, 186] on span "Compañías" at bounding box center [68, 189] width 59 height 13
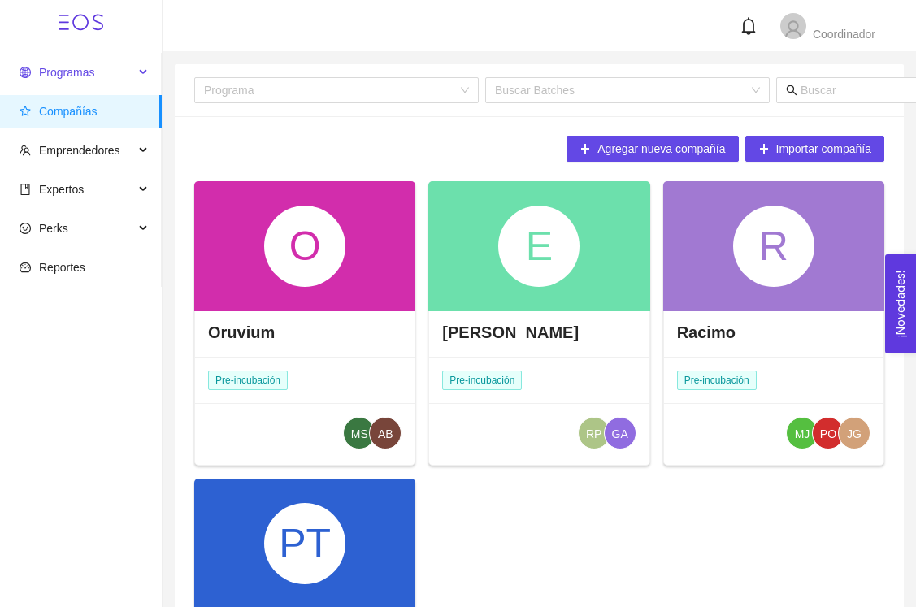
click at [66, 75] on span "Programas" at bounding box center [66, 72] width 55 height 13
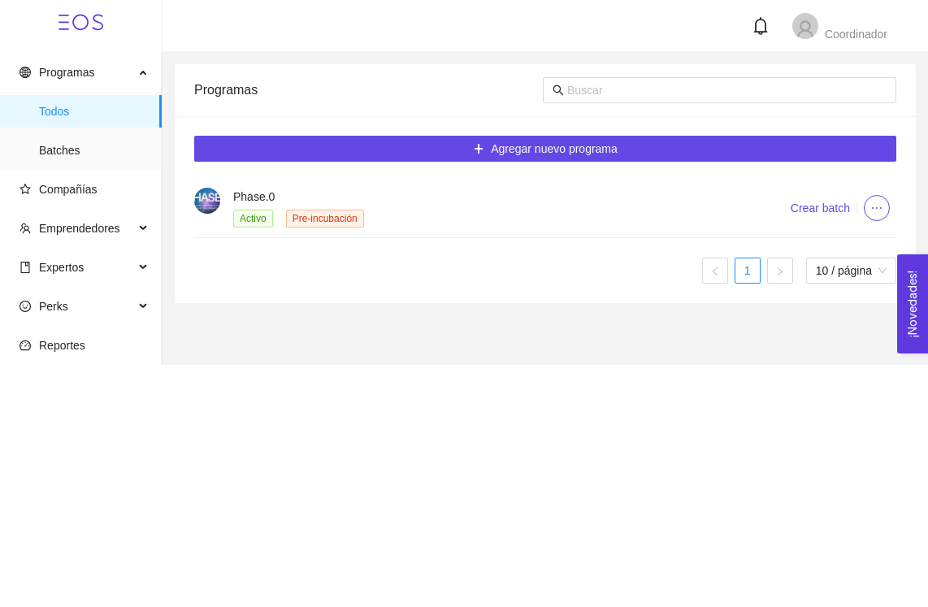
click at [240, 197] on h4 "Phase.0" at bounding box center [492, 197] width 518 height 18
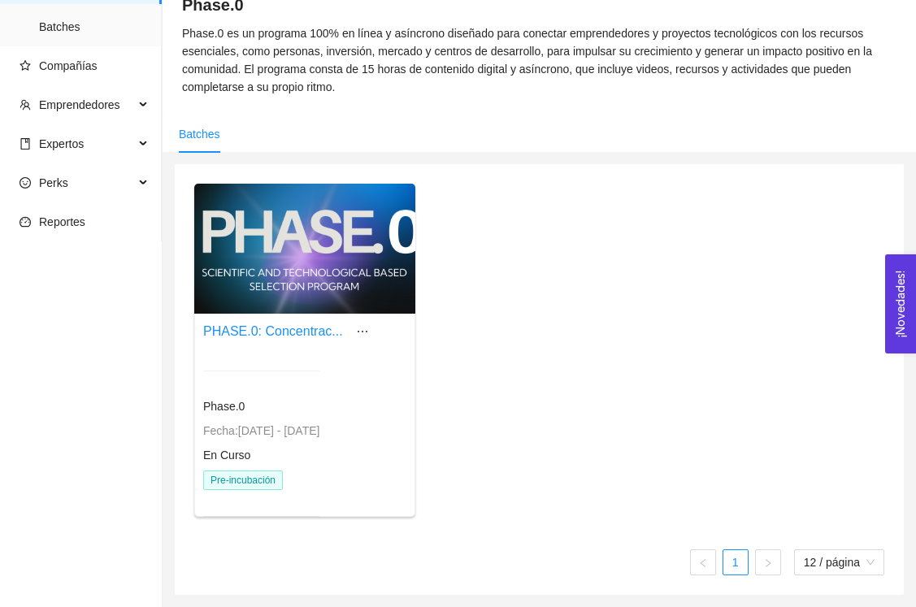
scroll to position [120, 0]
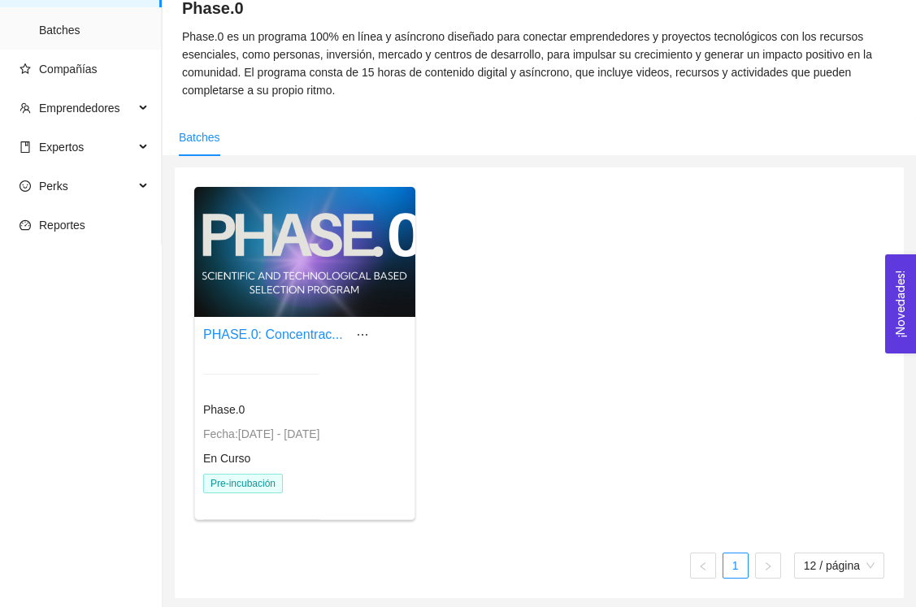
click at [308, 288] on div at bounding box center [304, 252] width 221 height 130
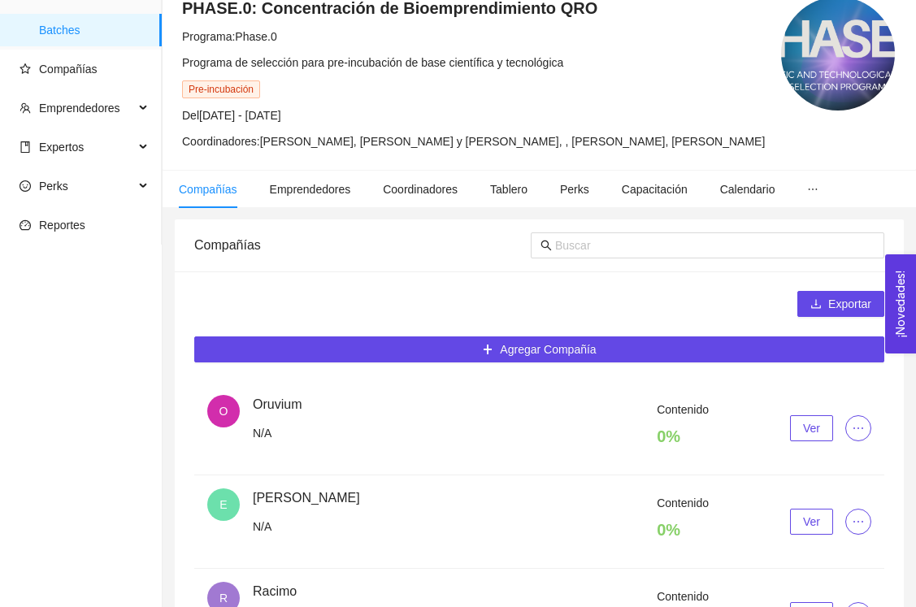
scroll to position [364, 0]
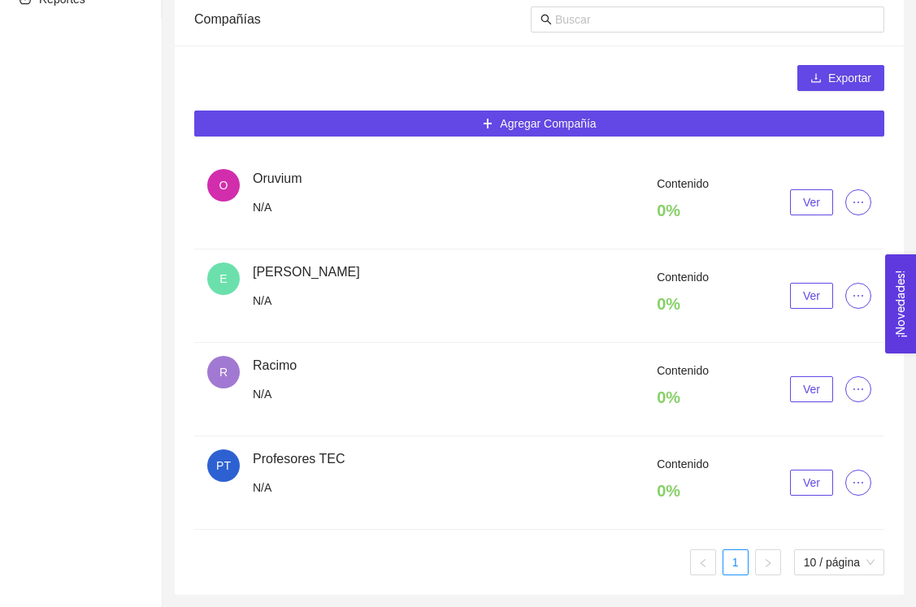
click at [819, 206] on span "Ver" at bounding box center [811, 202] width 17 height 18
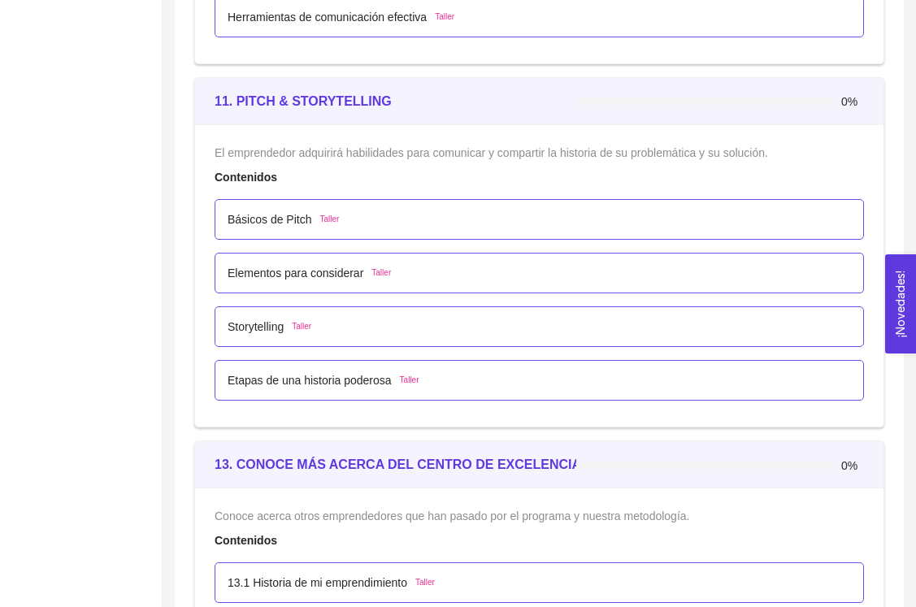
scroll to position [7221, 0]
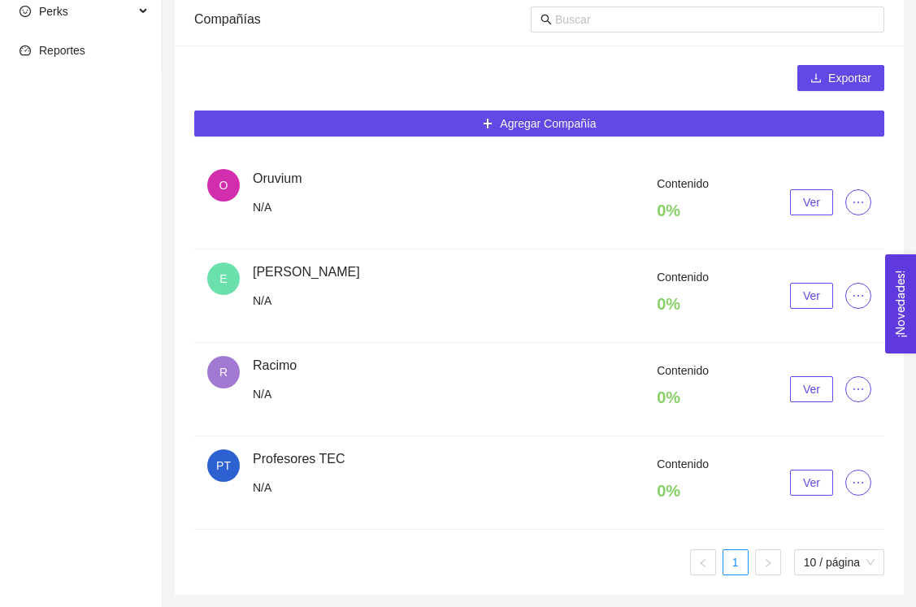
scroll to position [295, 0]
